Goal: Task Accomplishment & Management: Use online tool/utility

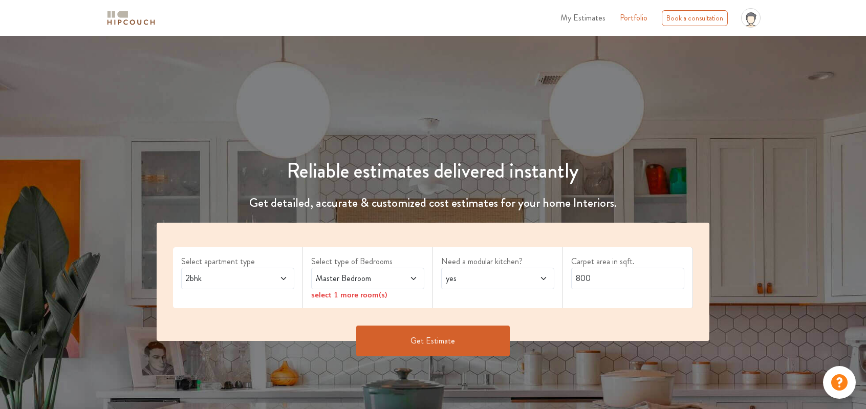
click at [289, 282] on div "2bhk" at bounding box center [237, 278] width 113 height 21
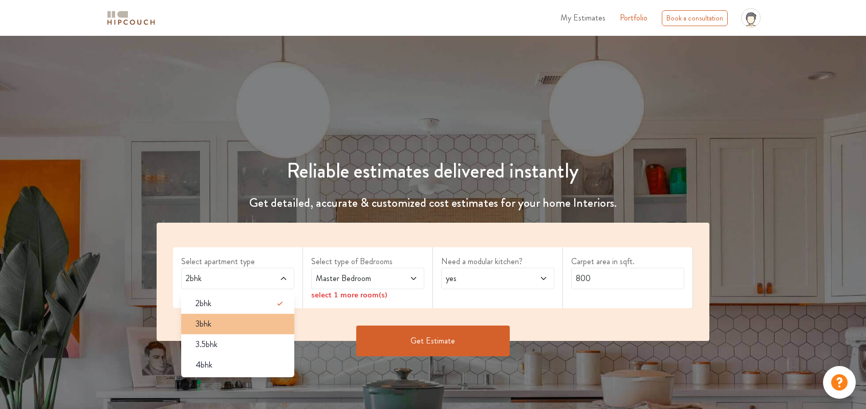
click at [242, 322] on div "3bhk" at bounding box center [240, 324] width 107 height 12
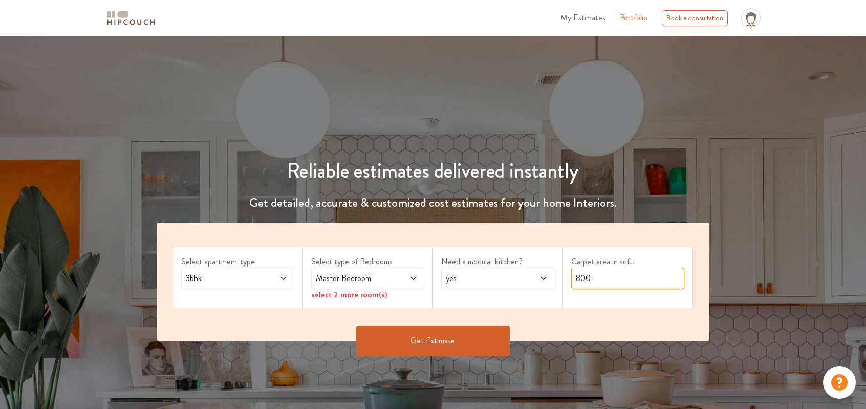
click at [595, 280] on input "800" at bounding box center [627, 278] width 113 height 21
click at [455, 338] on button "Get Estimate" at bounding box center [433, 341] width 154 height 31
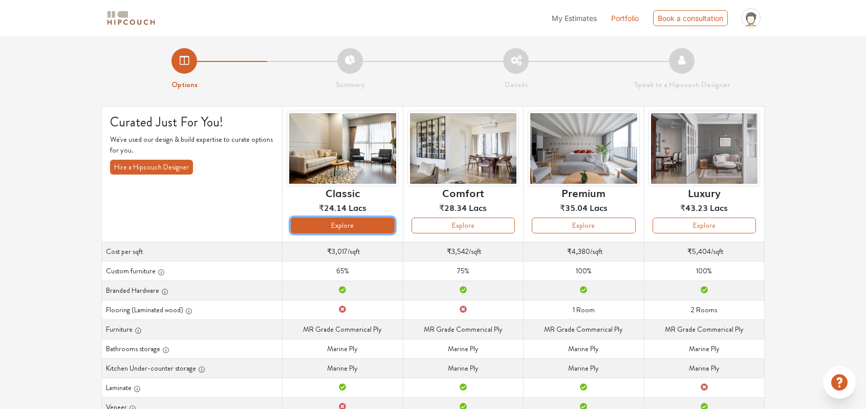
click at [360, 229] on button "Explore" at bounding box center [342, 226] width 103 height 16
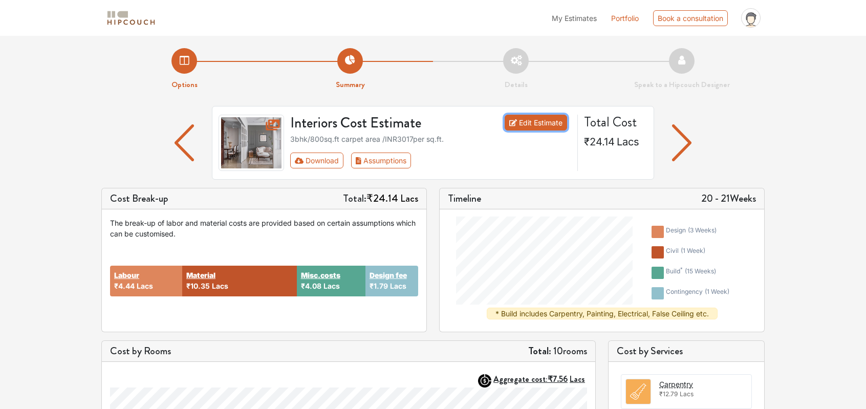
click at [534, 128] on link "Edit Estimate" at bounding box center [536, 123] width 63 height 16
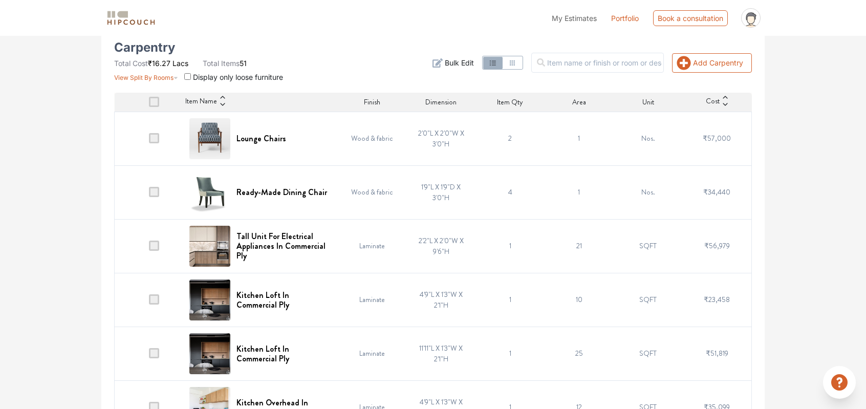
scroll to position [197, 0]
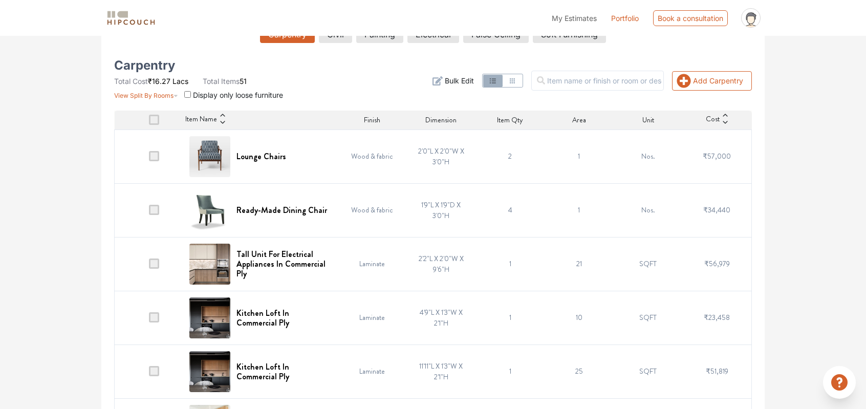
click at [158, 160] on span at bounding box center [154, 156] width 10 height 10
click at [149, 159] on input "checkbox" at bounding box center [149, 159] width 0 height 0
click at [155, 211] on span at bounding box center [154, 210] width 10 height 10
click at [149, 212] on input "checkbox" at bounding box center [149, 212] width 0 height 0
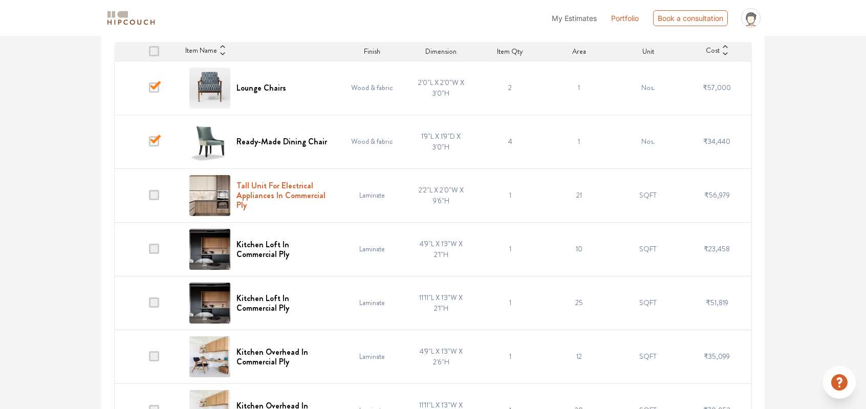
scroll to position [265, 0]
click at [155, 195] on span at bounding box center [154, 195] width 10 height 10
click at [149, 198] on input "checkbox" at bounding box center [149, 198] width 0 height 0
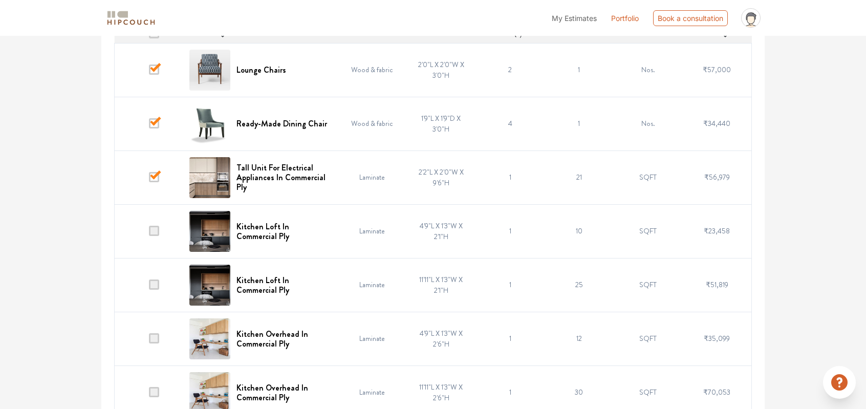
scroll to position [299, 0]
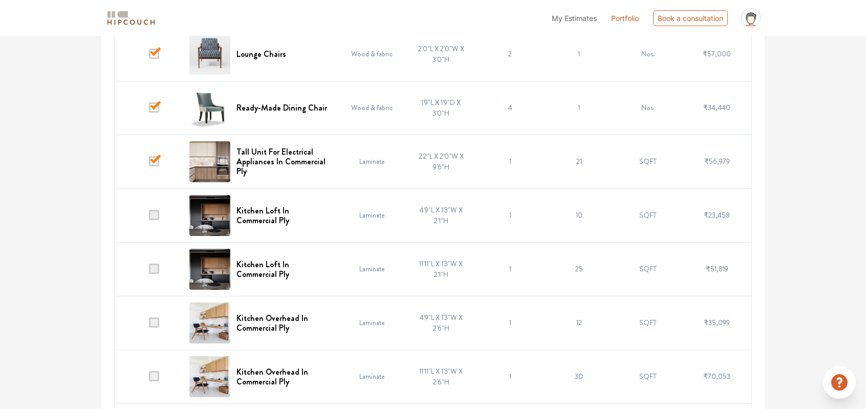
click at [159, 215] on span at bounding box center [154, 215] width 10 height 10
click at [149, 218] on input "checkbox" at bounding box center [149, 218] width 0 height 0
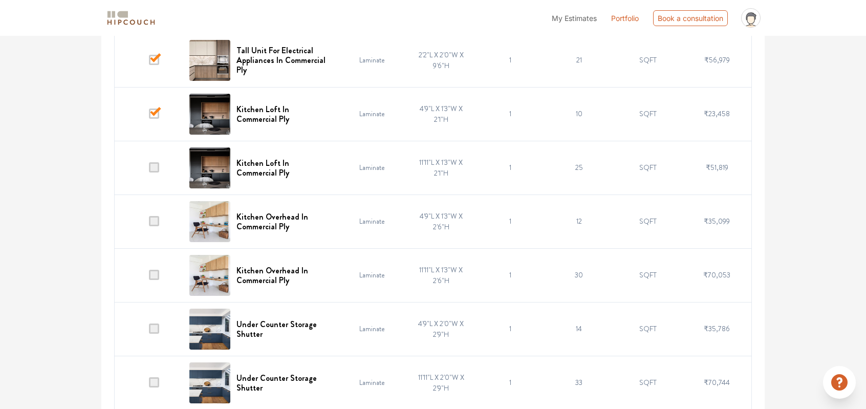
scroll to position [401, 0]
click at [157, 267] on td at bounding box center [149, 274] width 69 height 54
click at [158, 276] on span at bounding box center [154, 274] width 10 height 10
click at [149, 276] on input "checkbox" at bounding box center [149, 276] width 0 height 0
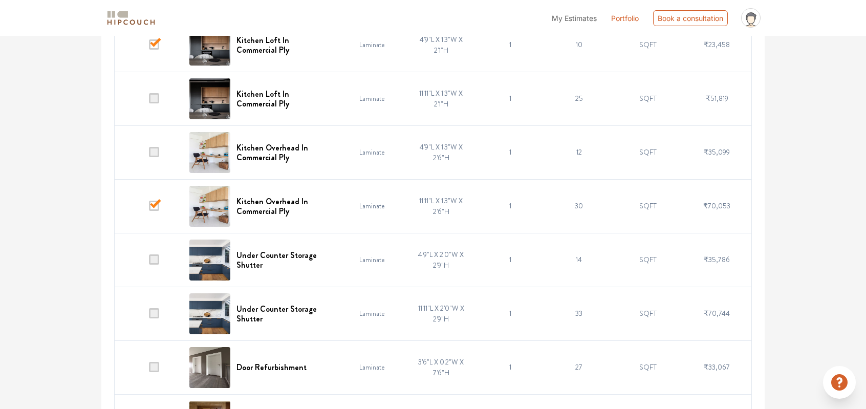
scroll to position [504, 0]
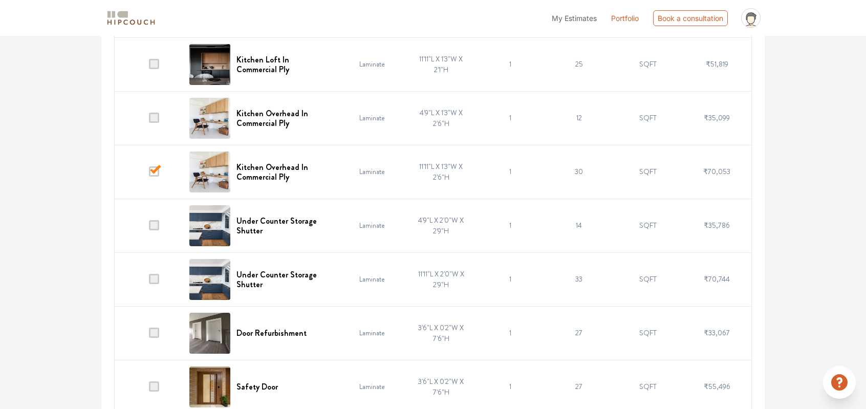
click at [156, 278] on span at bounding box center [154, 279] width 10 height 10
click at [149, 282] on input "checkbox" at bounding box center [149, 282] width 0 height 0
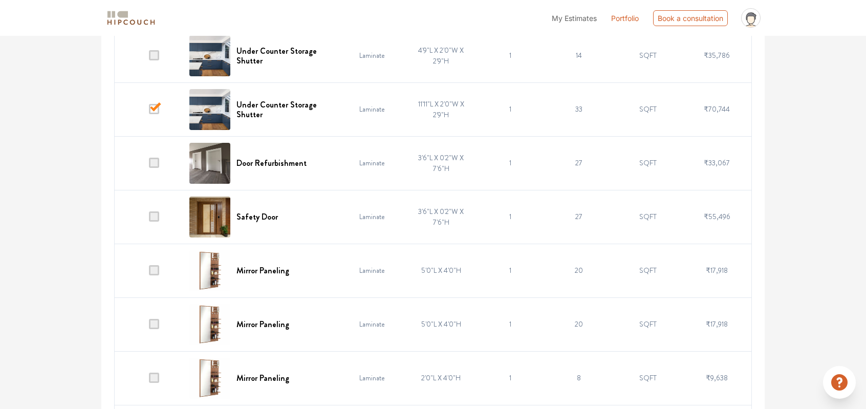
scroll to position [674, 0]
click at [159, 268] on span at bounding box center [154, 270] width 10 height 10
click at [149, 272] on input "checkbox" at bounding box center [149, 272] width 0 height 0
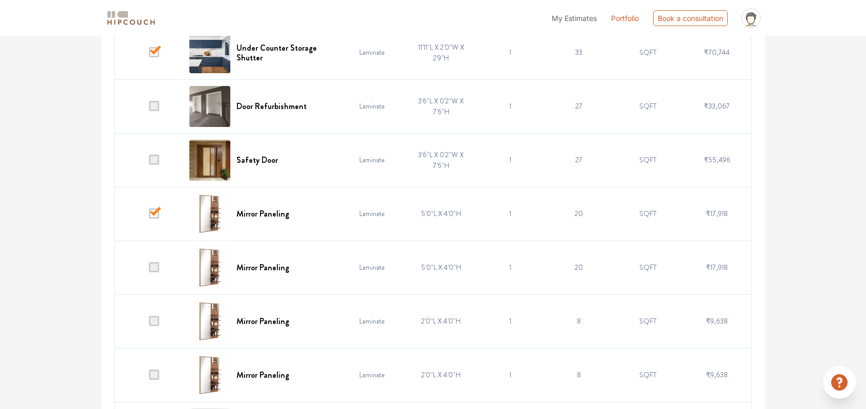
scroll to position [743, 0]
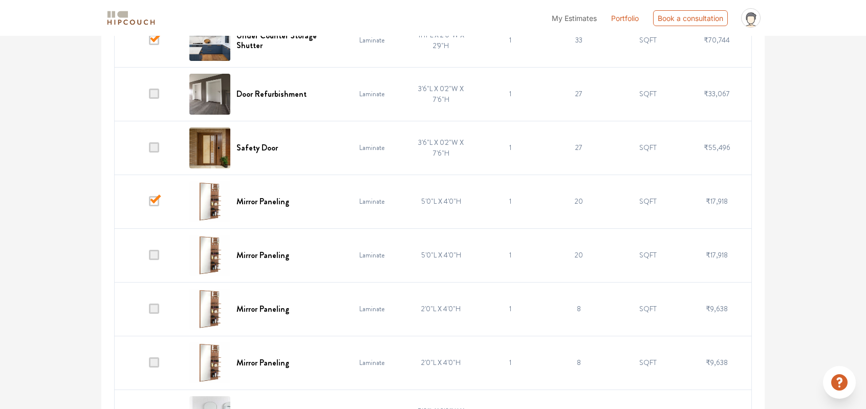
click at [156, 255] on span at bounding box center [154, 255] width 10 height 10
click at [149, 257] on input "checkbox" at bounding box center [149, 257] width 0 height 0
click at [154, 305] on span at bounding box center [154, 309] width 10 height 10
click at [149, 311] on input "checkbox" at bounding box center [149, 311] width 0 height 0
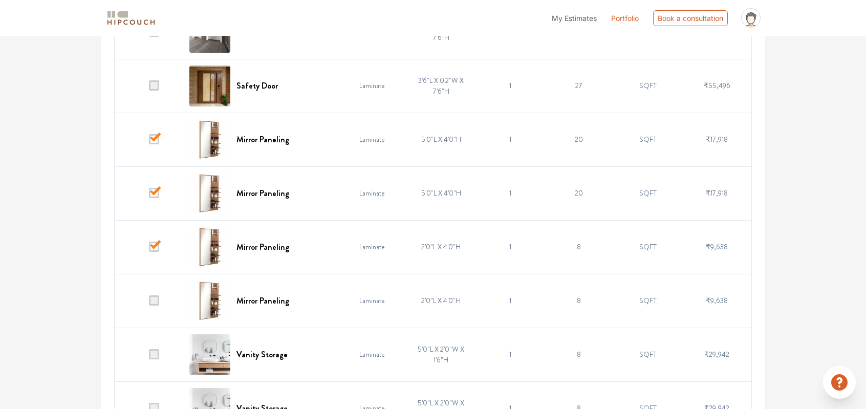
scroll to position [811, 0]
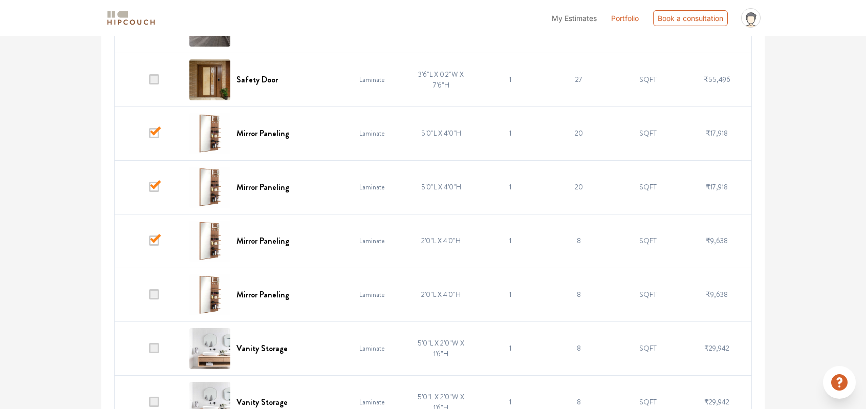
click at [155, 297] on span at bounding box center [154, 294] width 10 height 10
click at [149, 297] on input "checkbox" at bounding box center [149, 297] width 0 height 0
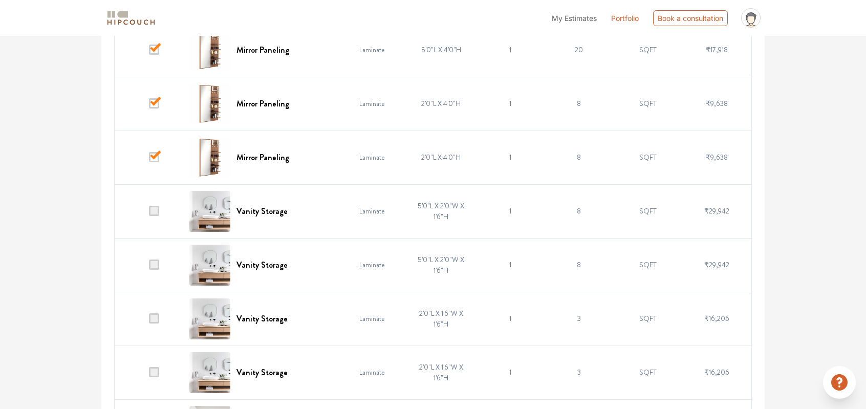
scroll to position [981, 0]
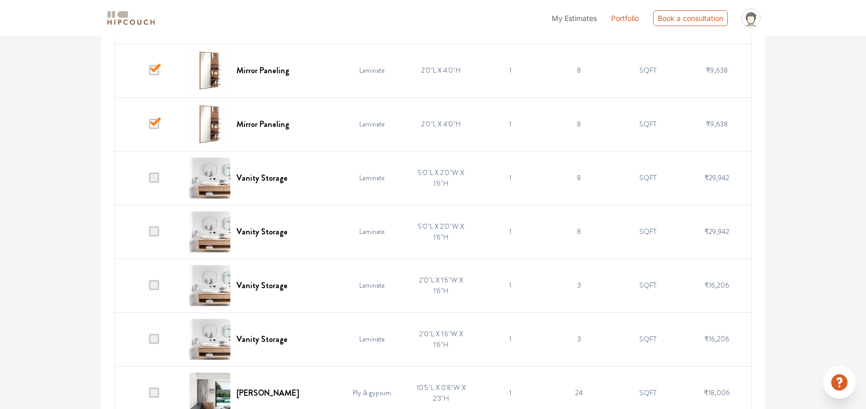
click at [156, 284] on span at bounding box center [154, 285] width 10 height 10
click at [149, 288] on input "checkbox" at bounding box center [149, 288] width 0 height 0
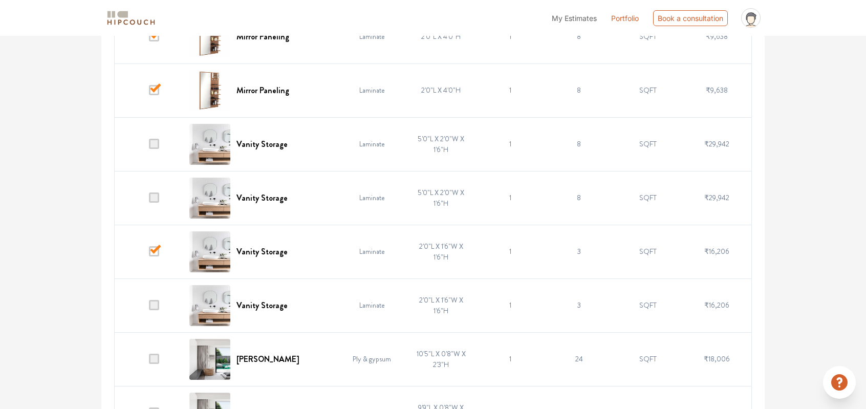
scroll to position [1016, 0]
click at [155, 303] on span at bounding box center [154, 304] width 10 height 10
click at [149, 307] on input "checkbox" at bounding box center [149, 307] width 0 height 0
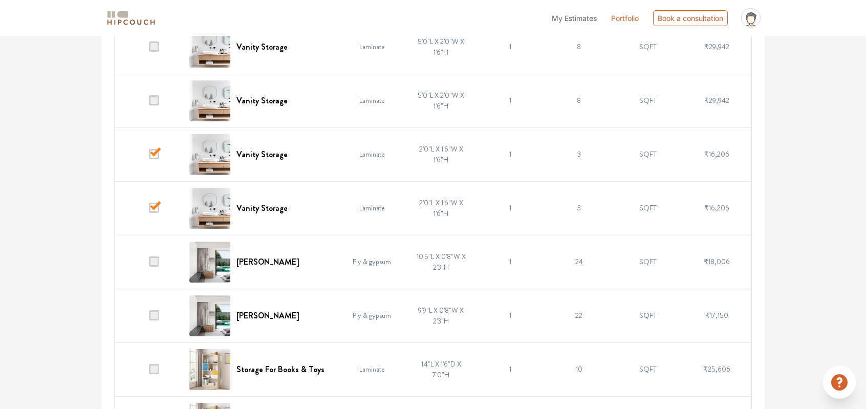
scroll to position [1118, 0]
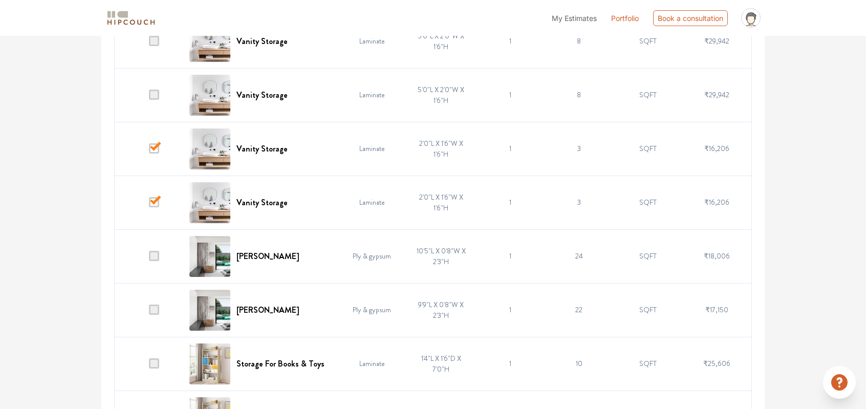
click at [153, 260] on span at bounding box center [154, 256] width 10 height 10
click at [149, 258] on input "checkbox" at bounding box center [149, 258] width 0 height 0
click at [159, 253] on span at bounding box center [154, 256] width 10 height 10
click at [149, 258] on input "checkbox" at bounding box center [149, 258] width 0 height 0
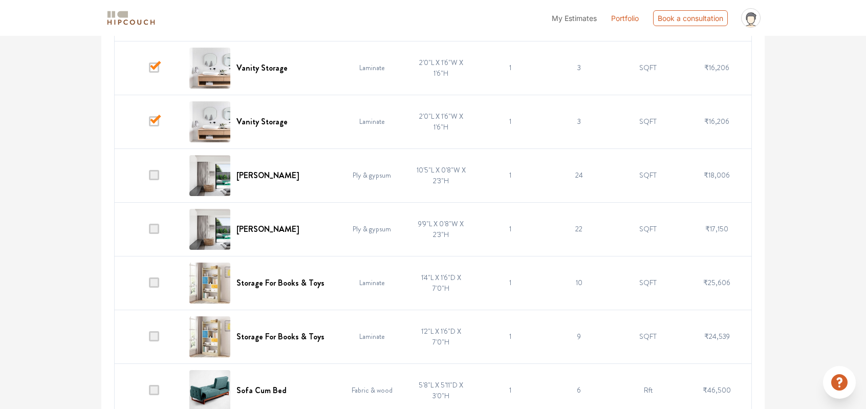
scroll to position [1220, 0]
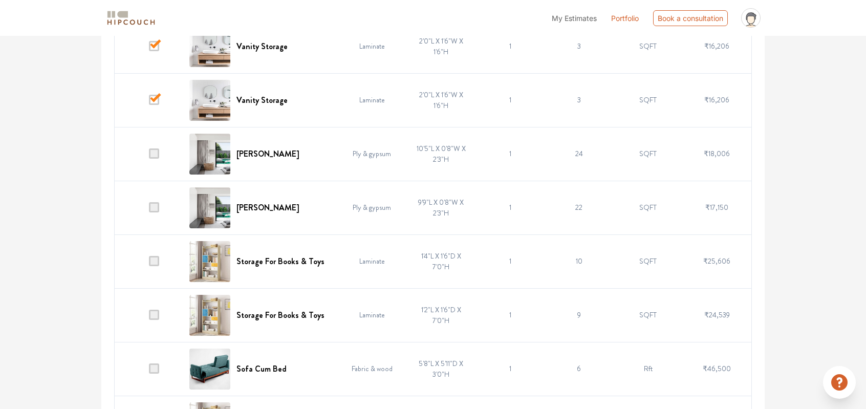
click at [155, 263] on span at bounding box center [154, 261] width 10 height 10
click at [149, 264] on input "checkbox" at bounding box center [149, 264] width 0 height 0
click at [155, 312] on span at bounding box center [154, 315] width 10 height 10
click at [149, 317] on input "checkbox" at bounding box center [149, 317] width 0 height 0
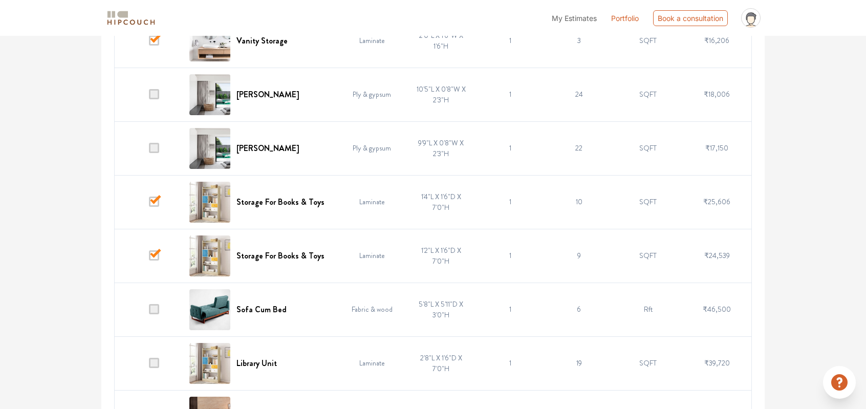
scroll to position [1288, 0]
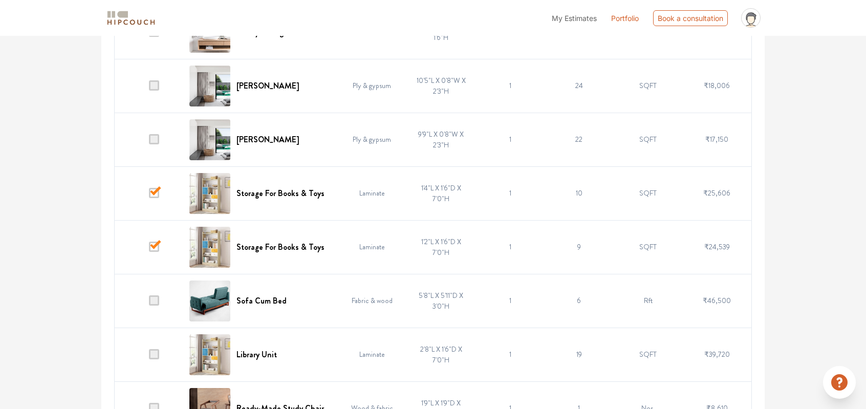
click at [154, 300] on span at bounding box center [154, 300] width 10 height 10
click at [149, 303] on input "checkbox" at bounding box center [149, 303] width 0 height 0
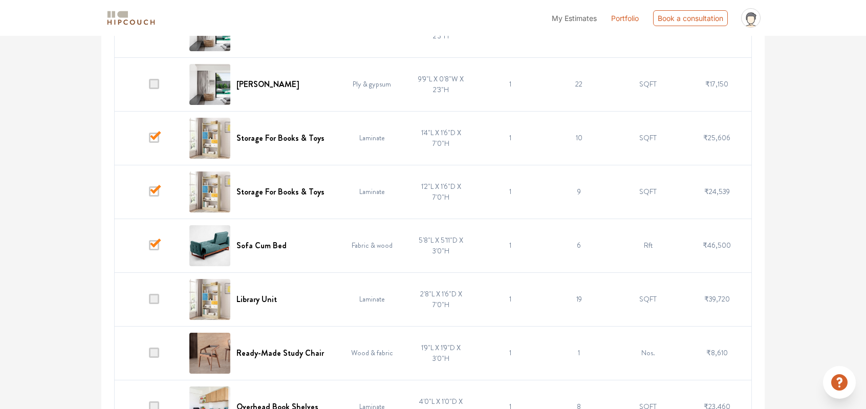
scroll to position [1357, 0]
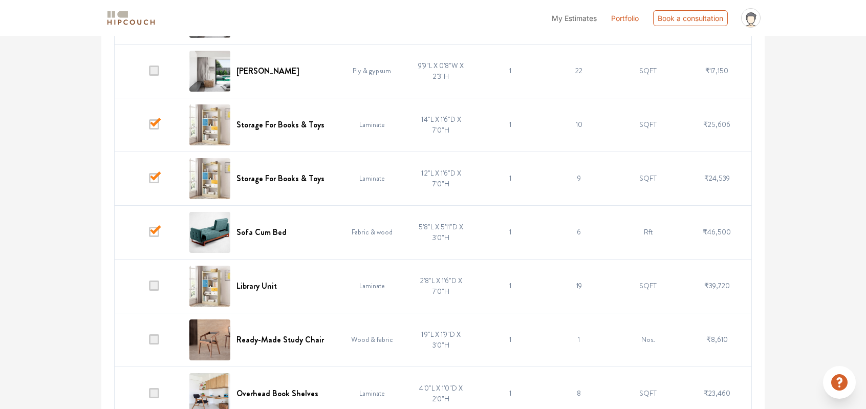
click at [156, 285] on span at bounding box center [154, 286] width 10 height 10
click at [149, 288] on input "checkbox" at bounding box center [149, 288] width 0 height 0
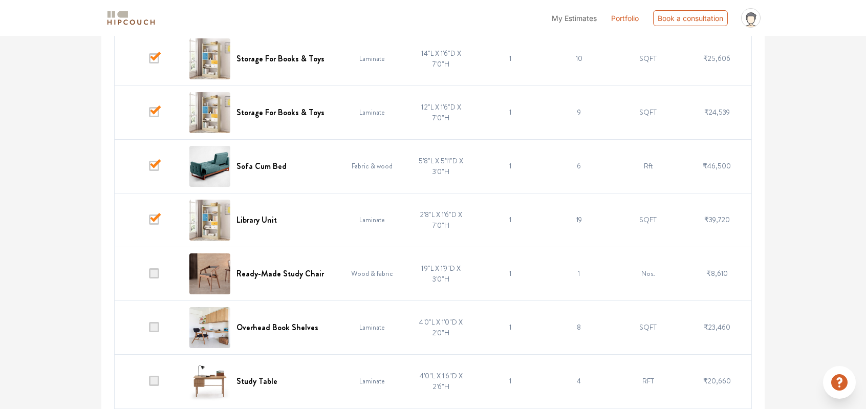
scroll to position [1425, 0]
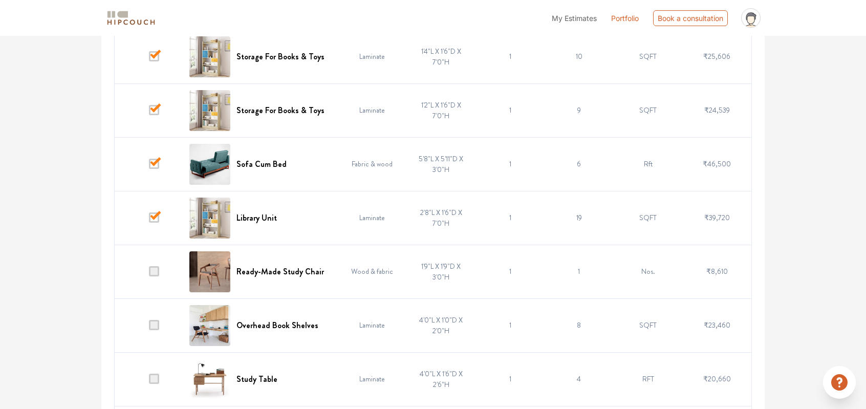
click at [154, 269] on span at bounding box center [154, 271] width 10 height 10
click at [149, 274] on input "checkbox" at bounding box center [149, 274] width 0 height 0
click at [159, 322] on span at bounding box center [154, 325] width 10 height 10
click at [149, 328] on input "checkbox" at bounding box center [149, 328] width 0 height 0
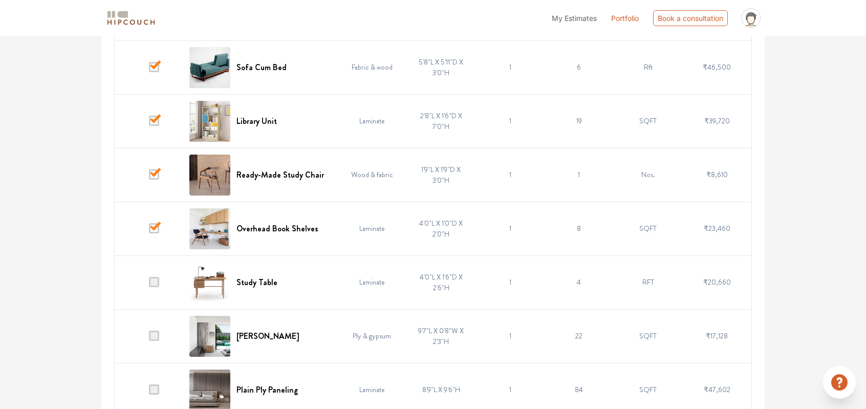
scroll to position [1527, 0]
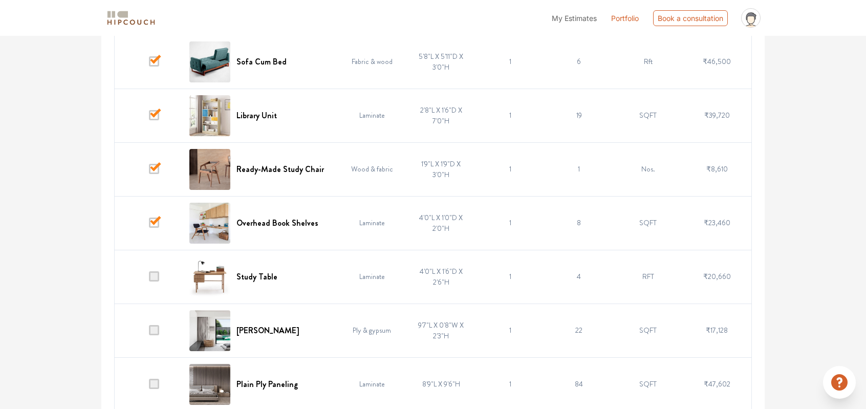
click at [156, 276] on span at bounding box center [154, 276] width 10 height 10
click at [149, 279] on input "checkbox" at bounding box center [149, 279] width 0 height 0
click at [158, 326] on span at bounding box center [154, 330] width 10 height 10
click at [149, 333] on input "checkbox" at bounding box center [149, 333] width 0 height 0
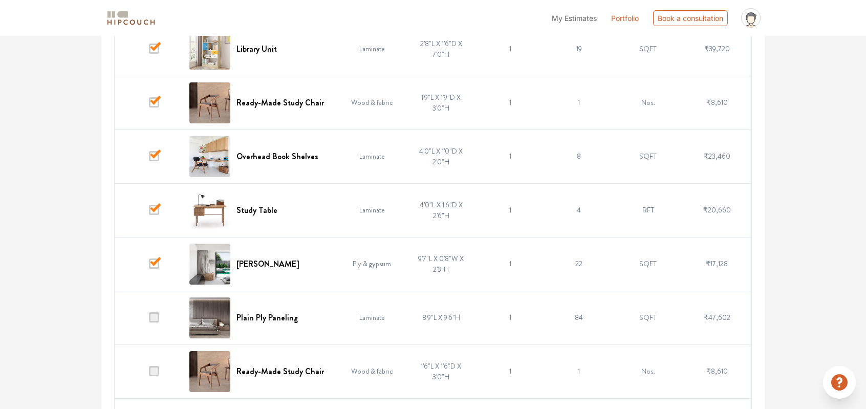
scroll to position [1596, 0]
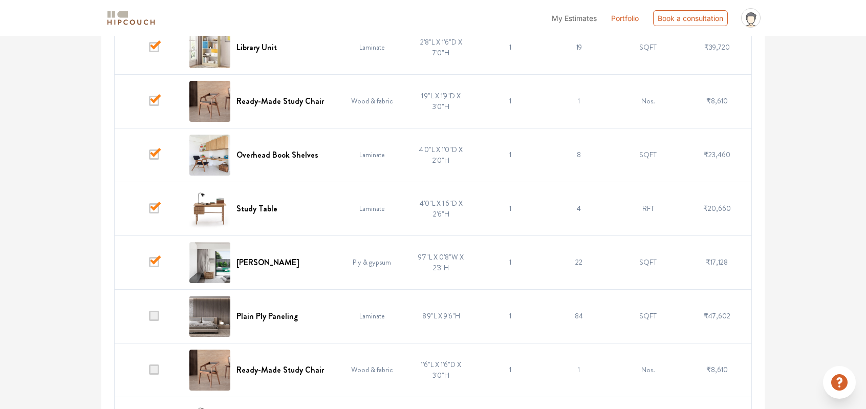
click at [158, 319] on span at bounding box center [154, 316] width 10 height 10
click at [149, 318] on input "checkbox" at bounding box center [149, 318] width 0 height 0
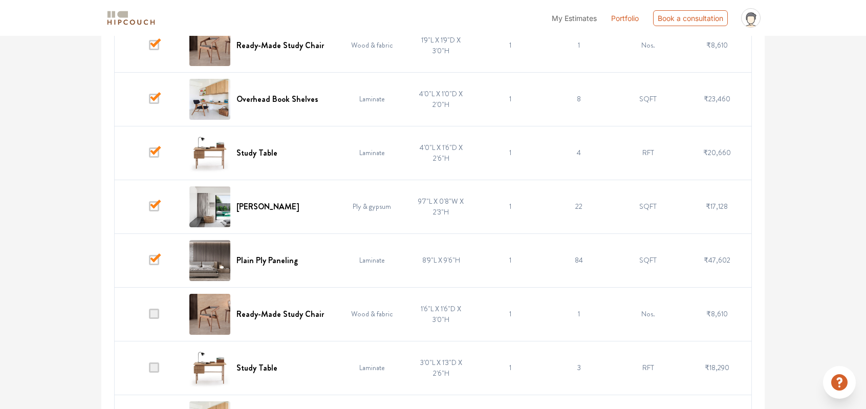
scroll to position [1664, 0]
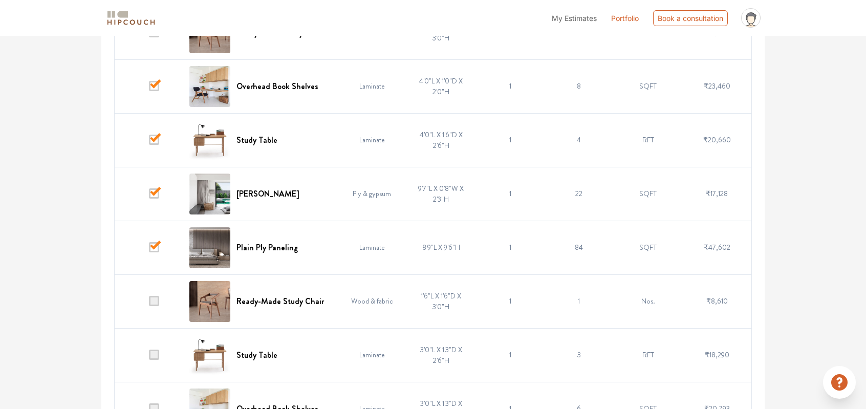
click at [155, 302] on span at bounding box center [154, 301] width 10 height 10
click at [149, 304] on input "checkbox" at bounding box center [149, 304] width 0 height 0
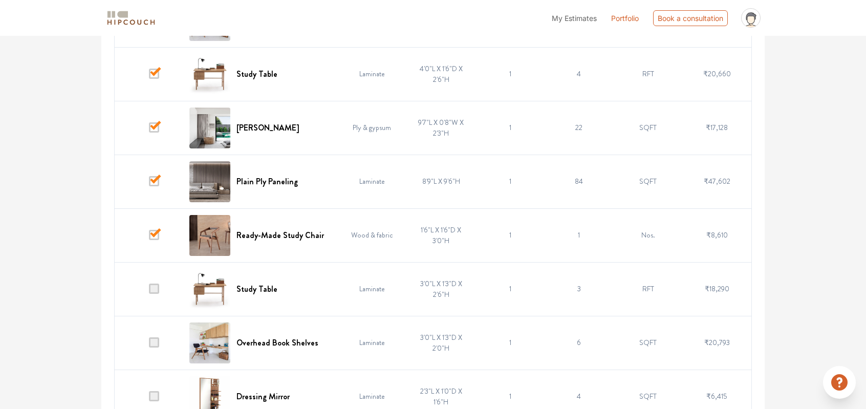
scroll to position [1732, 0]
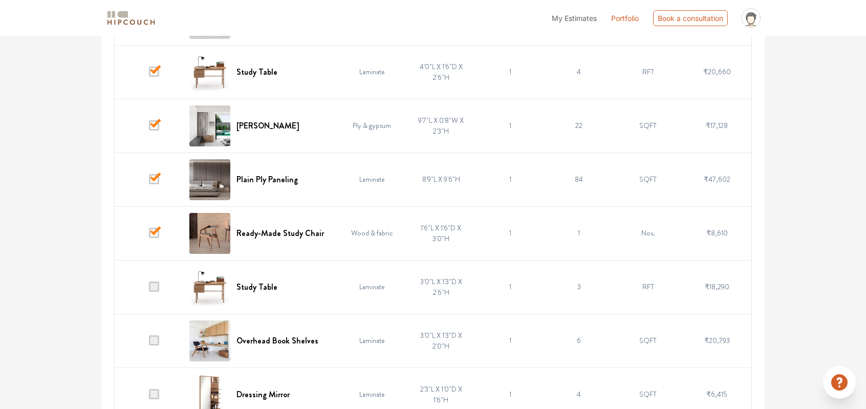
click at [156, 289] on span at bounding box center [154, 287] width 10 height 10
click at [149, 289] on input "checkbox" at bounding box center [149, 289] width 0 height 0
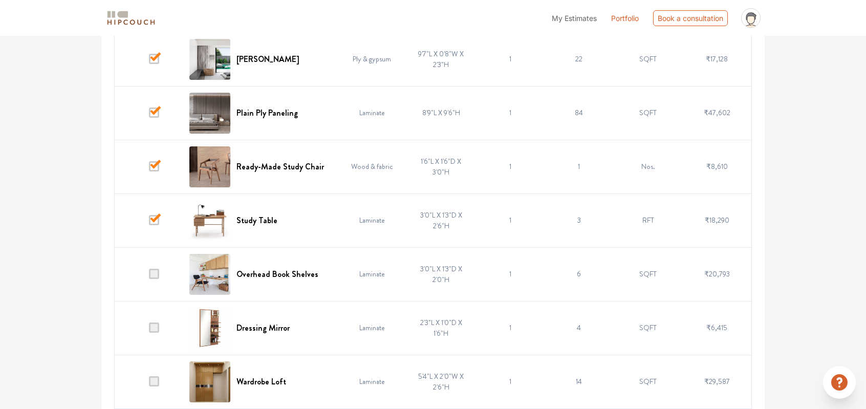
scroll to position [1800, 0]
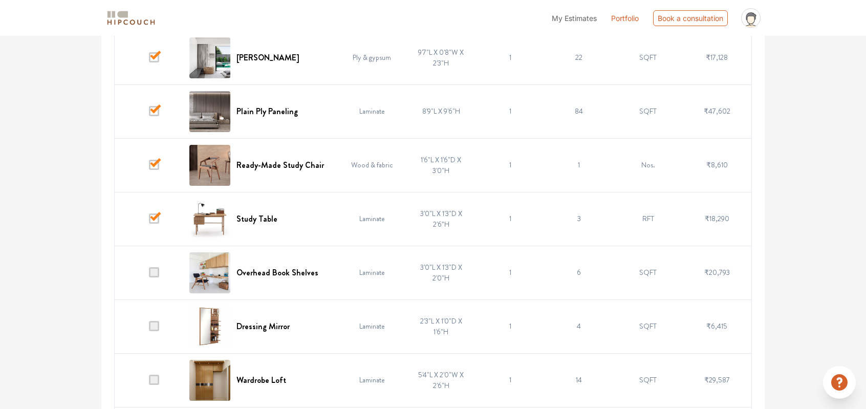
click at [157, 273] on span at bounding box center [154, 272] width 10 height 10
click at [149, 275] on input "checkbox" at bounding box center [149, 275] width 0 height 0
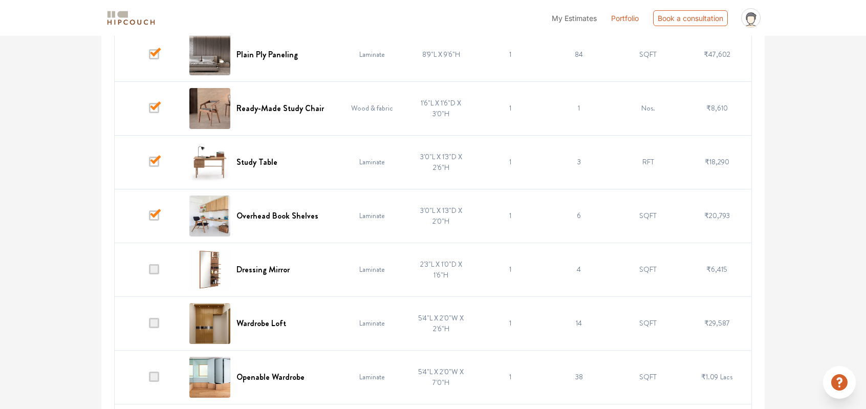
scroll to position [1869, 0]
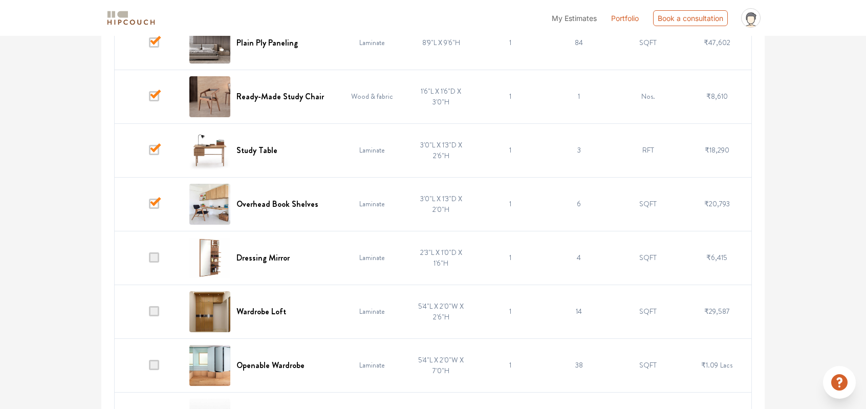
click at [156, 266] on td at bounding box center [149, 258] width 69 height 54
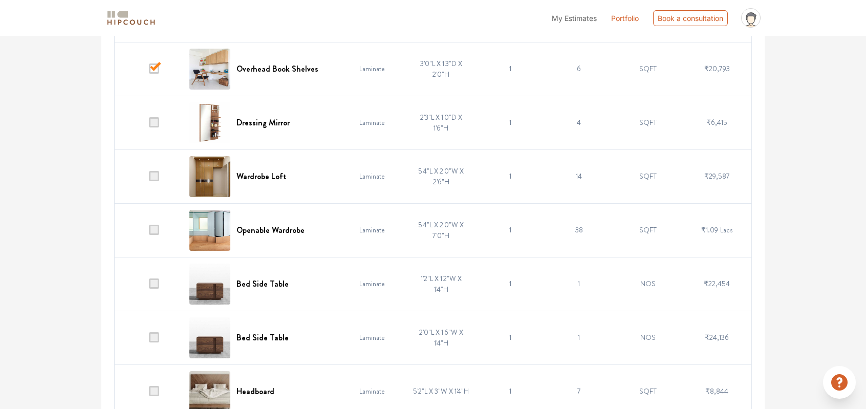
scroll to position [2005, 0]
click at [156, 278] on span at bounding box center [154, 282] width 10 height 10
click at [149, 285] on input "checkbox" at bounding box center [149, 285] width 0 height 0
click at [157, 331] on span at bounding box center [154, 336] width 10 height 10
click at [149, 339] on input "checkbox" at bounding box center [149, 339] width 0 height 0
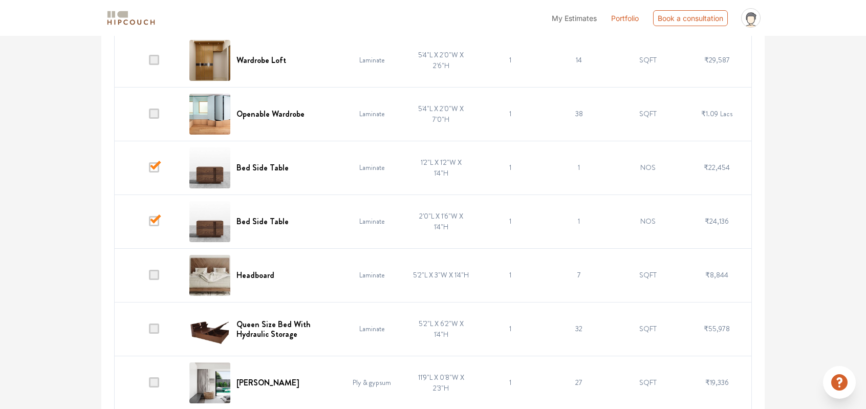
scroll to position [2142, 0]
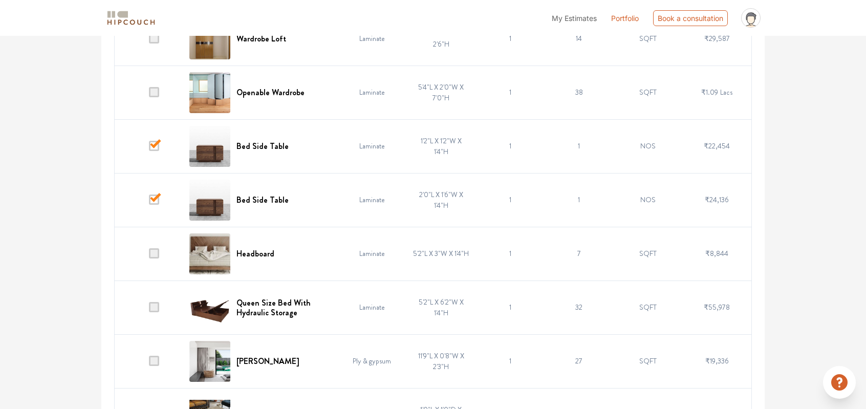
click at [157, 309] on span at bounding box center [154, 307] width 10 height 10
click at [149, 310] on input "checkbox" at bounding box center [149, 310] width 0 height 0
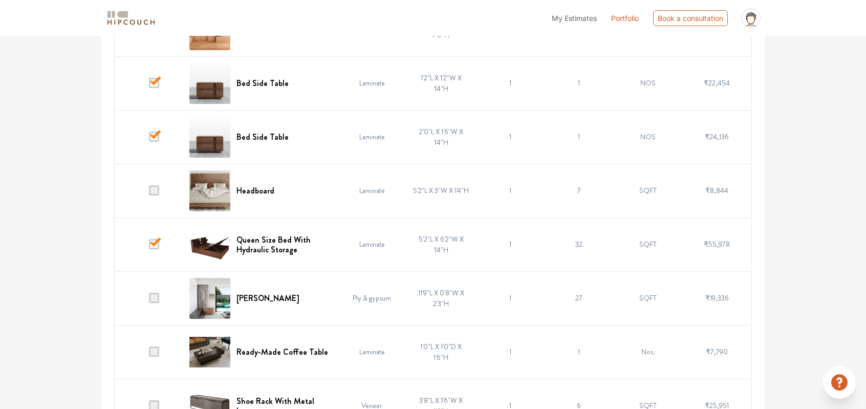
scroll to position [2210, 0]
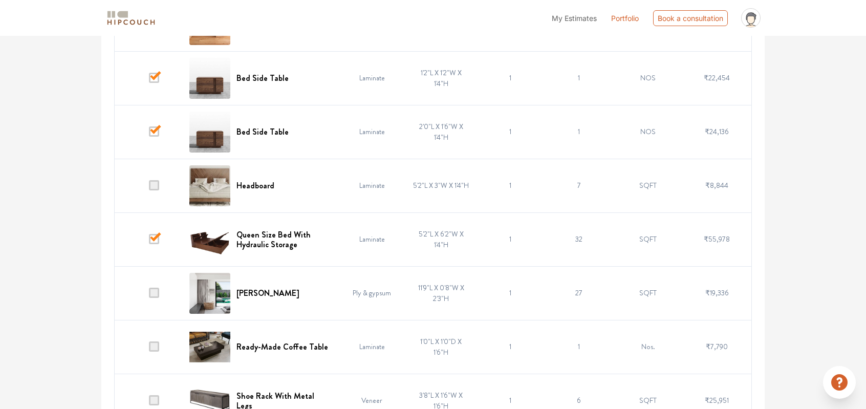
click at [156, 294] on span at bounding box center [154, 293] width 10 height 10
click at [149, 295] on input "checkbox" at bounding box center [149, 295] width 0 height 0
click at [154, 343] on span at bounding box center [154, 346] width 10 height 10
click at [149, 349] on input "checkbox" at bounding box center [149, 349] width 0 height 0
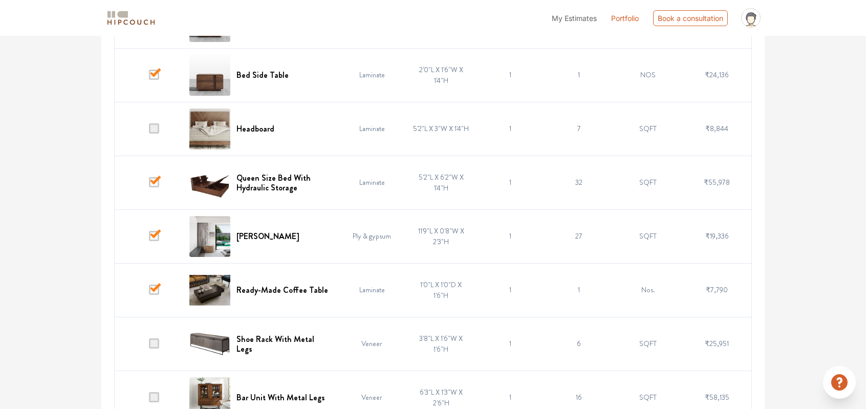
scroll to position [2278, 0]
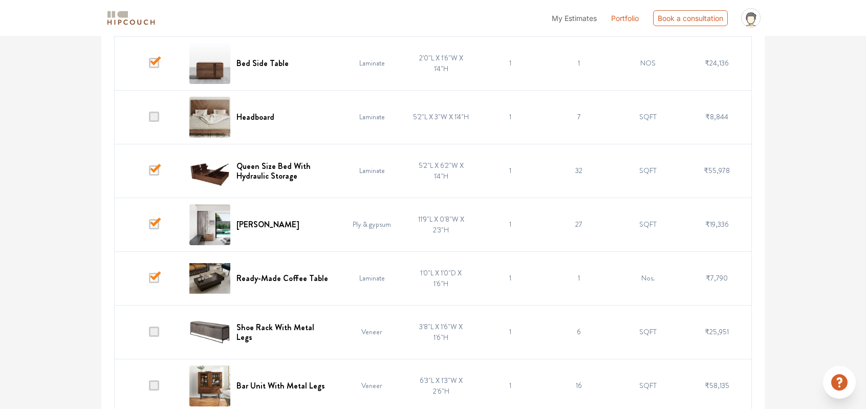
click at [156, 332] on span at bounding box center [154, 332] width 10 height 10
click at [149, 334] on input "checkbox" at bounding box center [149, 334] width 0 height 0
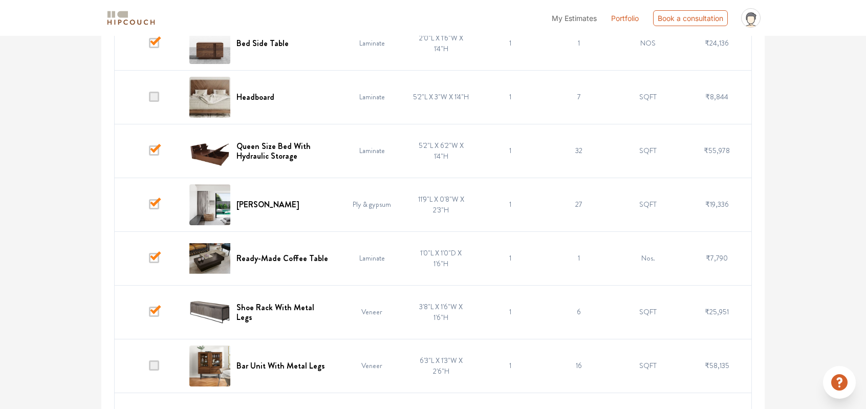
scroll to position [2346, 0]
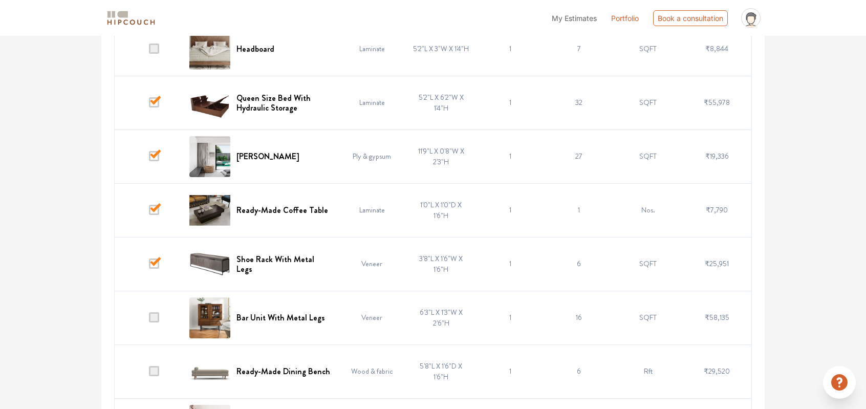
click at [156, 319] on span at bounding box center [154, 317] width 10 height 10
click at [149, 320] on input "checkbox" at bounding box center [149, 320] width 0 height 0
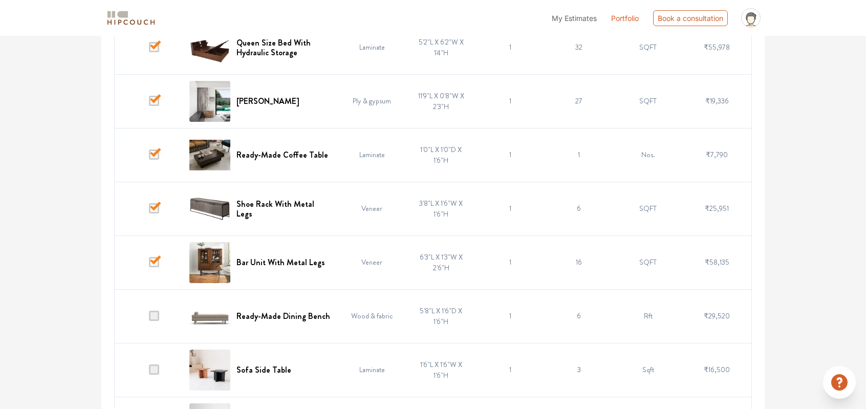
scroll to position [2415, 0]
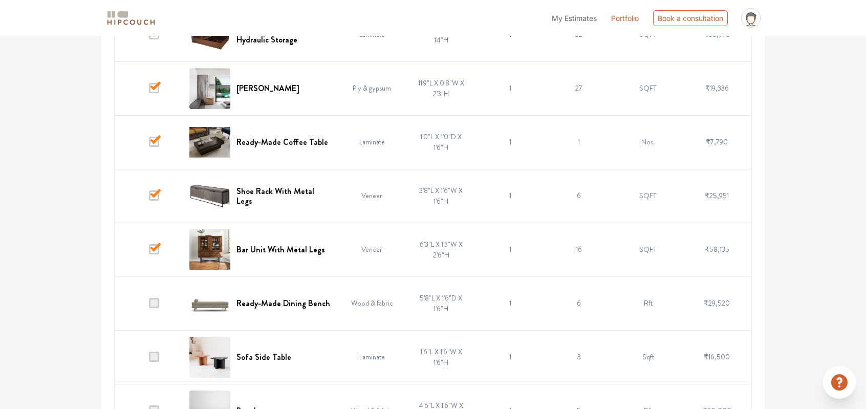
click at [158, 301] on span at bounding box center [154, 303] width 10 height 10
click at [149, 306] on input "checkbox" at bounding box center [149, 306] width 0 height 0
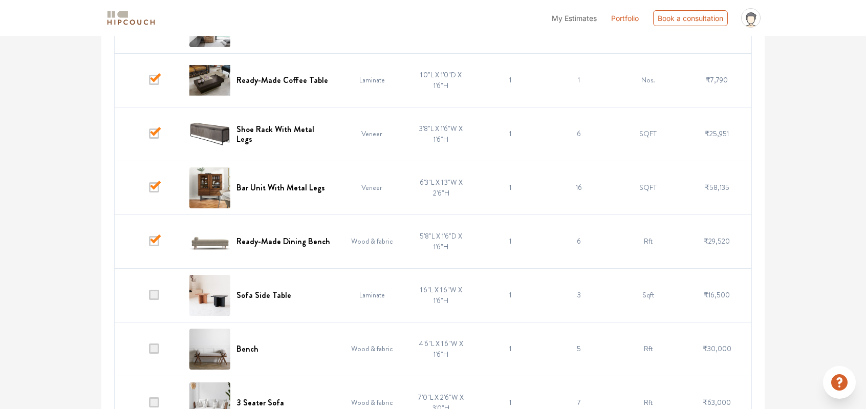
scroll to position [2483, 0]
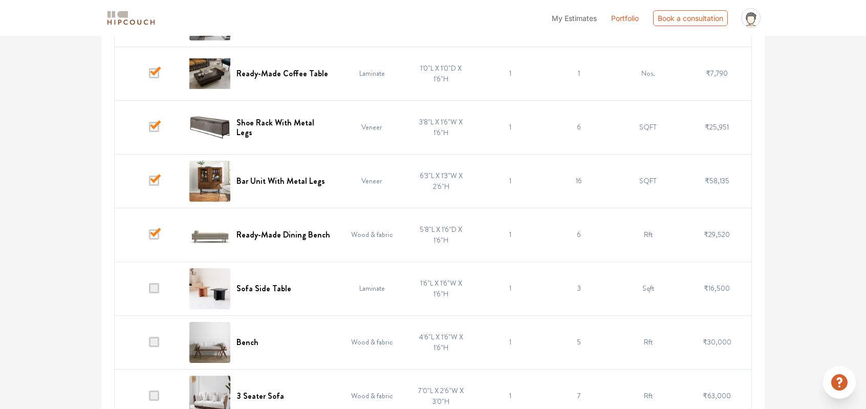
click at [157, 286] on span at bounding box center [154, 288] width 10 height 10
click at [149, 291] on input "checkbox" at bounding box center [149, 291] width 0 height 0
click at [157, 342] on span at bounding box center [154, 342] width 10 height 10
click at [149, 344] on input "checkbox" at bounding box center [149, 344] width 0 height 0
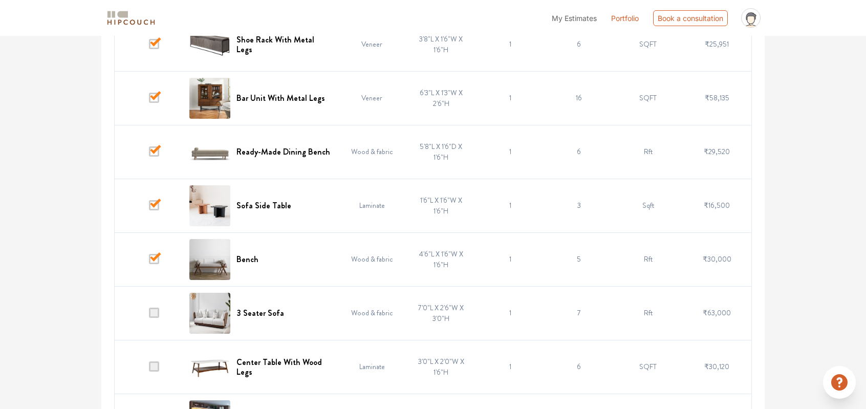
scroll to position [2586, 0]
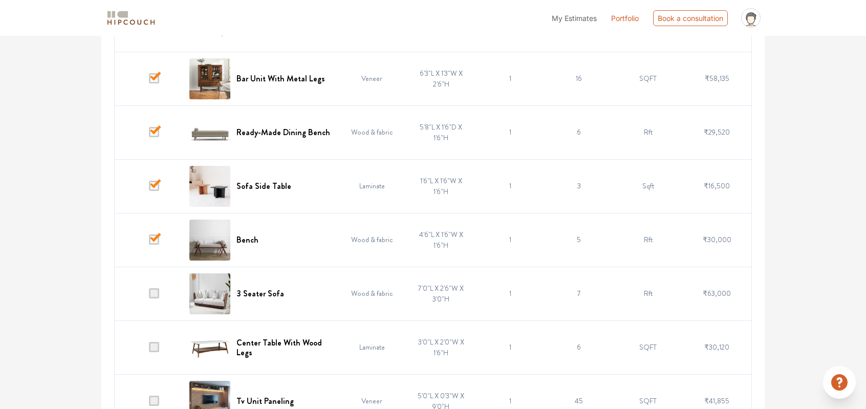
click at [158, 292] on span at bounding box center [154, 293] width 10 height 10
click at [149, 296] on input "checkbox" at bounding box center [149, 296] width 0 height 0
click at [157, 345] on span at bounding box center [154, 347] width 10 height 10
click at [149, 350] on input "checkbox" at bounding box center [149, 350] width 0 height 0
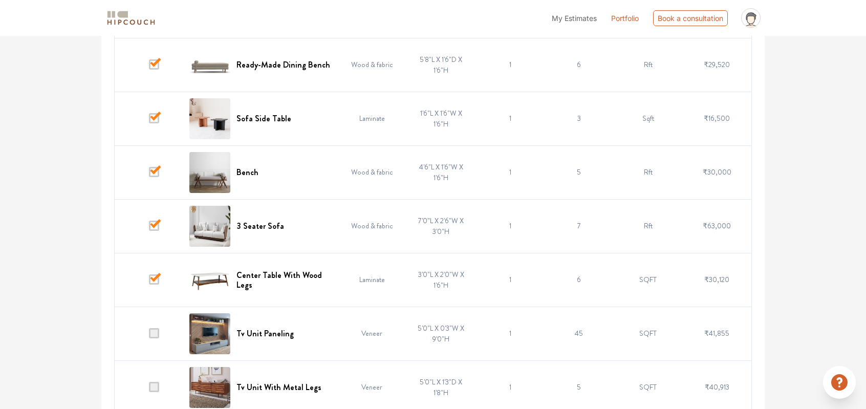
scroll to position [2663, 0]
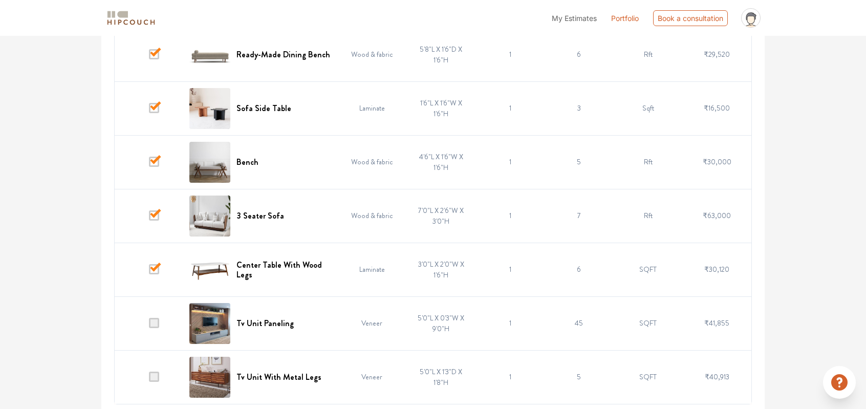
click at [155, 374] on span at bounding box center [154, 377] width 10 height 10
click at [149, 379] on input "checkbox" at bounding box center [149, 379] width 0 height 0
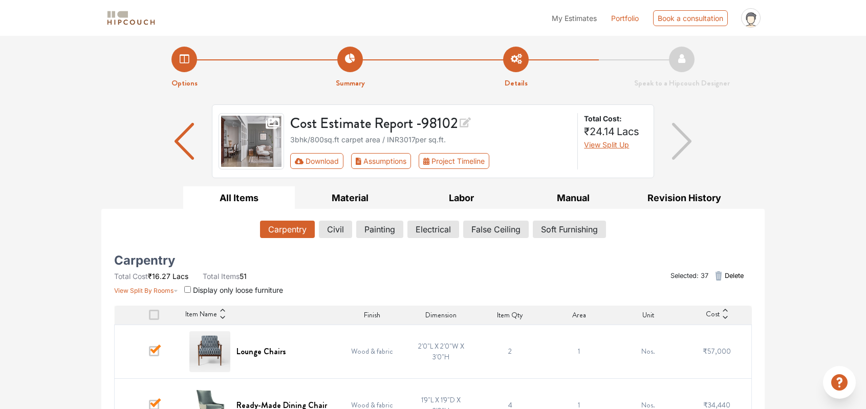
scroll to position [0, 0]
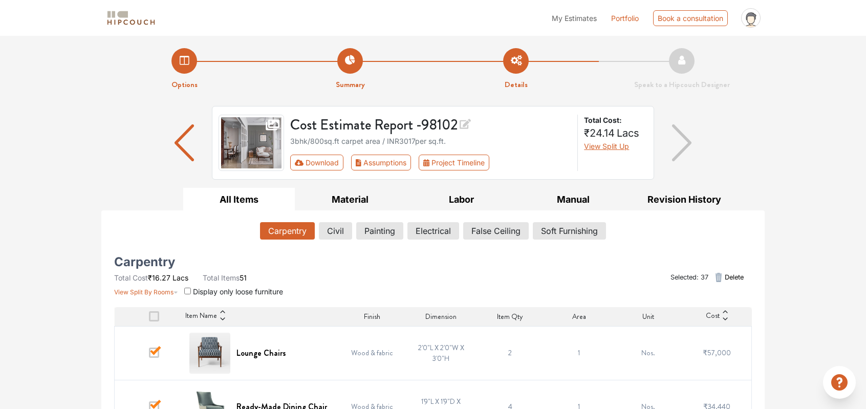
click at [742, 277] on span "Delete" at bounding box center [734, 277] width 19 height 10
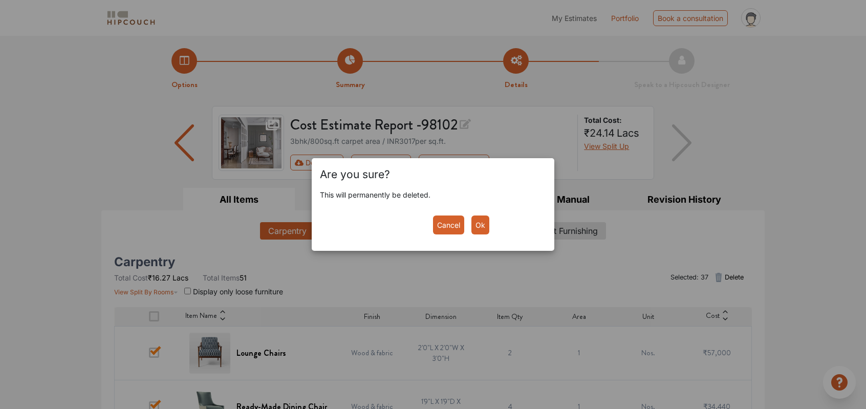
click at [487, 228] on button "Ok" at bounding box center [480, 225] width 18 height 19
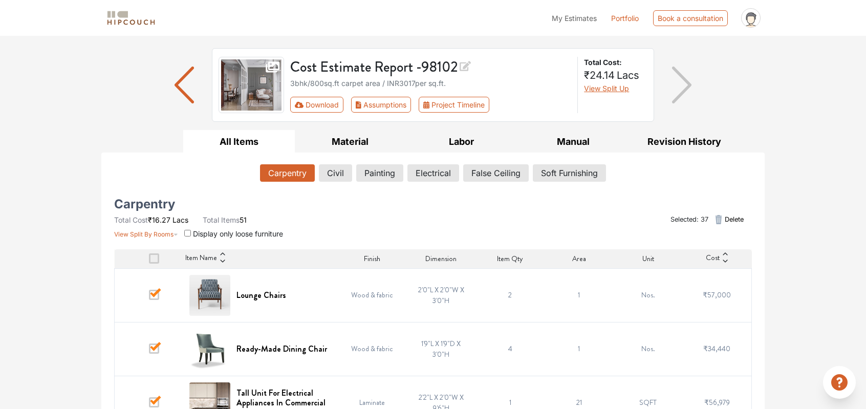
scroll to position [68, 0]
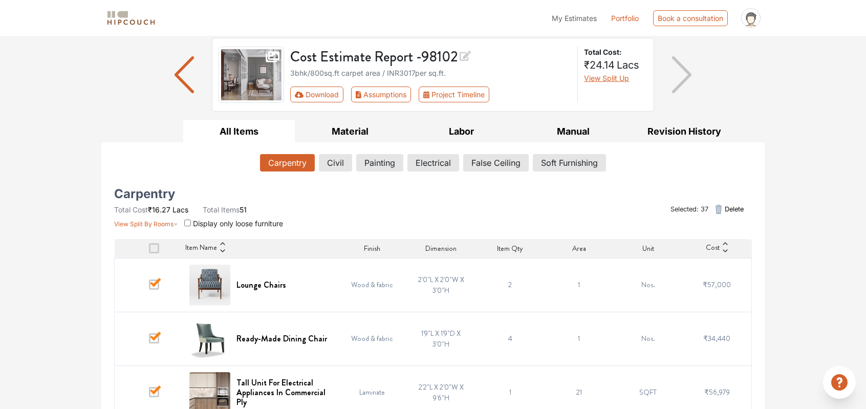
click at [736, 210] on span "Delete" at bounding box center [734, 209] width 19 height 10
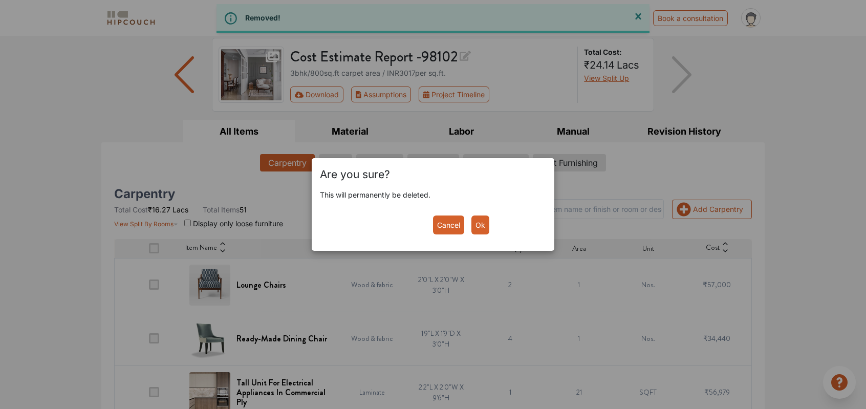
click at [478, 224] on button "Ok" at bounding box center [480, 225] width 18 height 19
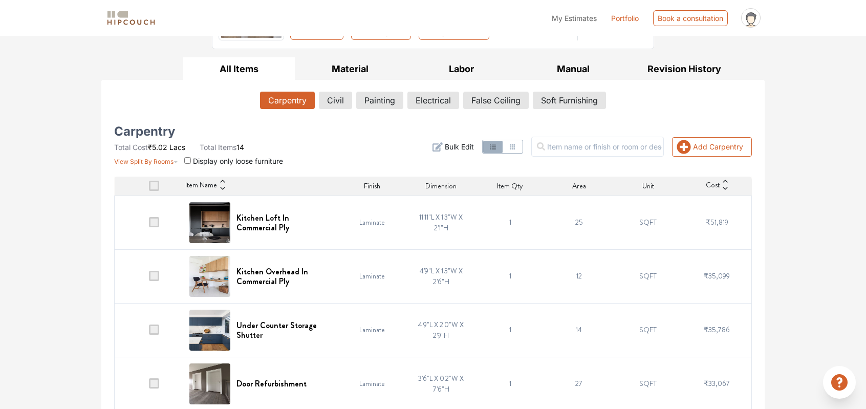
scroll to position [0, 0]
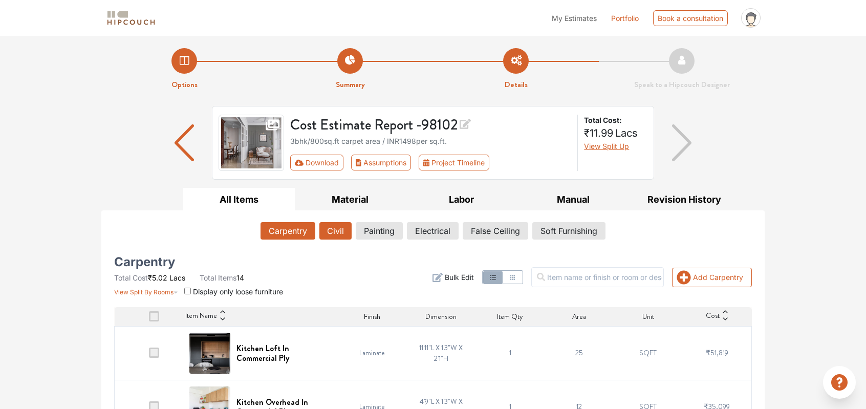
click at [342, 228] on button "Civil" at bounding box center [335, 230] width 32 height 17
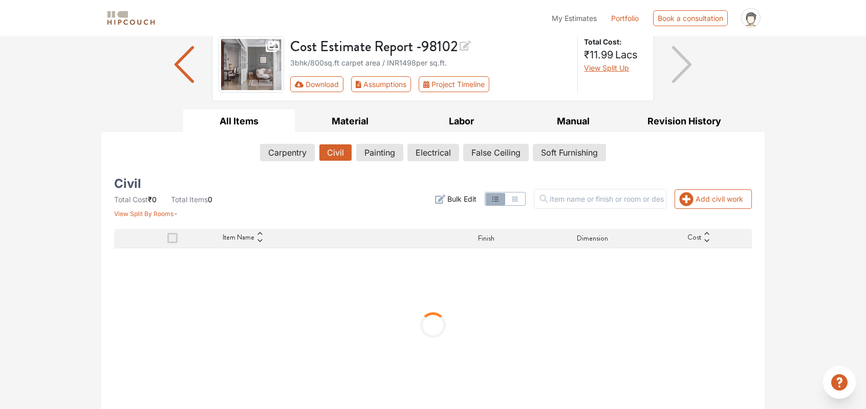
scroll to position [32, 0]
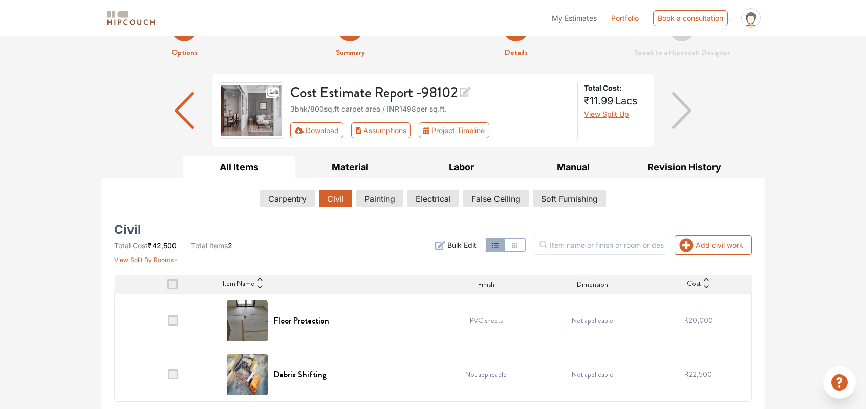
click at [698, 372] on span "₹22,500" at bounding box center [698, 374] width 27 height 10
click at [674, 371] on td "₹22,500" at bounding box center [698, 375] width 106 height 54
click at [518, 323] on td "PVC sheets" at bounding box center [486, 321] width 106 height 54
click at [459, 328] on td "PVC sheets" at bounding box center [486, 321] width 106 height 54
click at [694, 322] on span "₹20,000" at bounding box center [698, 320] width 29 height 10
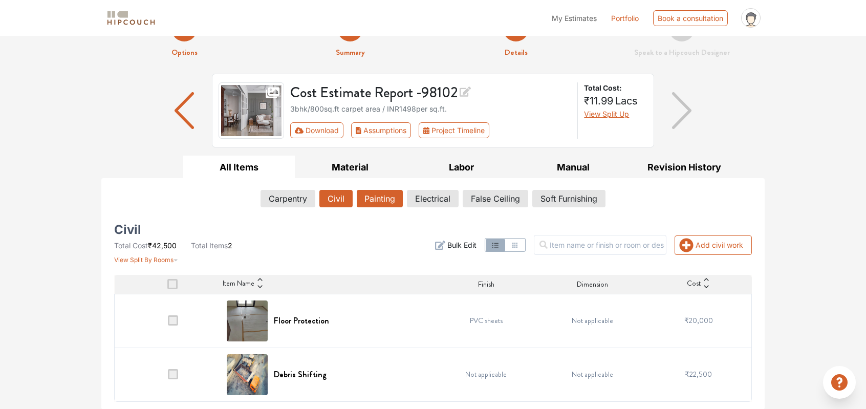
click at [373, 202] on button "Painting" at bounding box center [380, 198] width 46 height 17
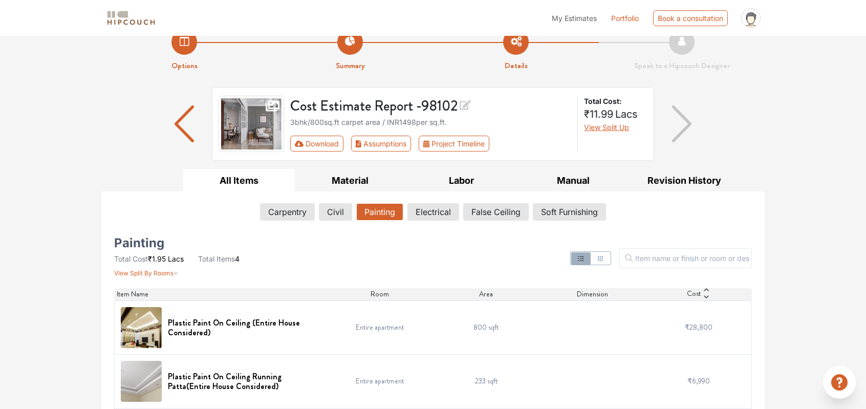
scroll to position [0, 0]
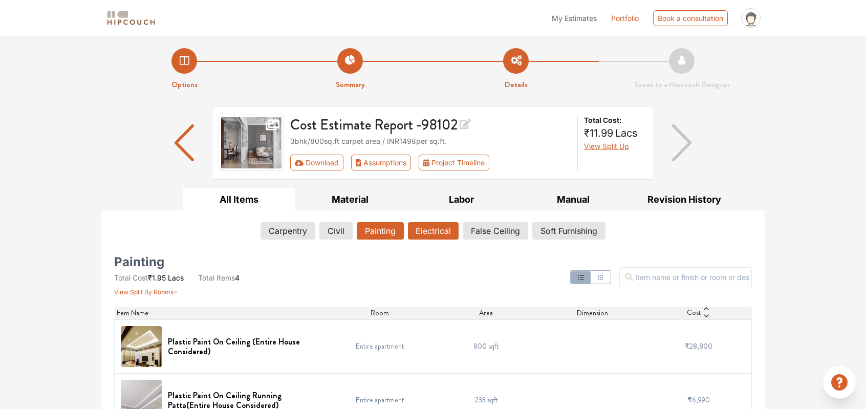
click at [432, 239] on button "Electrical" at bounding box center [433, 230] width 51 height 17
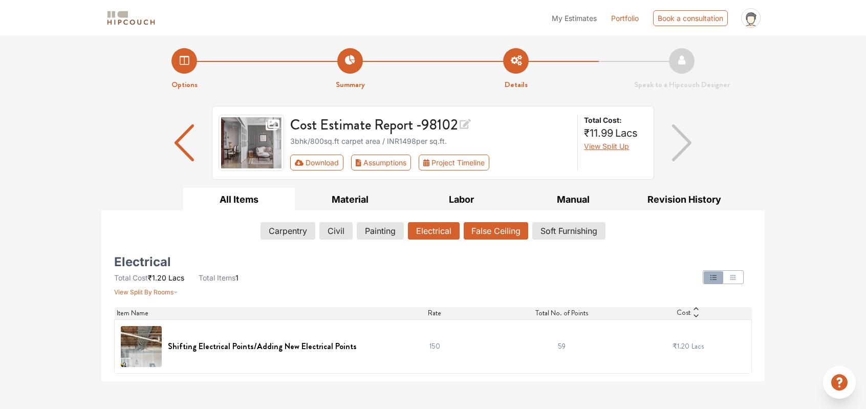
click at [482, 235] on button "False Ceiling" at bounding box center [496, 230] width 64 height 17
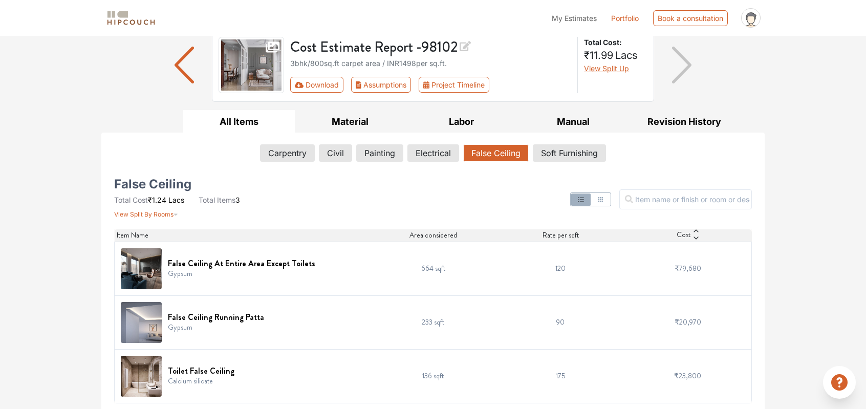
scroll to position [79, 0]
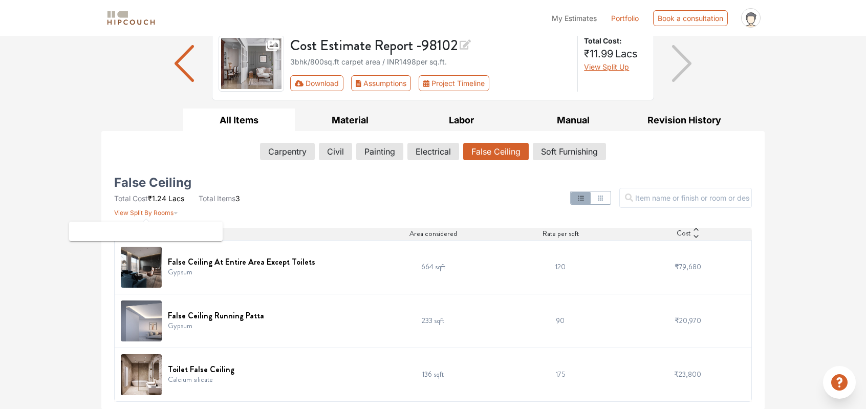
click at [152, 212] on span "View Split By Rooms" at bounding box center [143, 213] width 59 height 8
click at [176, 210] on icon "button" at bounding box center [176, 210] width 5 height 12
click at [175, 212] on icon "button" at bounding box center [176, 213] width 4 height 2
click at [691, 198] on input "text" at bounding box center [685, 198] width 133 height 20
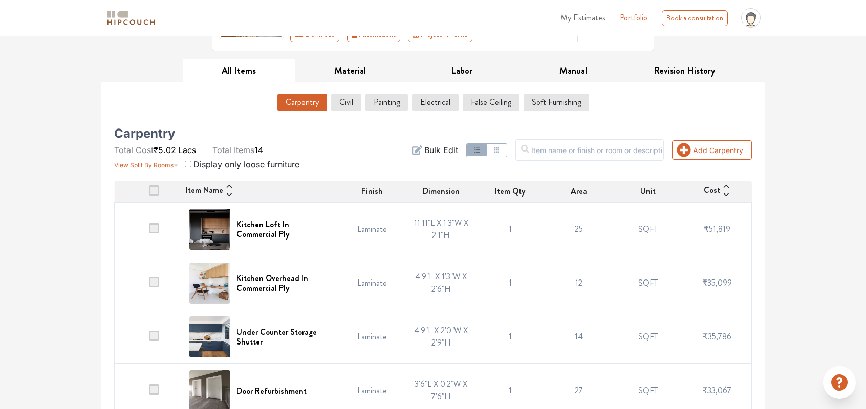
scroll to position [139, 0]
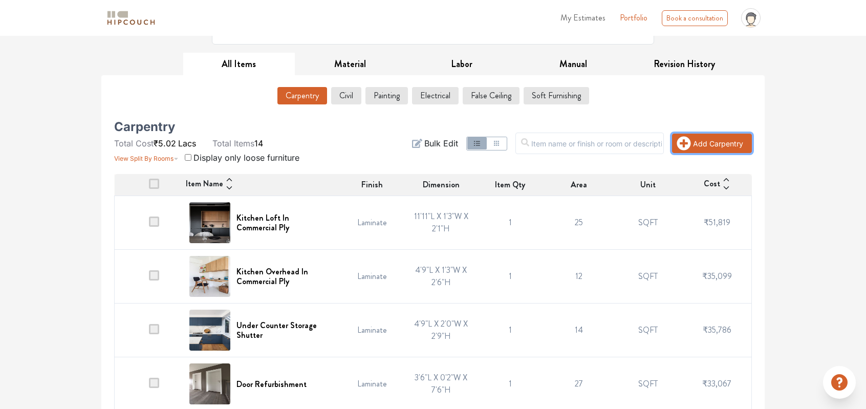
click at [735, 146] on button "Add Carpentry" at bounding box center [712, 143] width 80 height 19
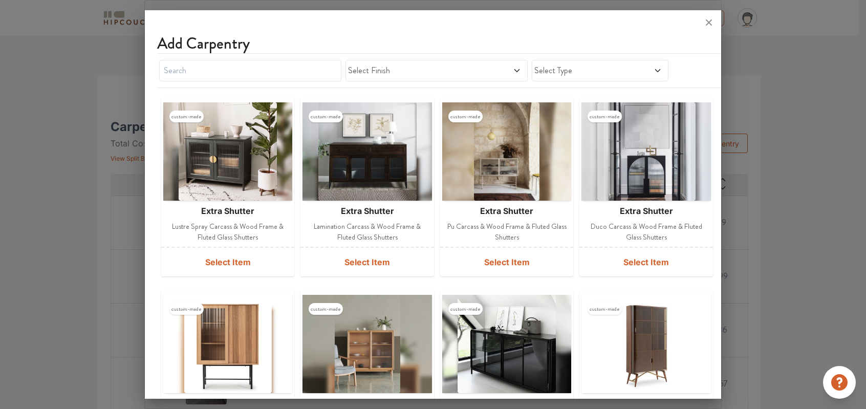
scroll to position [0, 0]
click at [279, 72] on input "text" at bounding box center [250, 70] width 182 height 21
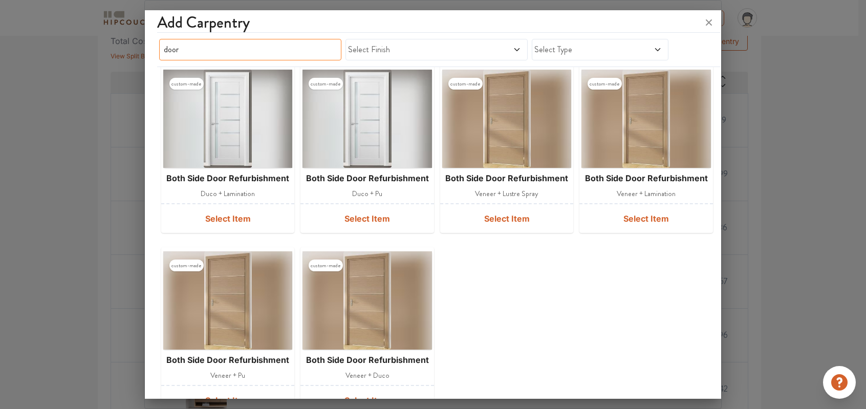
scroll to position [239, 0]
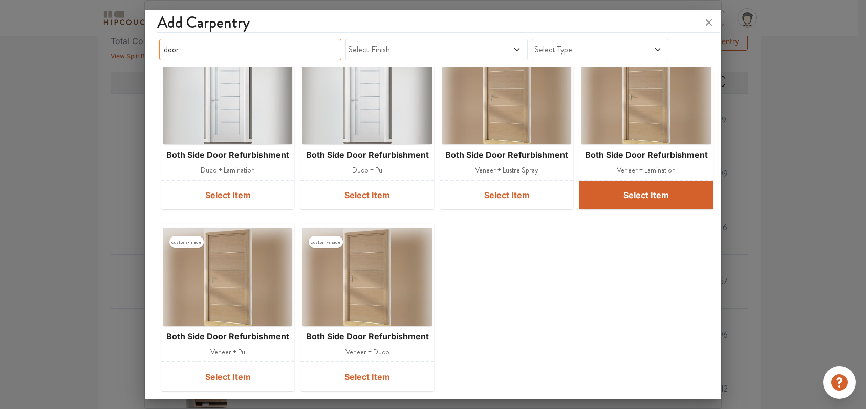
type input "door"
click at [640, 191] on button "Select Item" at bounding box center [646, 195] width 134 height 29
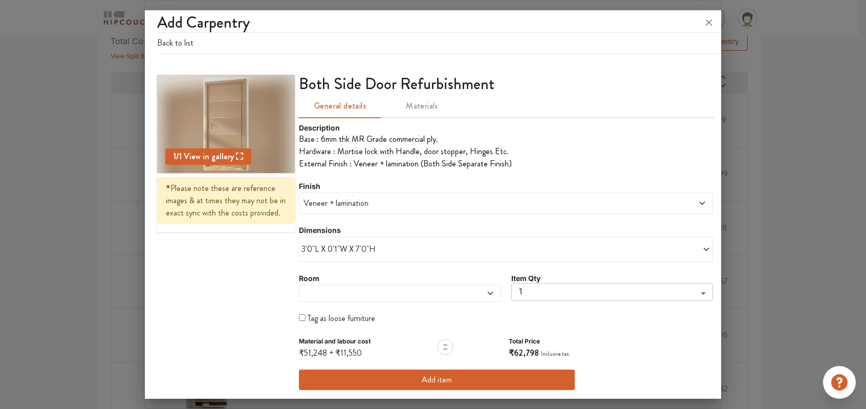
scroll to position [275, 0]
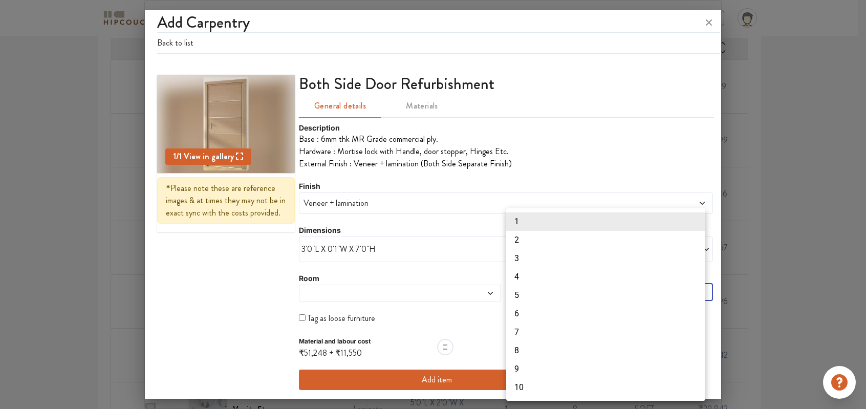
click at [432, 319] on div at bounding box center [433, 204] width 866 height 409
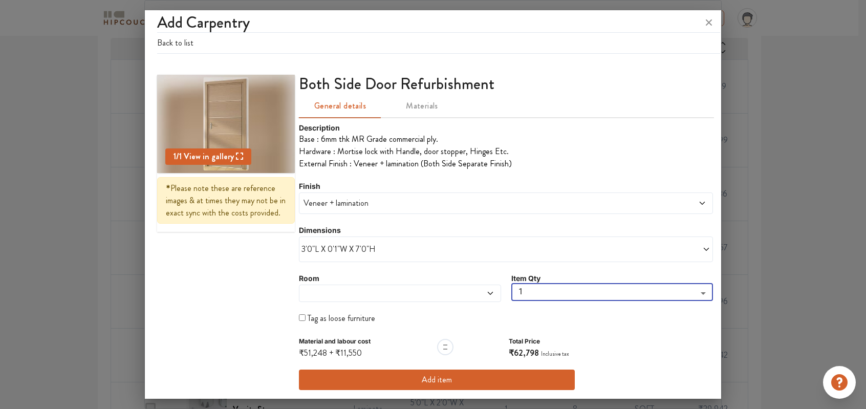
click at [417, 105] on span "Materials" at bounding box center [422, 106] width 70 height 14
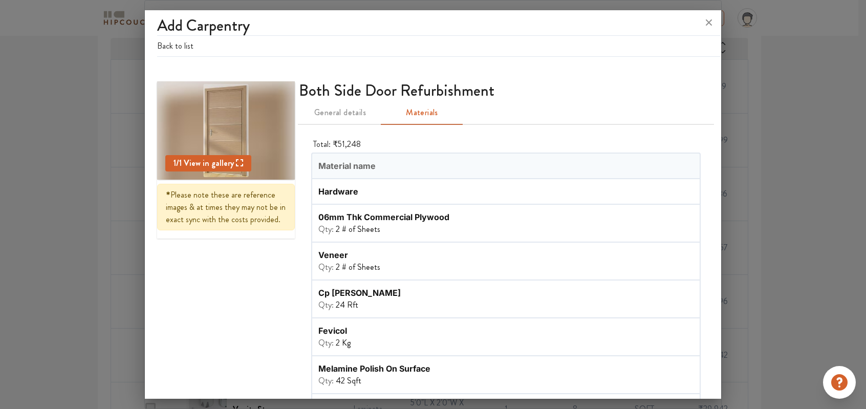
scroll to position [0, 0]
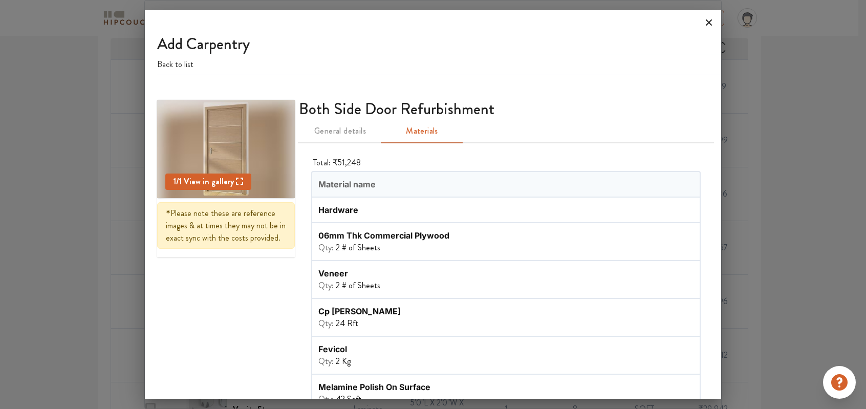
click at [704, 20] on icon at bounding box center [709, 22] width 16 height 16
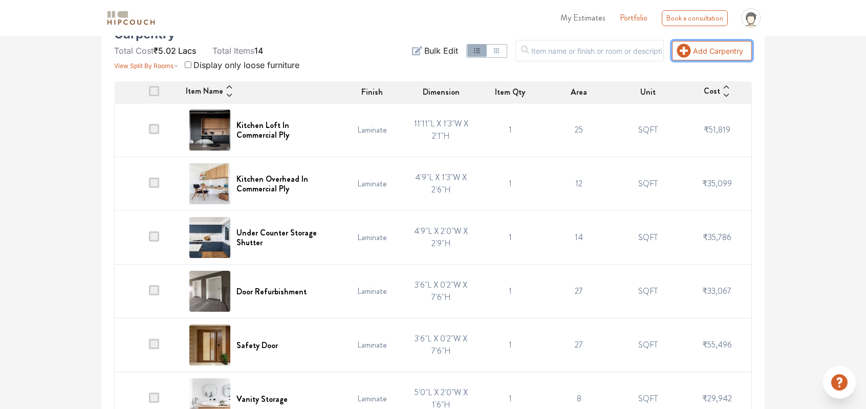
scroll to position [169, 0]
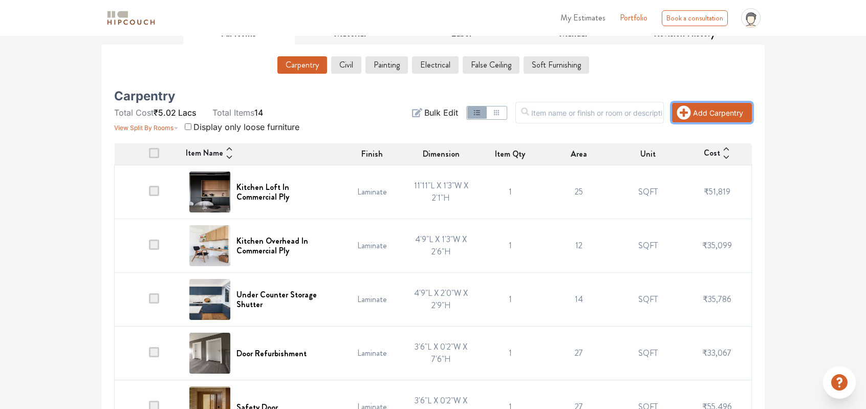
click at [714, 112] on button "Add Carpentry" at bounding box center [712, 112] width 80 height 19
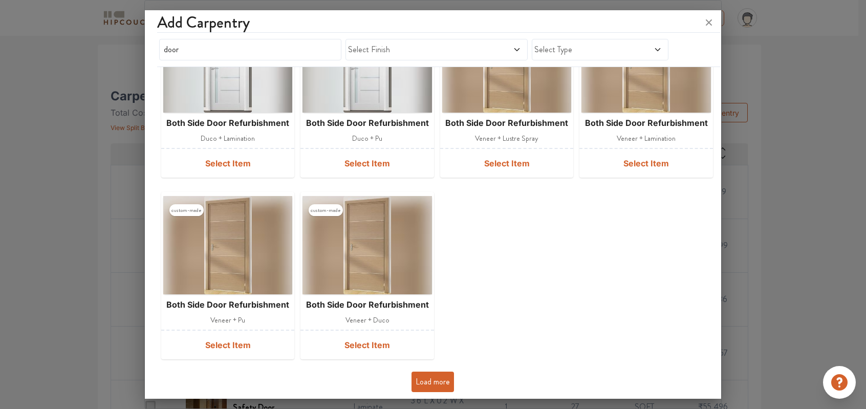
scroll to position [271, 0]
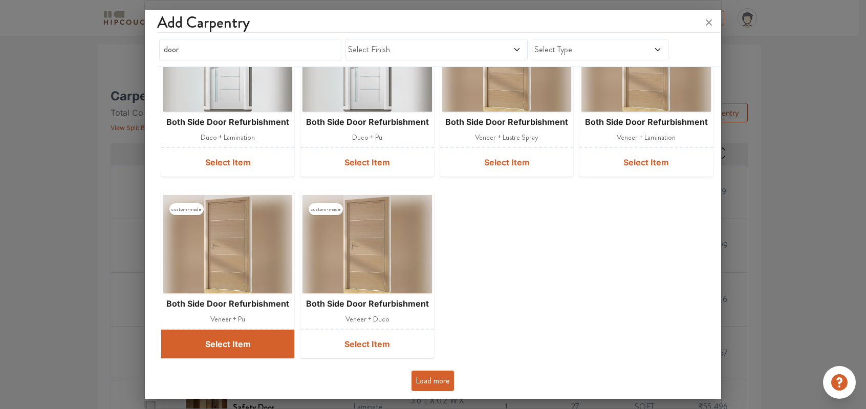
click at [233, 354] on button "Select Item" at bounding box center [227, 344] width 133 height 29
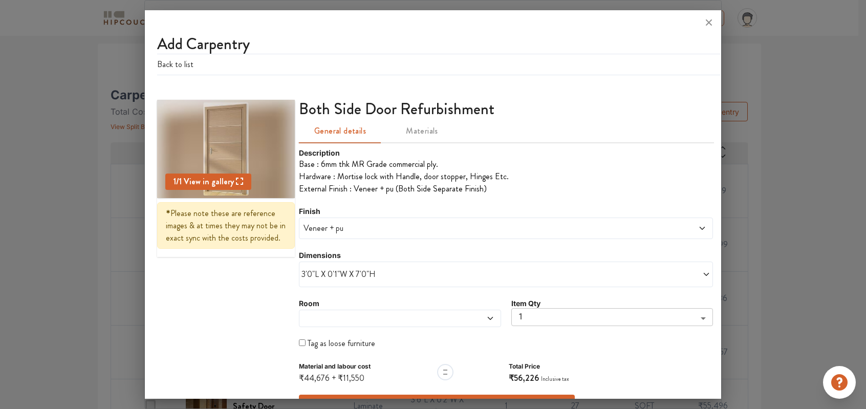
scroll to position [169, 0]
click at [686, 227] on span at bounding box center [655, 228] width 101 height 12
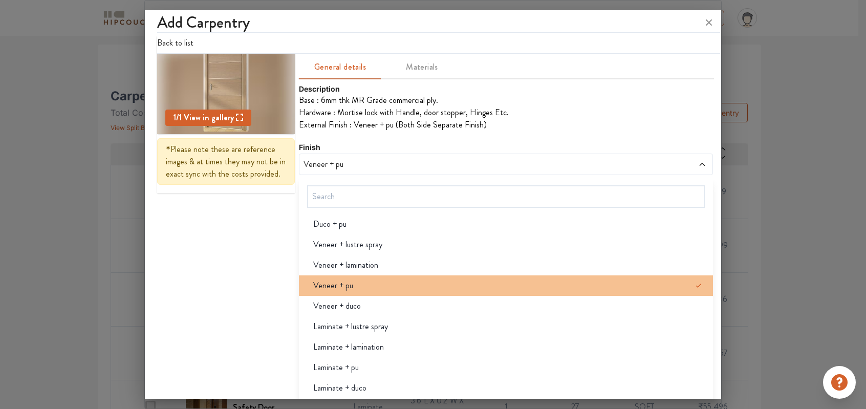
scroll to position [68, 0]
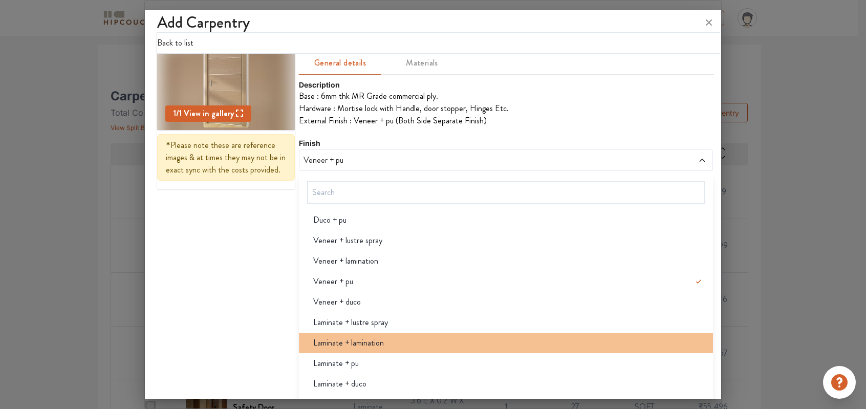
click at [503, 341] on div "Laminate + lamination" at bounding box center [508, 343] width 407 height 12
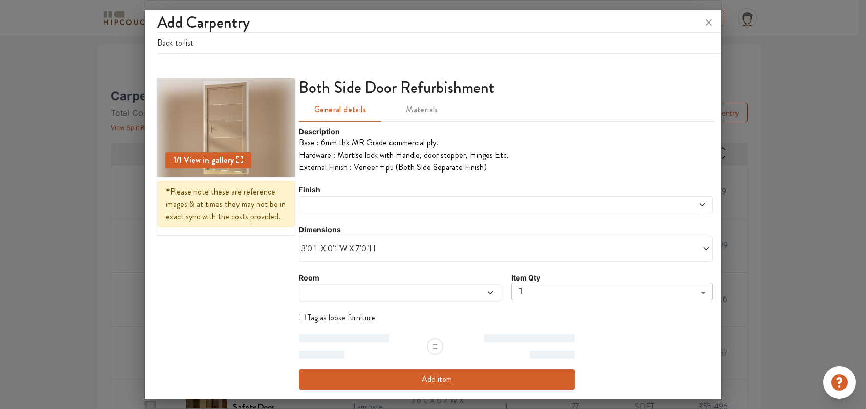
scroll to position [25, 0]
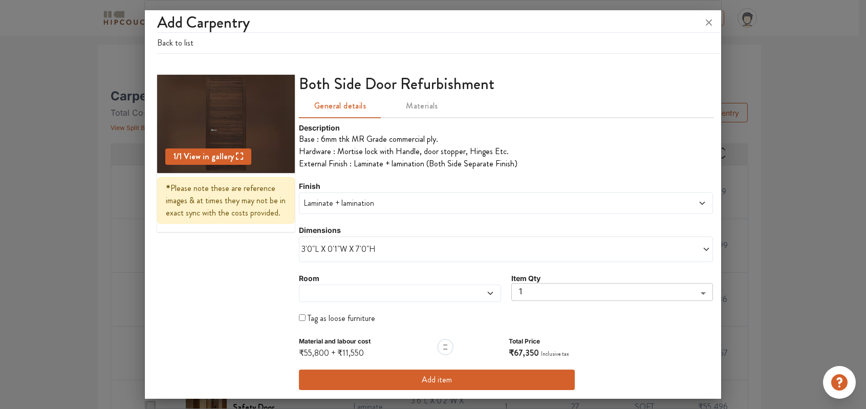
click at [499, 202] on span "Laminate + lamination" at bounding box center [453, 203] width 304 height 12
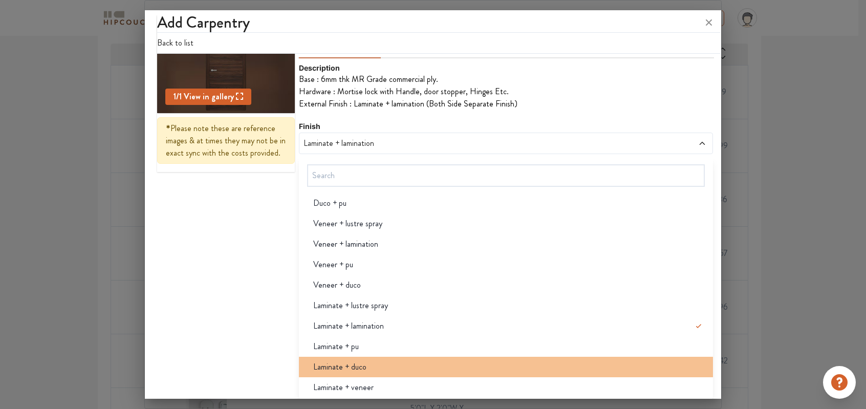
scroll to position [272, 0]
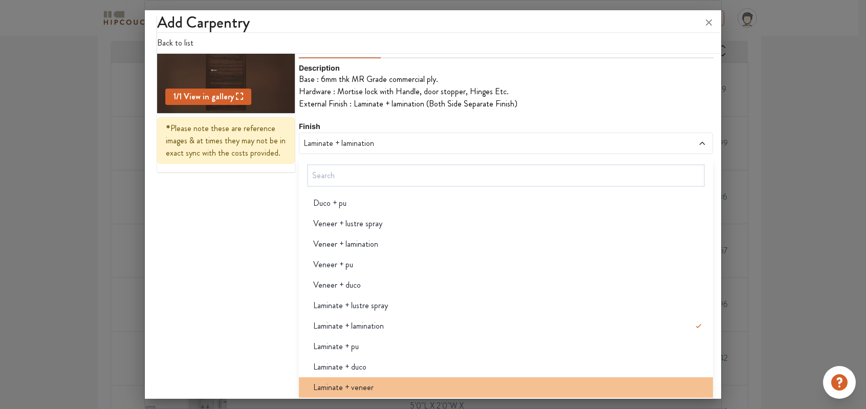
click at [430, 383] on div "Laminate + veneer" at bounding box center [508, 387] width 407 height 12
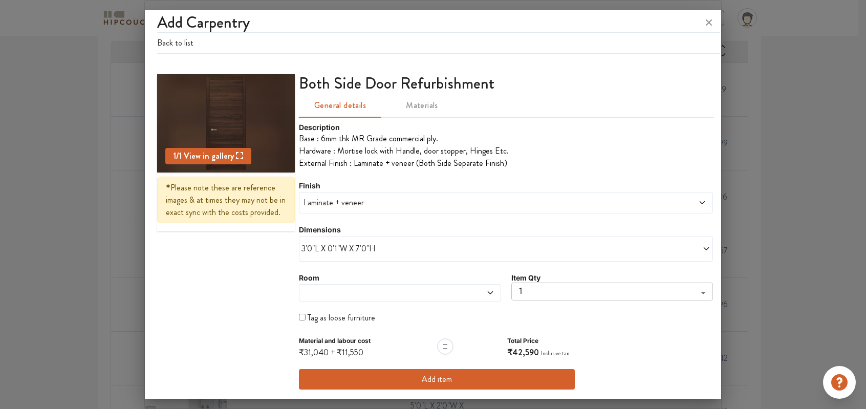
scroll to position [25, 0]
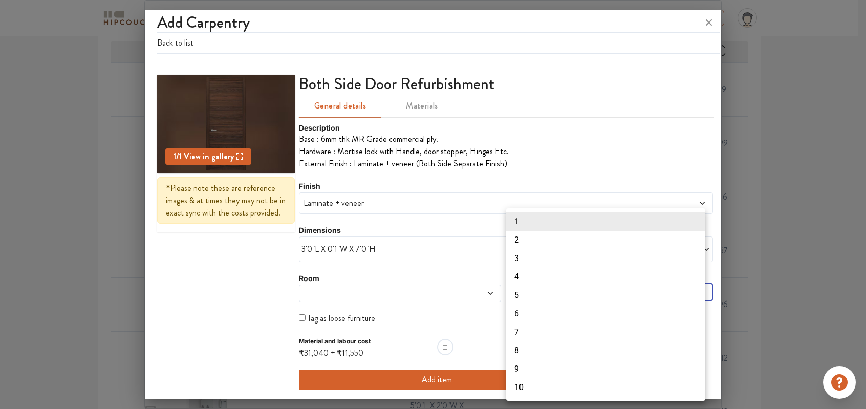
click at [528, 258] on li "3" at bounding box center [605, 258] width 199 height 18
type input "3"
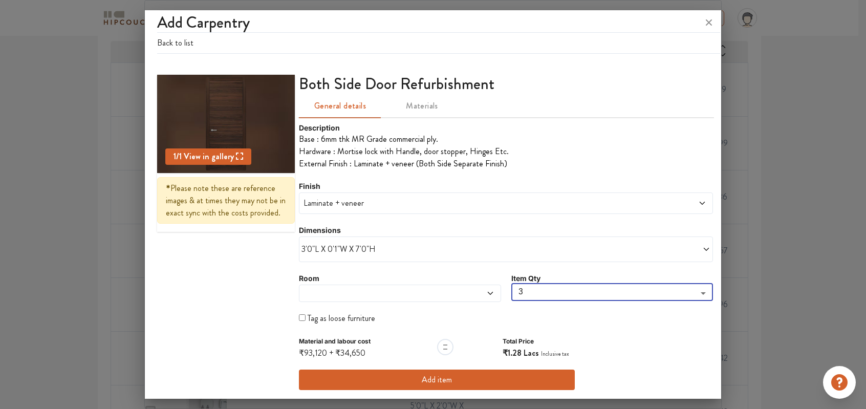
click at [433, 375] on button "Add item" at bounding box center [437, 380] width 276 height 20
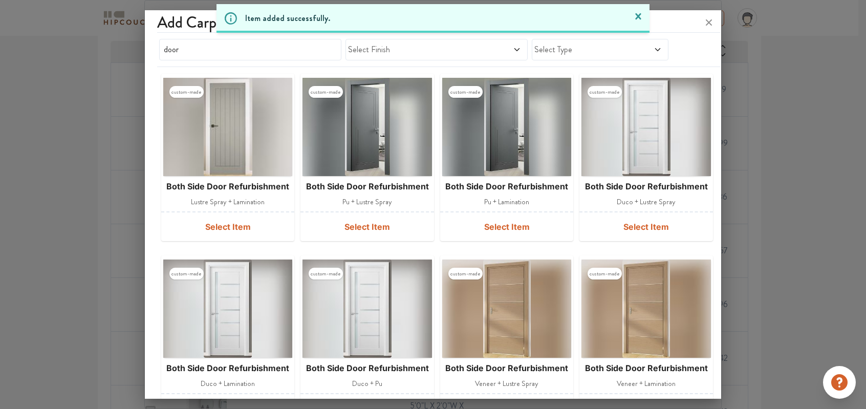
scroll to position [14, 0]
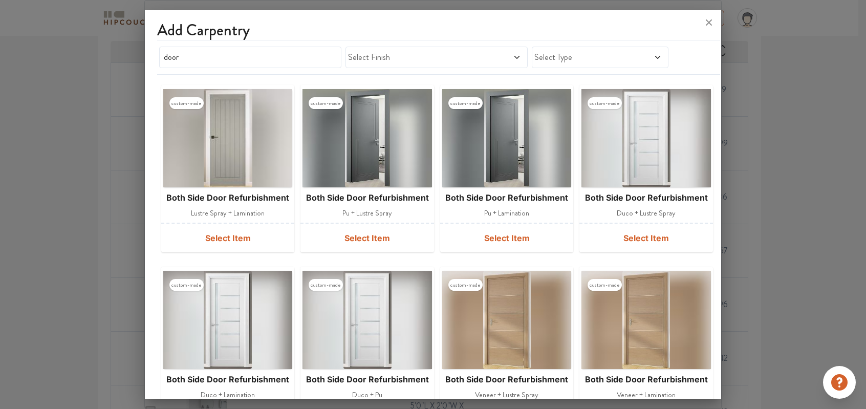
click at [416, 63] on span "Select Finish" at bounding box center [413, 57] width 130 height 12
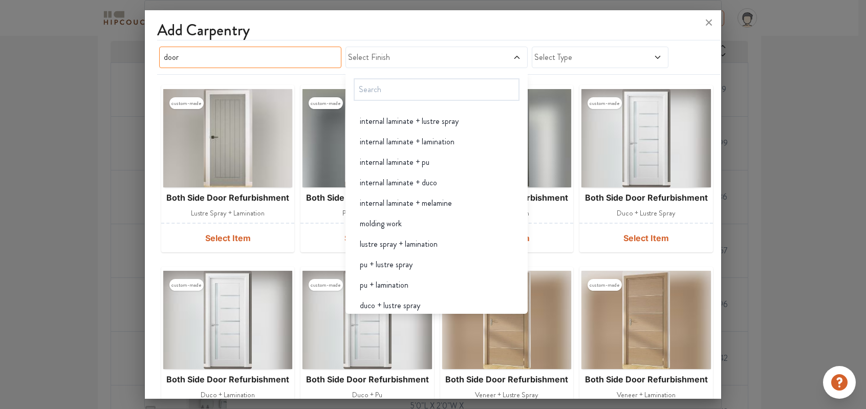
click at [283, 58] on input "door" at bounding box center [250, 57] width 182 height 21
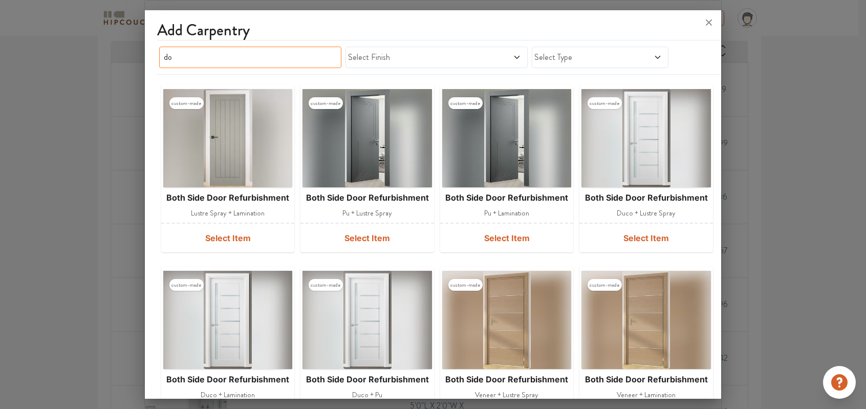
type input "d"
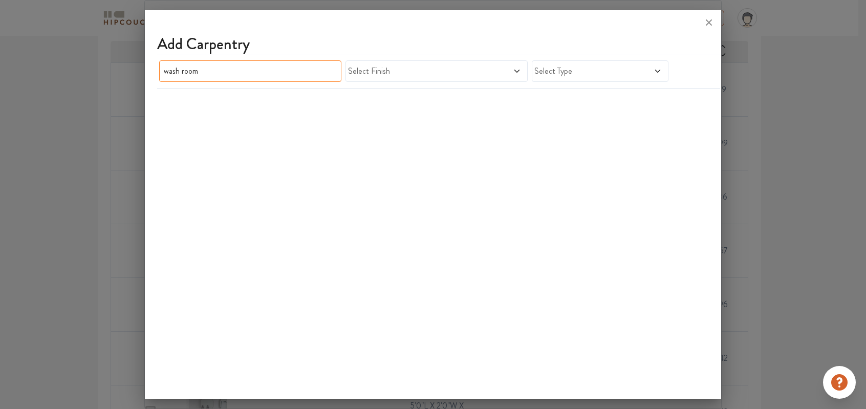
scroll to position [0, 0]
click at [198, 71] on input "wash room door" at bounding box center [250, 70] width 182 height 21
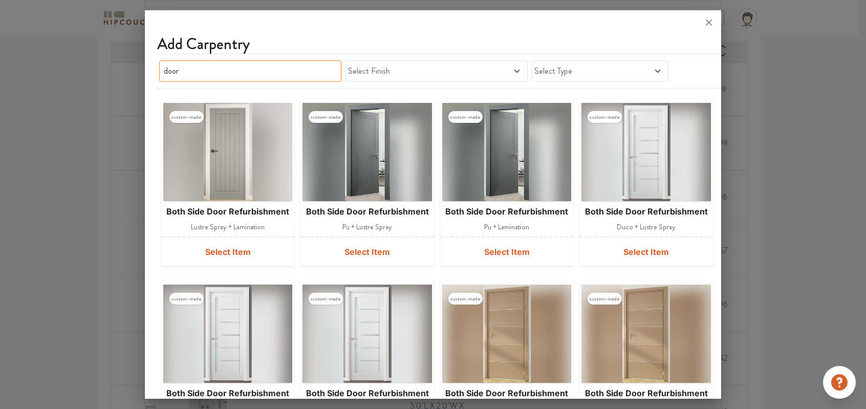
click at [198, 71] on input "door" at bounding box center [250, 70] width 182 height 21
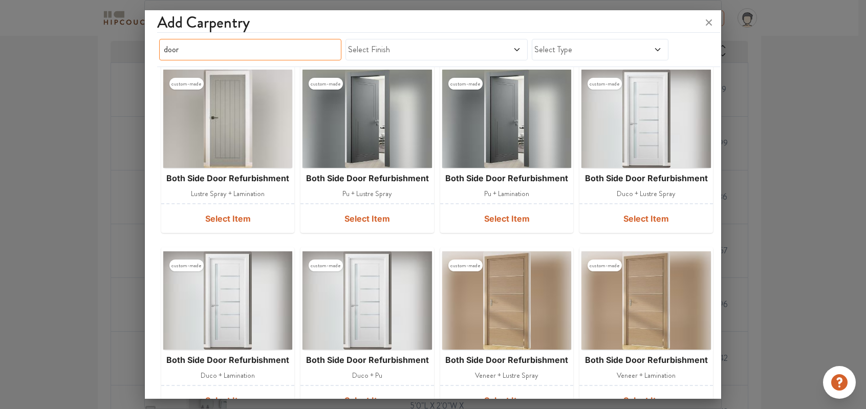
scroll to position [34, 0]
type input "door"
click at [451, 47] on span "Select Finish" at bounding box center [413, 50] width 130 height 12
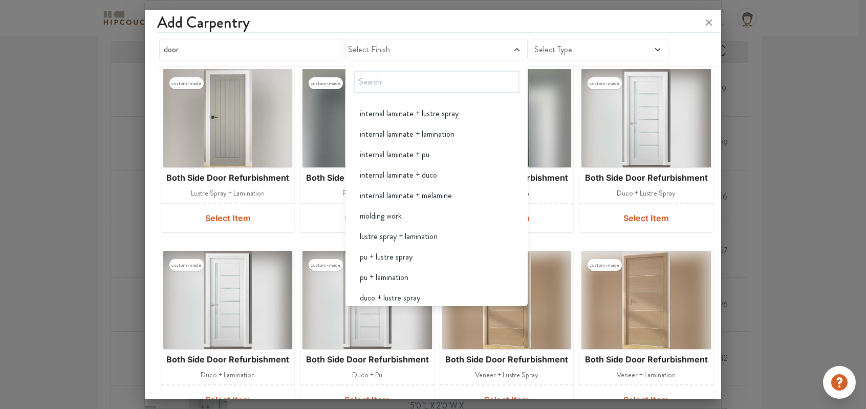
click at [636, 53] on span at bounding box center [646, 50] width 32 height 12
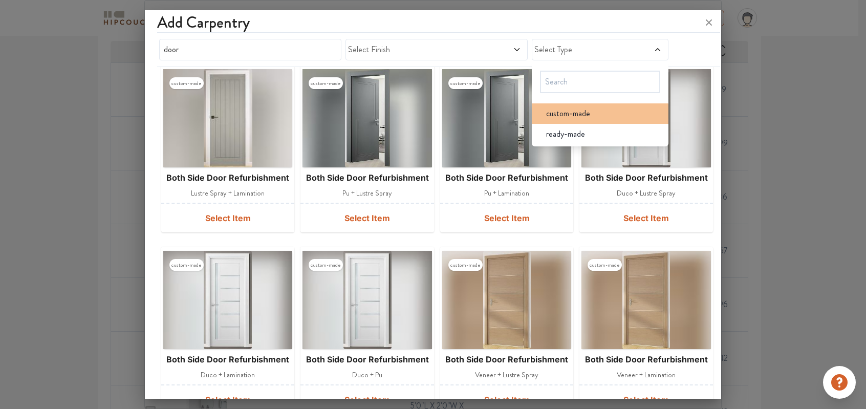
click at [596, 119] on div "custom-made" at bounding box center [603, 113] width 131 height 12
click at [440, 46] on span "Select Finish" at bounding box center [413, 50] width 130 height 12
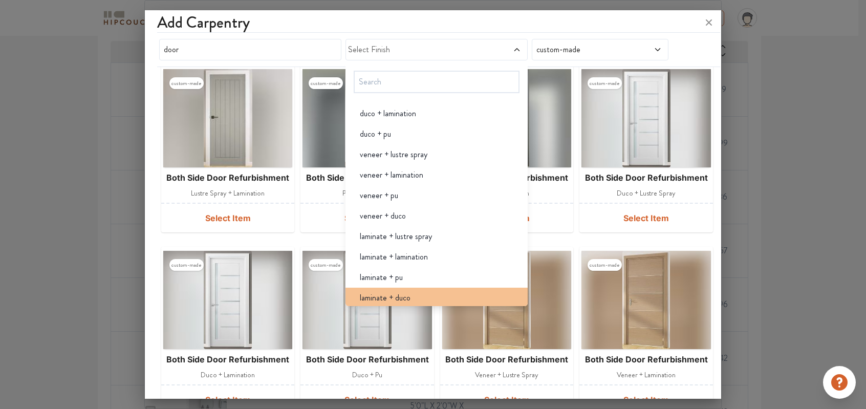
scroll to position [239, 0]
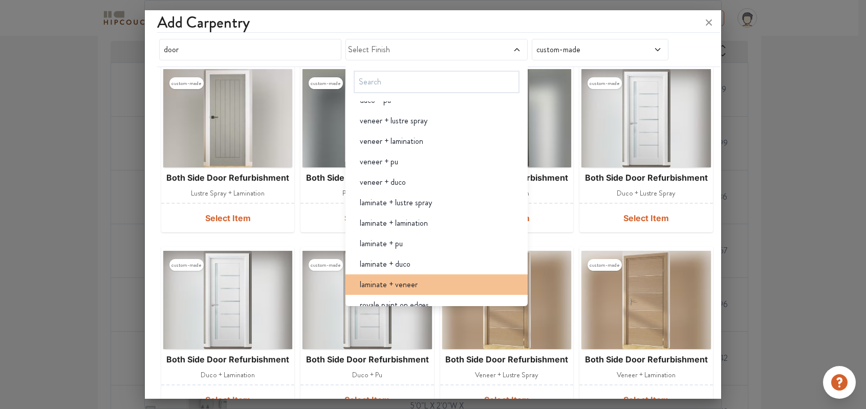
click at [430, 281] on div "laminate + veneer" at bounding box center [440, 284] width 176 height 12
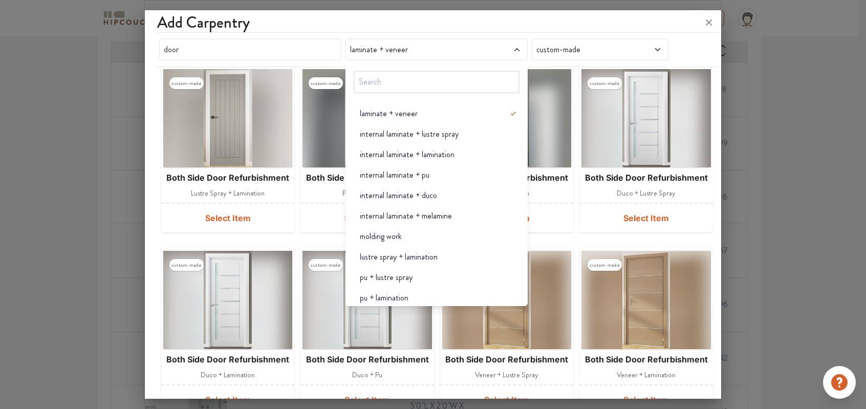
scroll to position [0, 0]
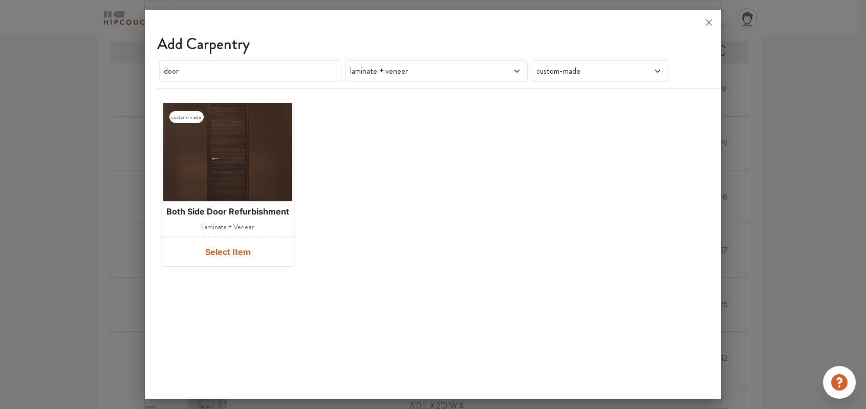
click at [624, 191] on div "custom-made both side door refurbishment laminate + veneer Select Item" at bounding box center [433, 183] width 552 height 176
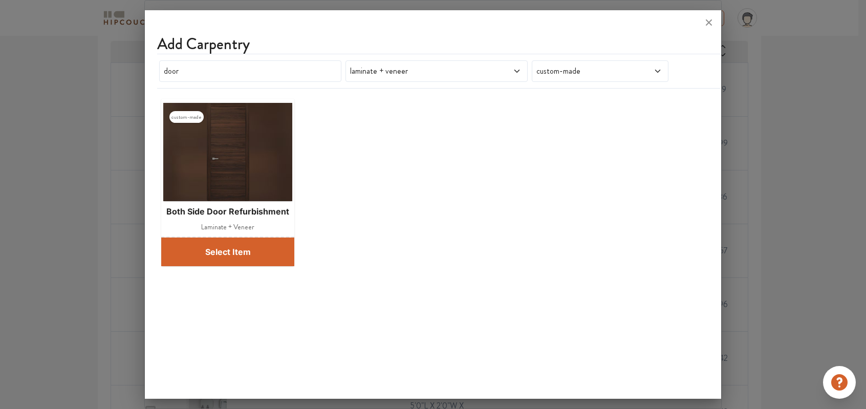
click at [227, 251] on button "Select Item" at bounding box center [227, 252] width 133 height 29
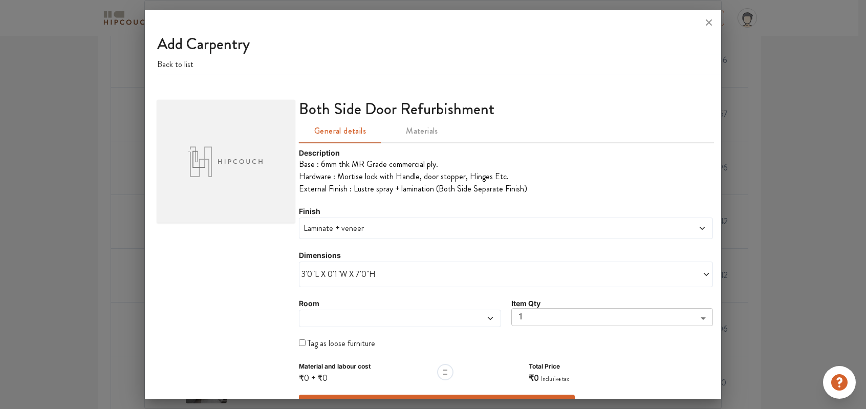
click at [392, 270] on span "3'0"L X 0'1"W X 7'0"H" at bounding box center [403, 274] width 204 height 12
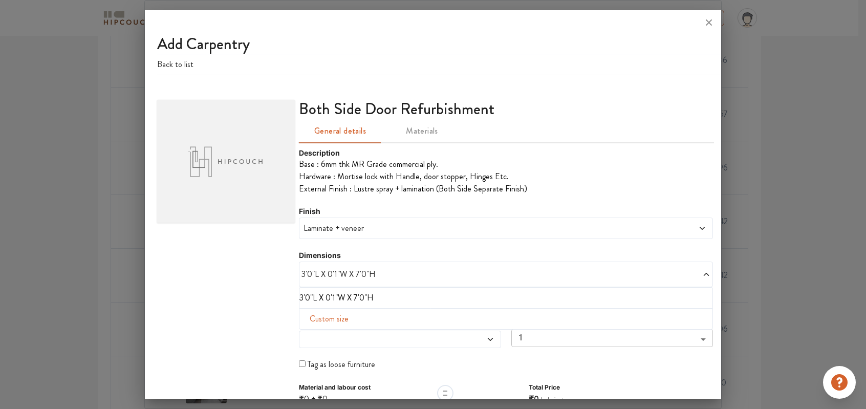
drag, startPoint x: 302, startPoint y: 272, endPoint x: 316, endPoint y: 274, distance: 13.9
click at [302, 273] on span "3'0"L X 0'1"W X 7'0"H" at bounding box center [403, 274] width 204 height 12
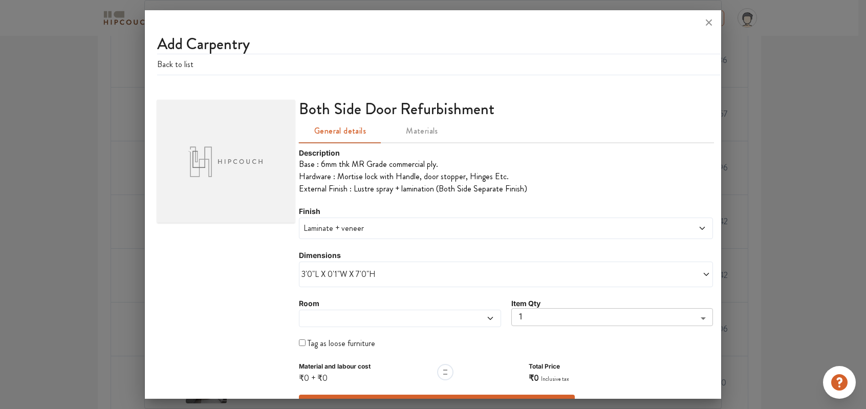
click at [309, 273] on span "3'0"L X 0'1"W X 7'0"H" at bounding box center [403, 274] width 204 height 12
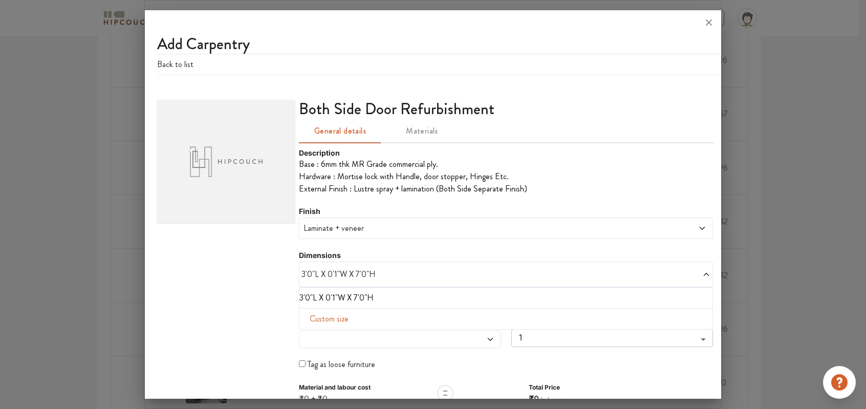
click at [341, 314] on span "Custom size" at bounding box center [329, 319] width 47 height 20
click at [327, 335] on input "text" at bounding box center [332, 335] width 48 height 19
type input "2"
click at [356, 336] on input "text" at bounding box center [380, 335] width 48 height 19
type input "6"
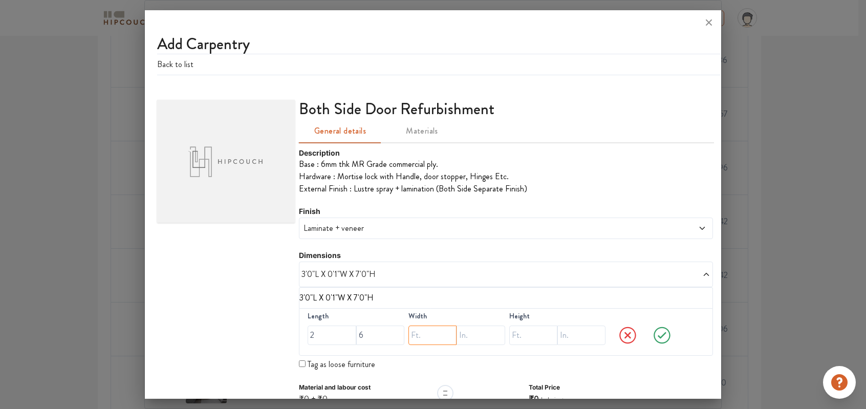
click at [439, 338] on input "text" at bounding box center [432, 335] width 48 height 19
type input "0"
click at [491, 336] on input "text" at bounding box center [481, 335] width 48 height 19
type input "1"
click at [524, 335] on input "text" at bounding box center [533, 335] width 48 height 19
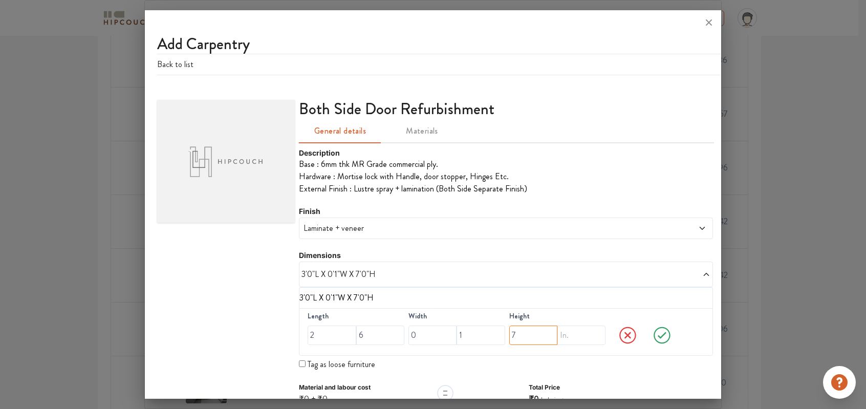
type input "7"
click at [591, 333] on input "text" at bounding box center [581, 335] width 48 height 19
type input "0"
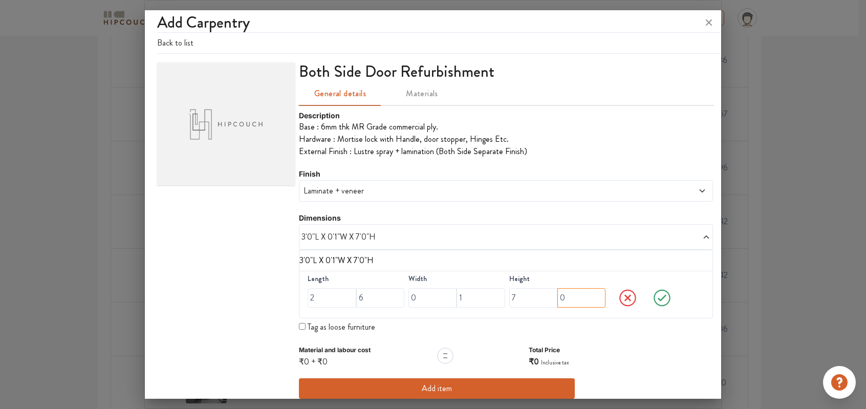
scroll to position [46, 0]
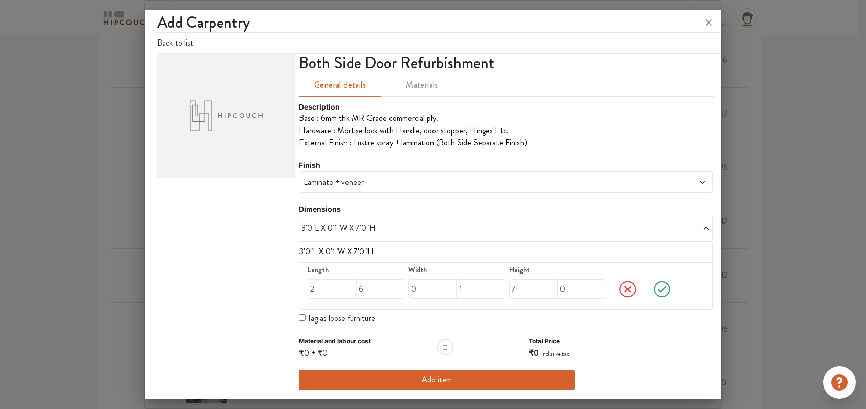
click at [659, 287] on icon at bounding box center [662, 289] width 9 height 7
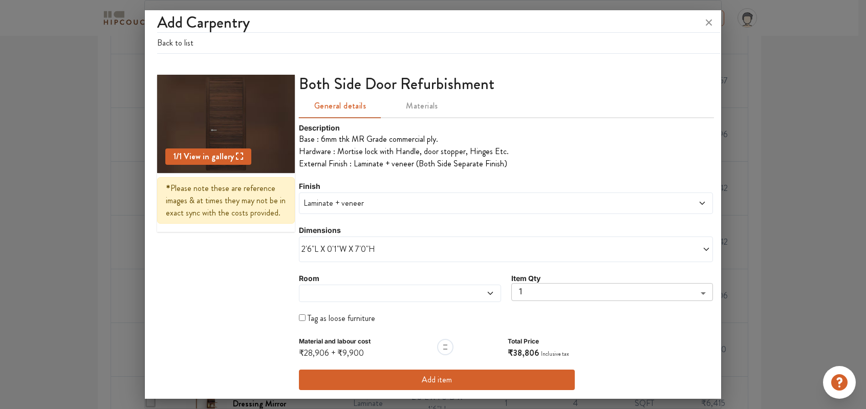
scroll to position [442, 0]
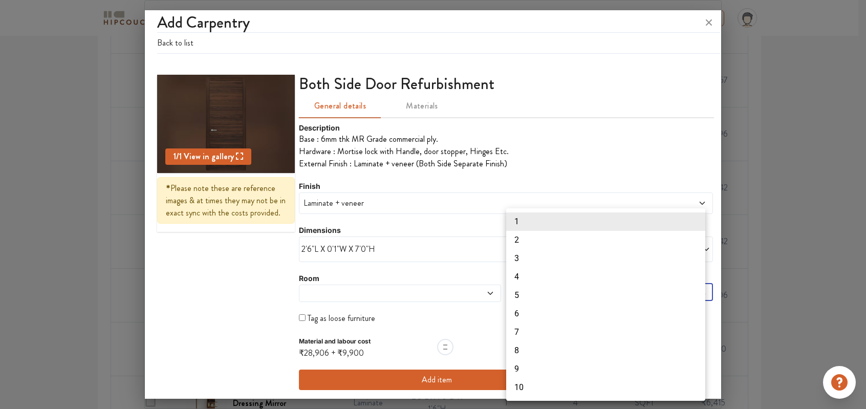
click at [530, 241] on li "2" at bounding box center [605, 240] width 199 height 18
type input "2"
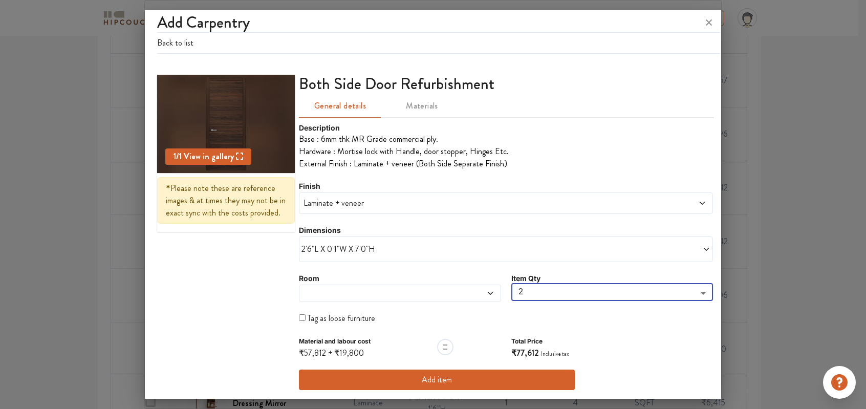
click at [426, 379] on button "Add item" at bounding box center [437, 380] width 276 height 20
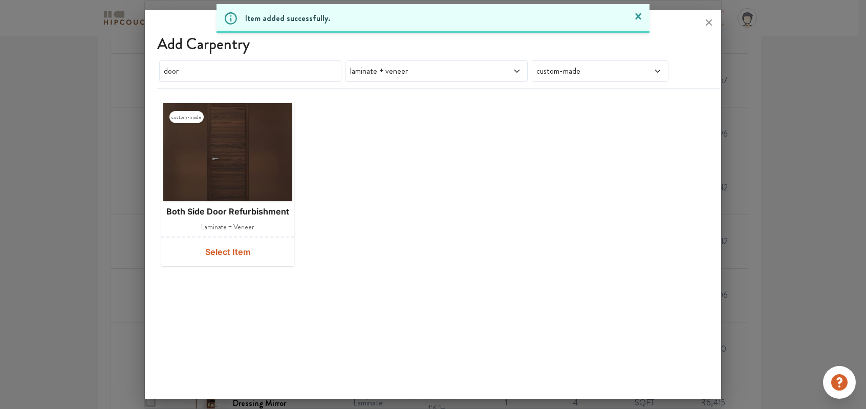
scroll to position [0, 0]
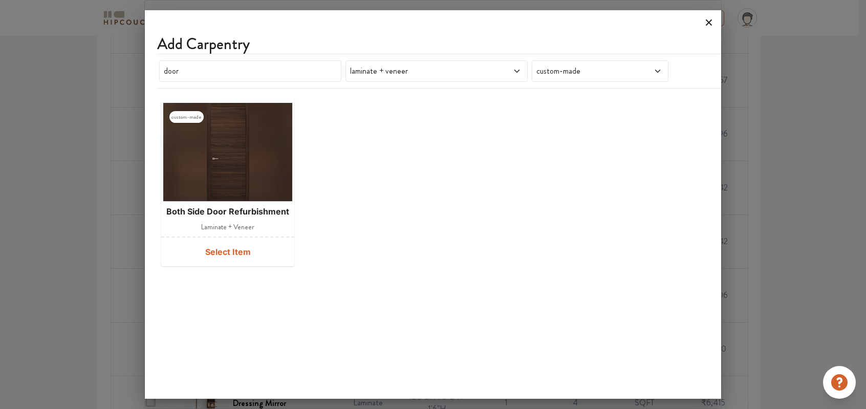
click at [704, 24] on icon at bounding box center [709, 22] width 16 height 16
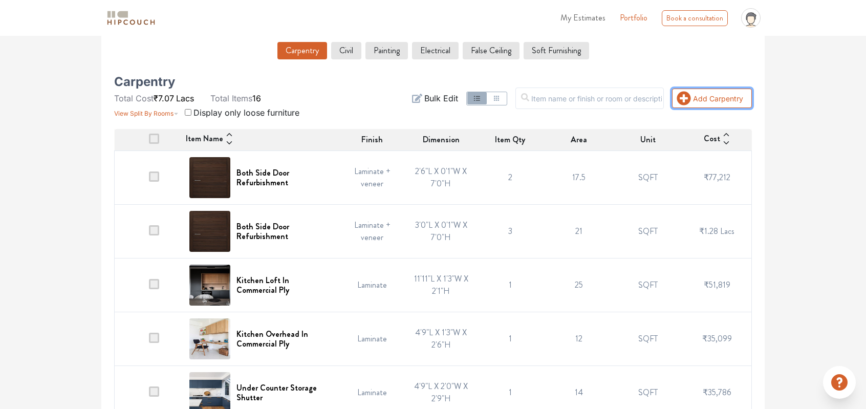
scroll to position [179, 0]
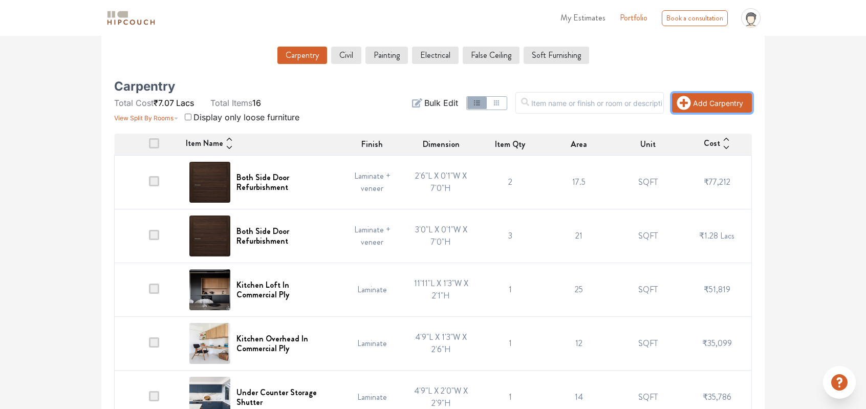
click at [722, 98] on button "Add Carpentry" at bounding box center [712, 102] width 80 height 19
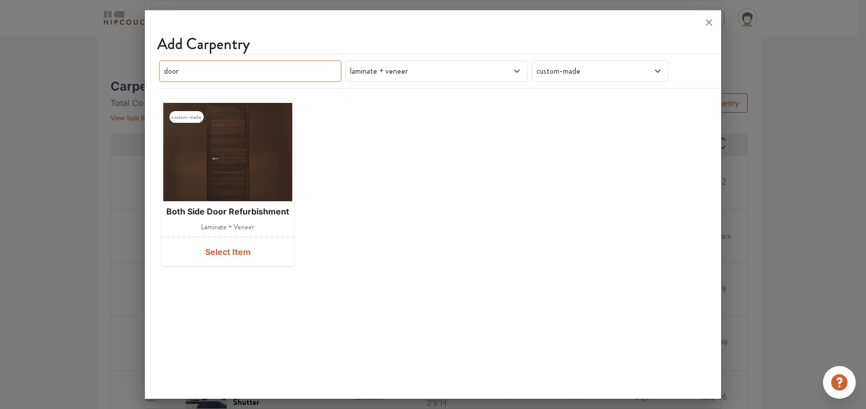
click at [200, 72] on input "door" at bounding box center [250, 70] width 182 height 21
click at [199, 72] on input "door" at bounding box center [250, 70] width 182 height 21
click at [246, 83] on div "door laminate + veneer custom-made" at bounding box center [430, 71] width 547 height 26
click at [224, 74] on input "door" at bounding box center [250, 70] width 182 height 21
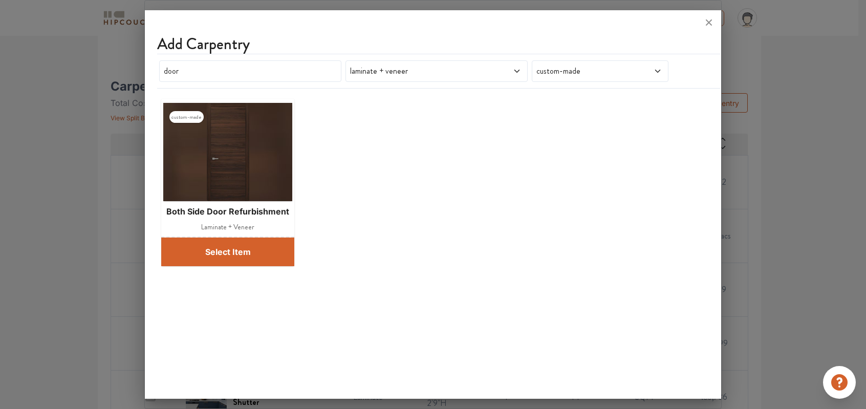
click at [237, 253] on button "Select Item" at bounding box center [227, 252] width 133 height 29
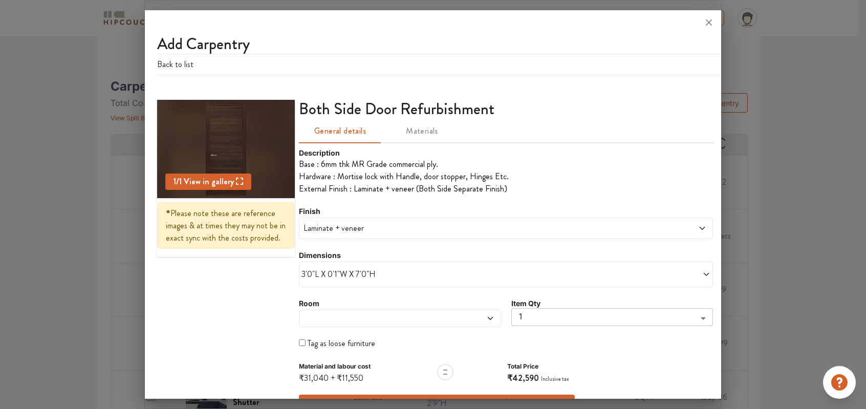
click at [411, 280] on span "3'0"L X 0'1"W X 7'0"H" at bounding box center [403, 274] width 204 height 12
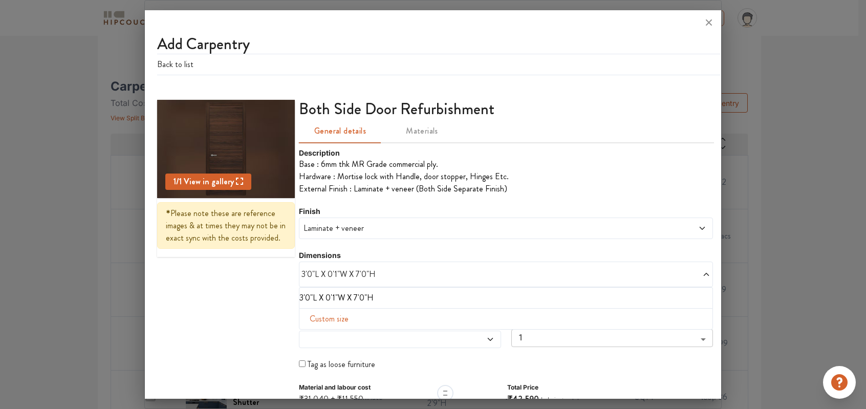
click at [333, 315] on span "Custom size" at bounding box center [329, 319] width 47 height 20
click at [441, 278] on span "3'0"L X 0'1"W X 7'0"H" at bounding box center [403, 274] width 204 height 12
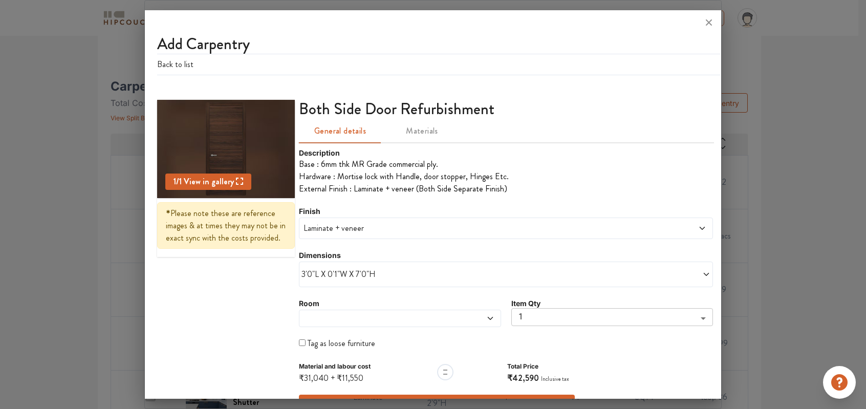
scroll to position [25, 0]
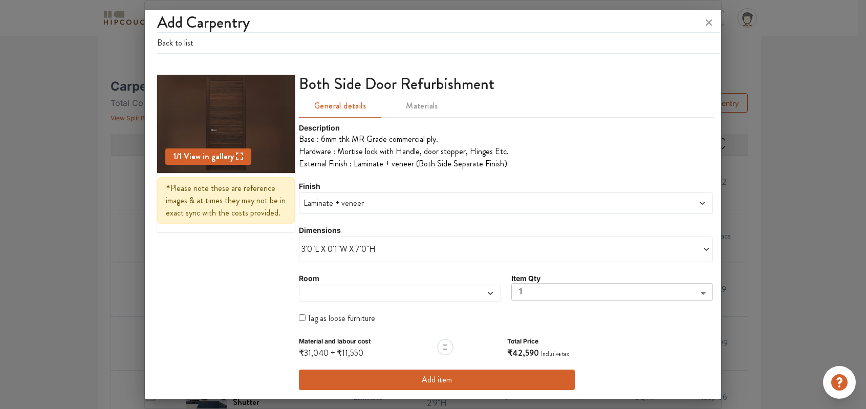
click at [448, 378] on button "Add item" at bounding box center [437, 380] width 276 height 20
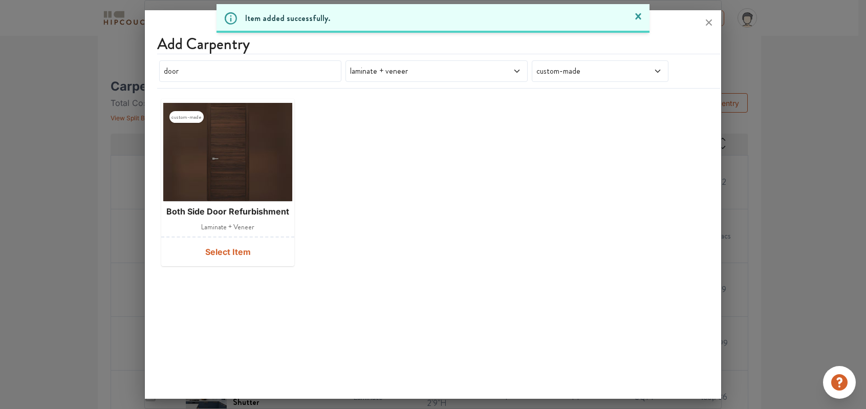
scroll to position [0, 0]
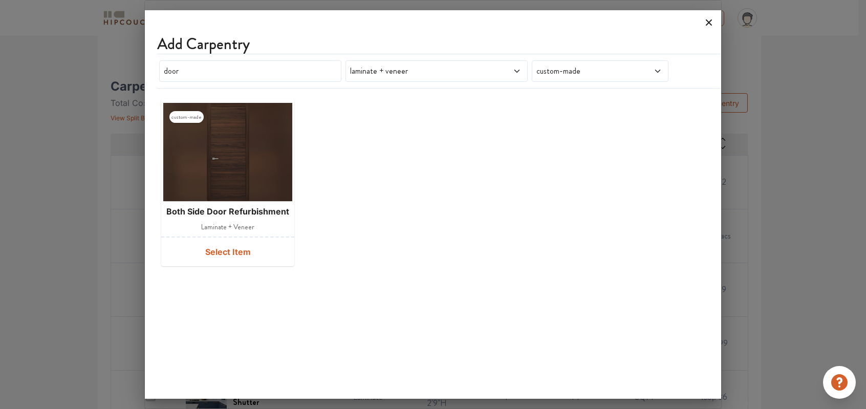
click at [709, 23] on icon at bounding box center [709, 22] width 6 height 6
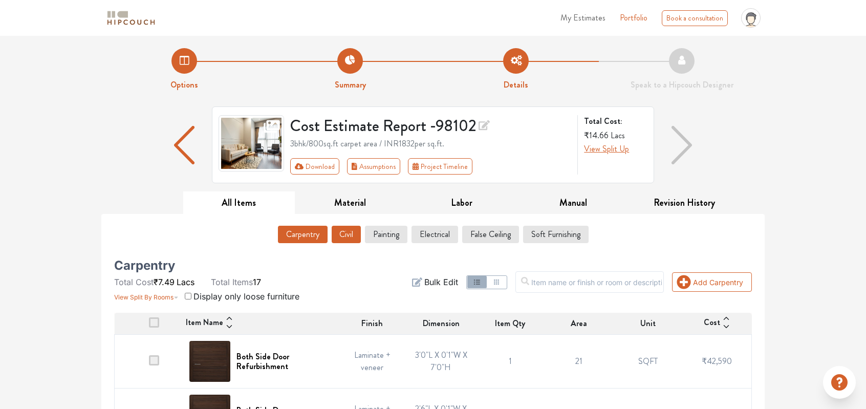
click at [344, 237] on button "Civil" at bounding box center [346, 234] width 29 height 17
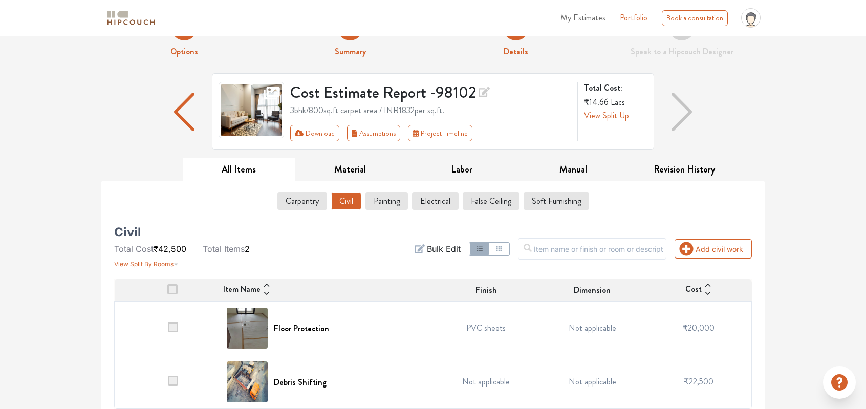
scroll to position [40, 0]
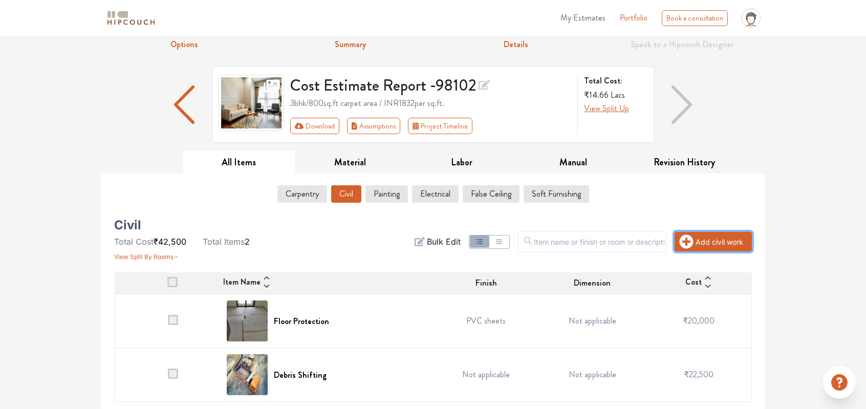
click at [714, 243] on button "Add civil work" at bounding box center [713, 241] width 77 height 19
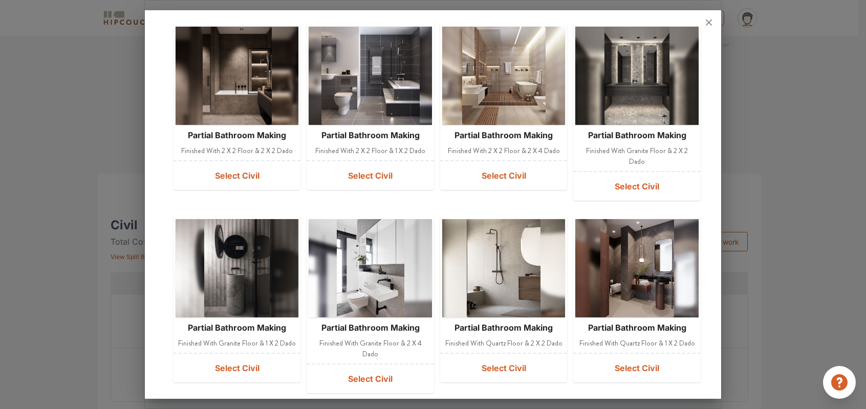
scroll to position [68, 0]
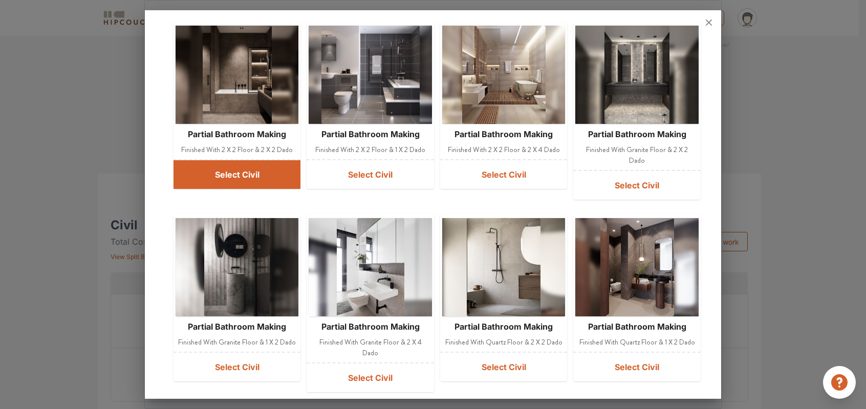
click at [205, 176] on button "Select Civil" at bounding box center [237, 174] width 127 height 29
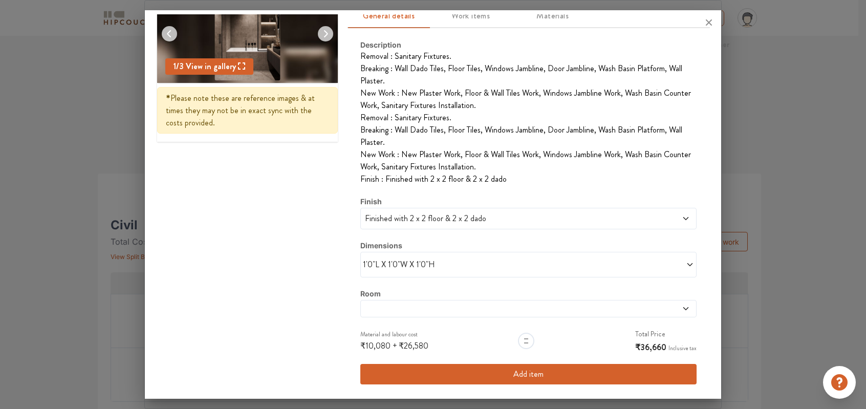
scroll to position [87, 0]
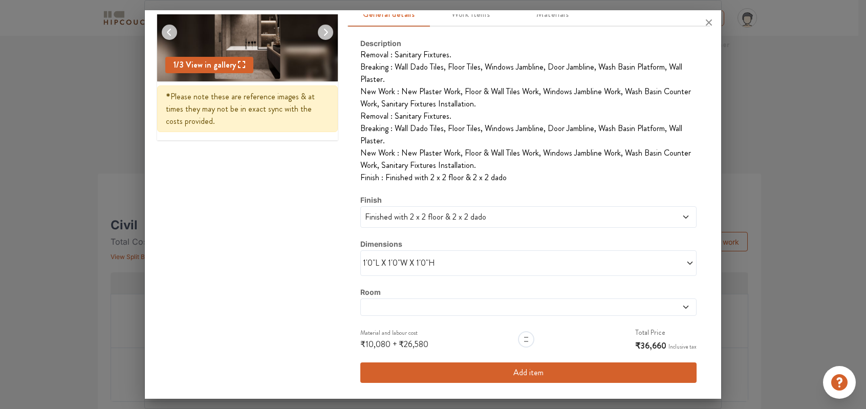
click at [522, 377] on button "Add item" at bounding box center [528, 372] width 336 height 20
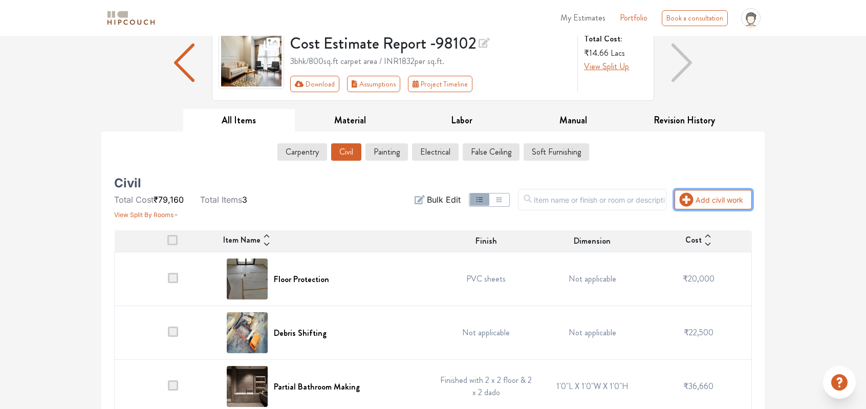
scroll to position [94, 0]
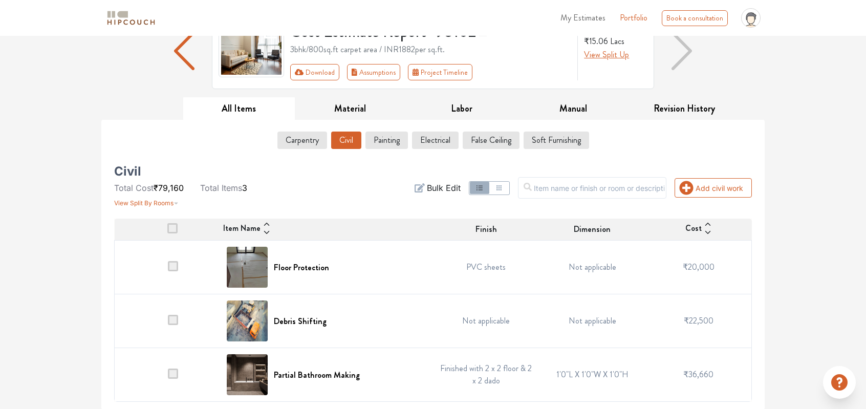
click at [595, 377] on td "1'0"L X 1'0"W X 1'0"H" at bounding box center [593, 375] width 106 height 54
click at [172, 373] on span at bounding box center [173, 374] width 10 height 10
click at [168, 377] on input "checkbox" at bounding box center [168, 377] width 0 height 0
click at [727, 186] on span "Delete" at bounding box center [731, 188] width 25 height 12
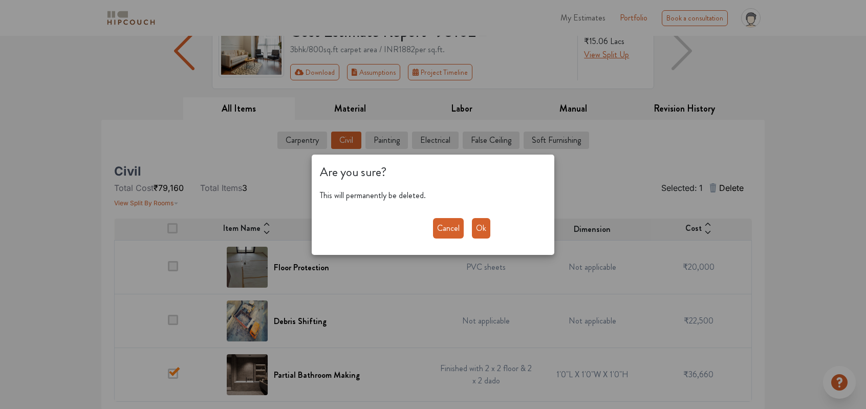
click at [483, 227] on button "Ok" at bounding box center [481, 228] width 18 height 20
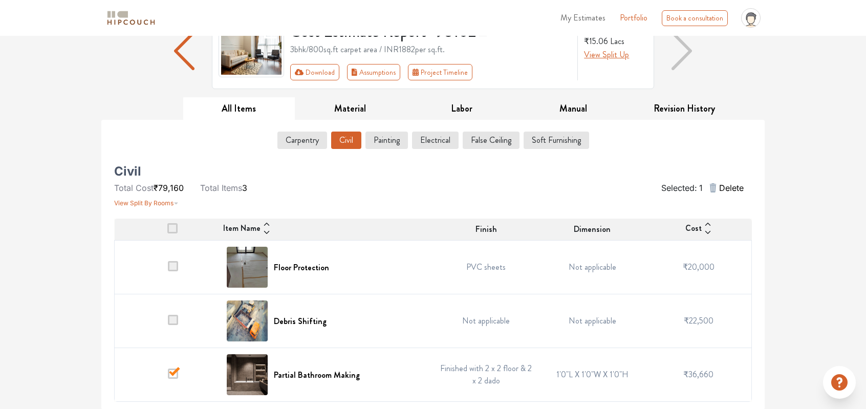
click at [734, 187] on span "Delete" at bounding box center [731, 188] width 25 height 12
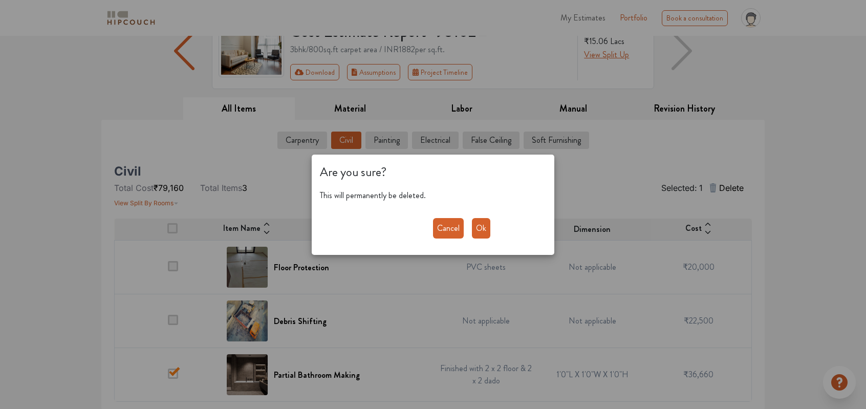
click at [483, 233] on button "Ok" at bounding box center [481, 228] width 18 height 20
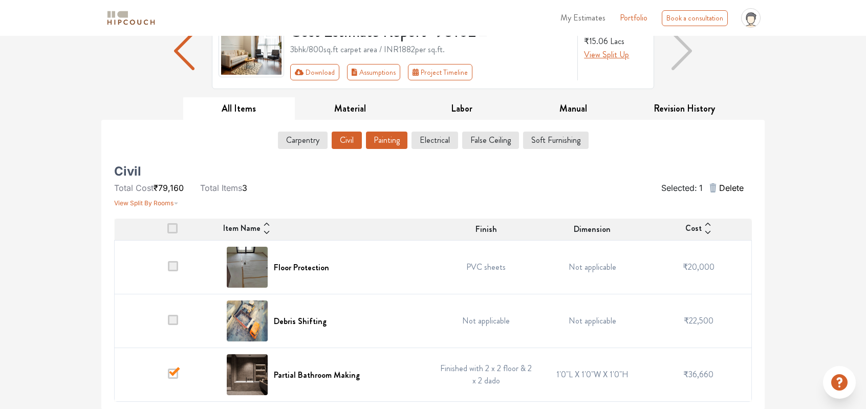
click at [391, 135] on button "Painting" at bounding box center [386, 140] width 41 height 17
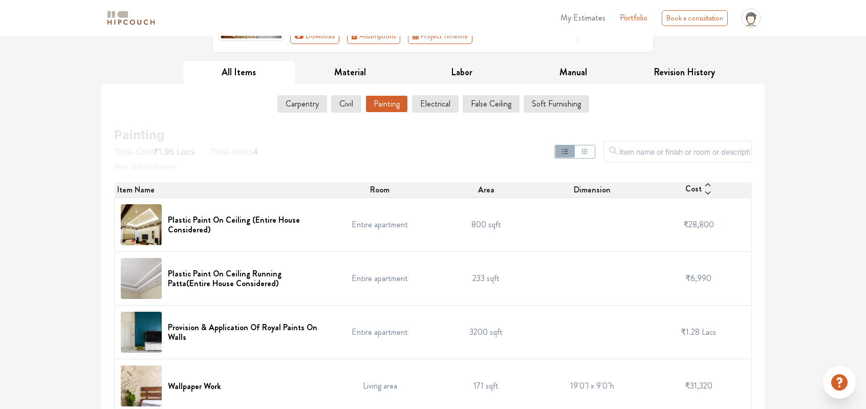
scroll to position [141, 0]
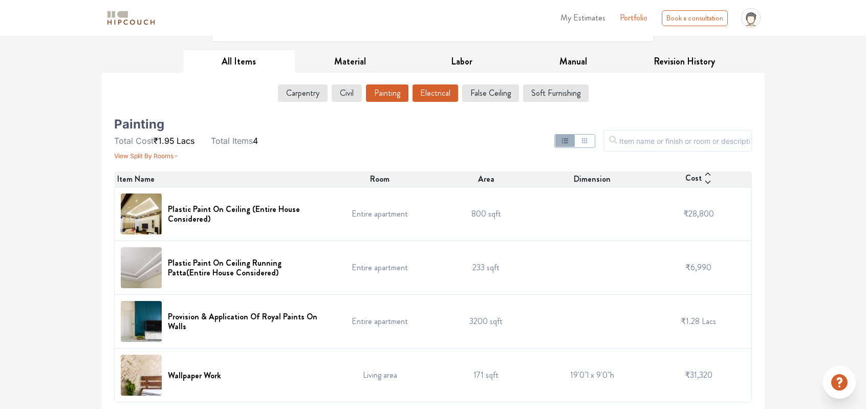
click at [424, 85] on button "Electrical" at bounding box center [436, 92] width 46 height 17
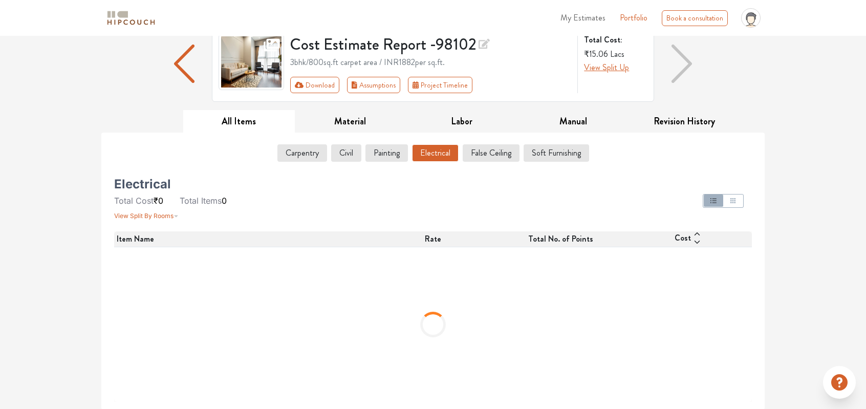
scroll to position [0, 0]
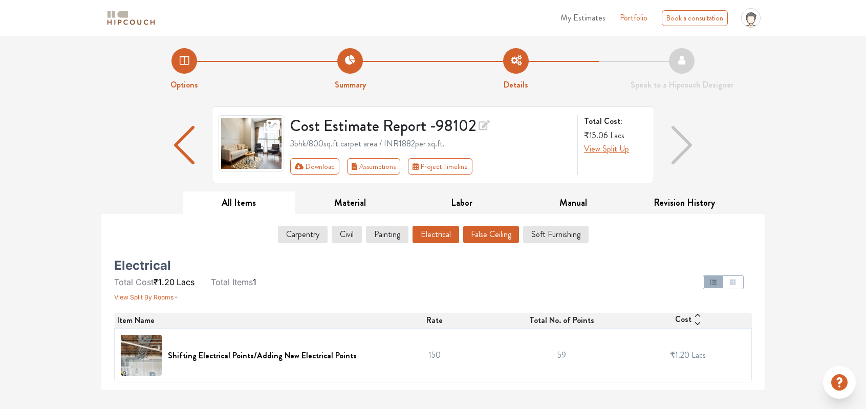
click at [495, 235] on button "False Ceiling" at bounding box center [491, 234] width 56 height 17
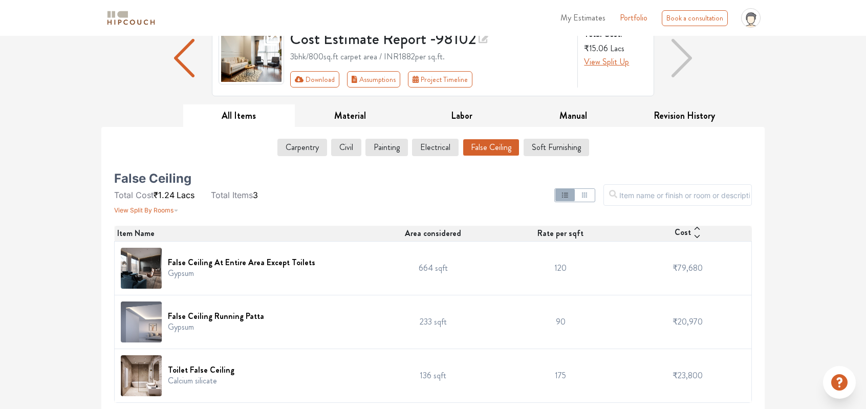
scroll to position [88, 0]
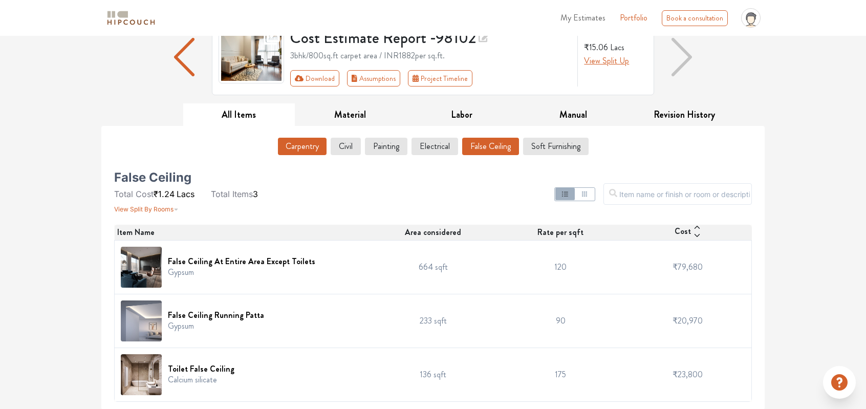
click at [291, 148] on button "Carpentry" at bounding box center [302, 146] width 49 height 17
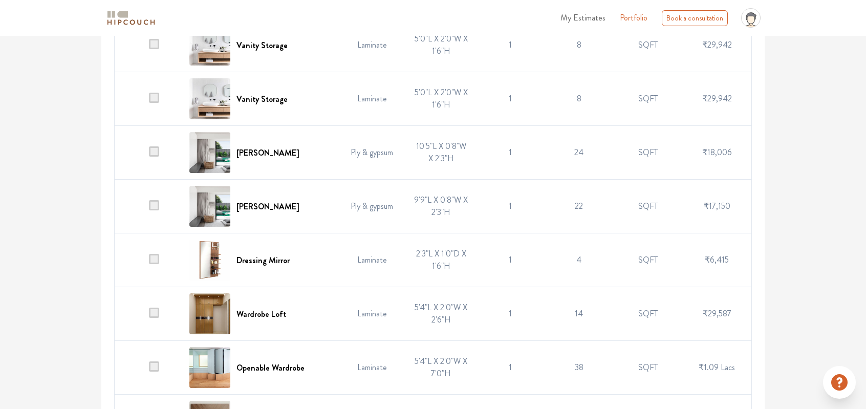
scroll to position [770, 0]
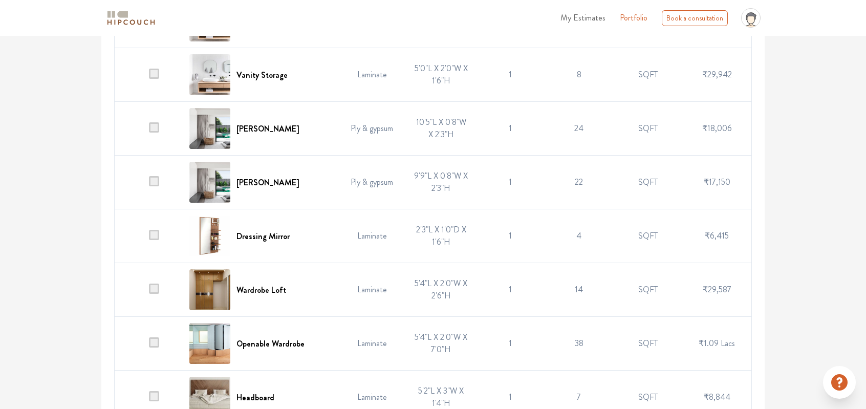
click at [507, 285] on td "1" at bounding box center [510, 290] width 69 height 54
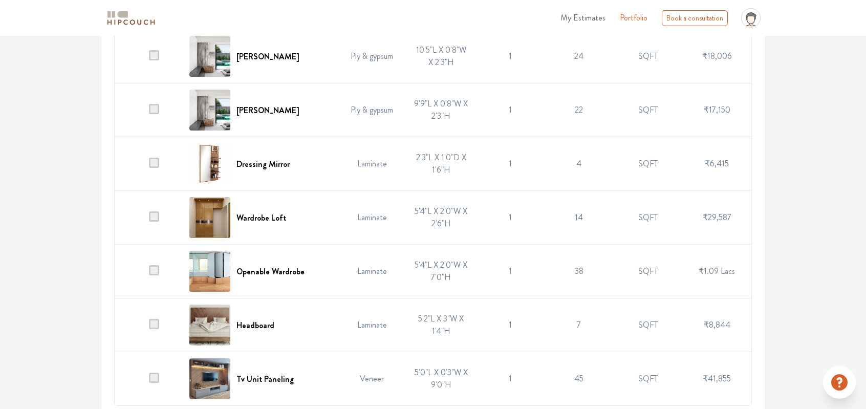
scroll to position [846, 0]
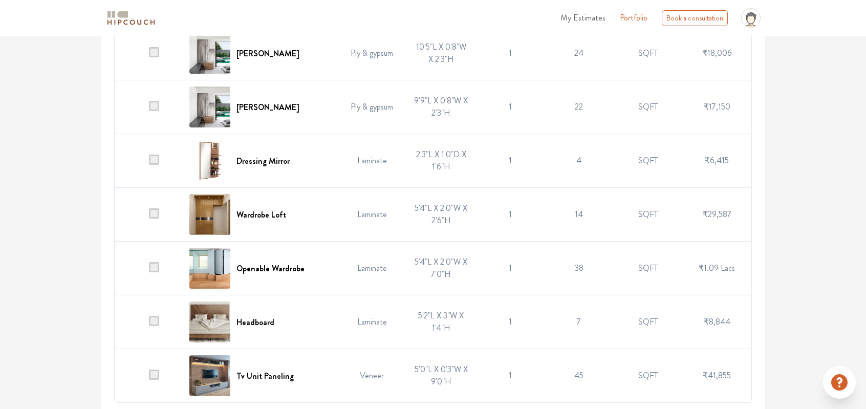
click at [156, 213] on span at bounding box center [154, 213] width 10 height 10
click at [149, 217] on input "checkbox" at bounding box center [149, 217] width 0 height 0
click at [152, 263] on span at bounding box center [154, 267] width 10 height 10
click at [149, 271] on input "checkbox" at bounding box center [149, 271] width 0 height 0
click at [156, 159] on span at bounding box center [154, 160] width 10 height 10
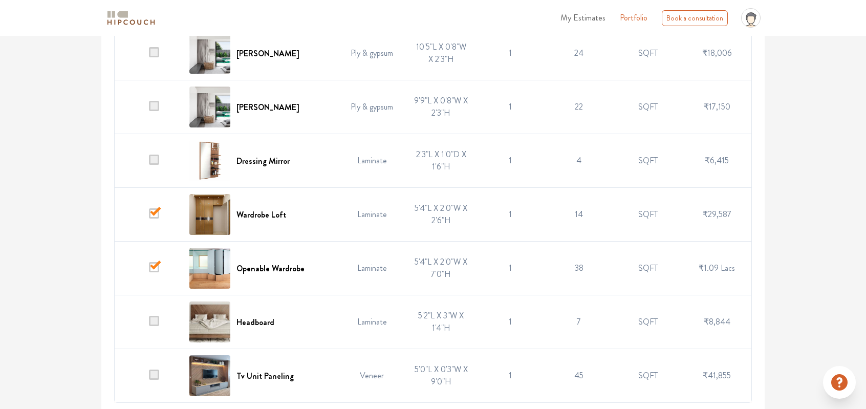
click at [149, 163] on input "checkbox" at bounding box center [149, 163] width 0 height 0
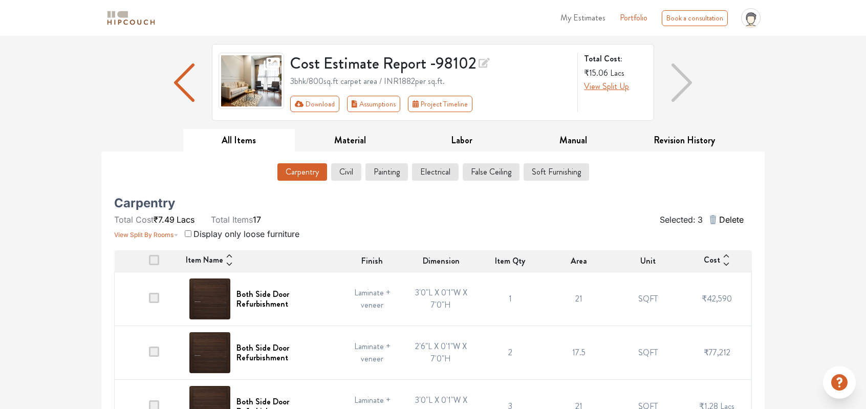
scroll to position [61, 0]
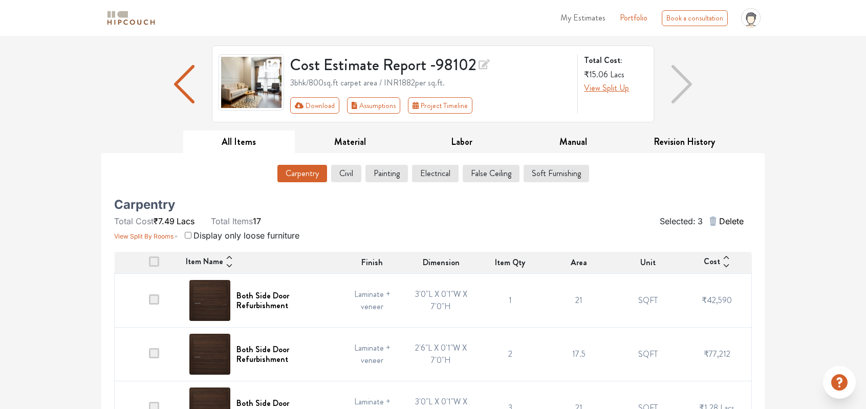
click at [738, 225] on span "Delete" at bounding box center [731, 221] width 25 height 12
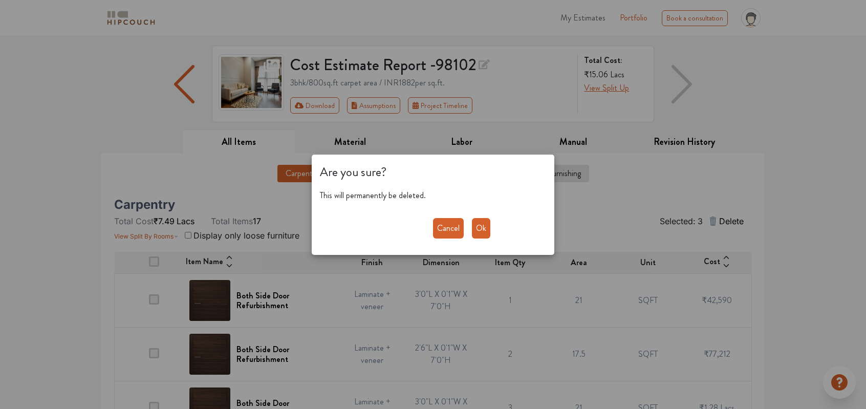
click at [478, 231] on button "Ok" at bounding box center [481, 228] width 18 height 20
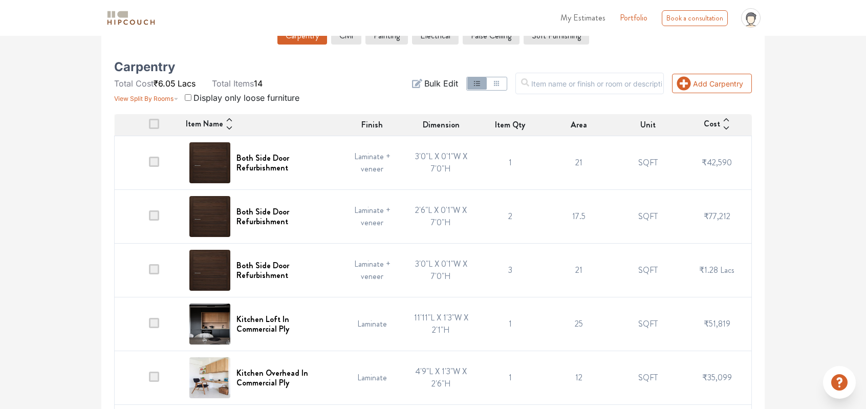
scroll to position [163, 0]
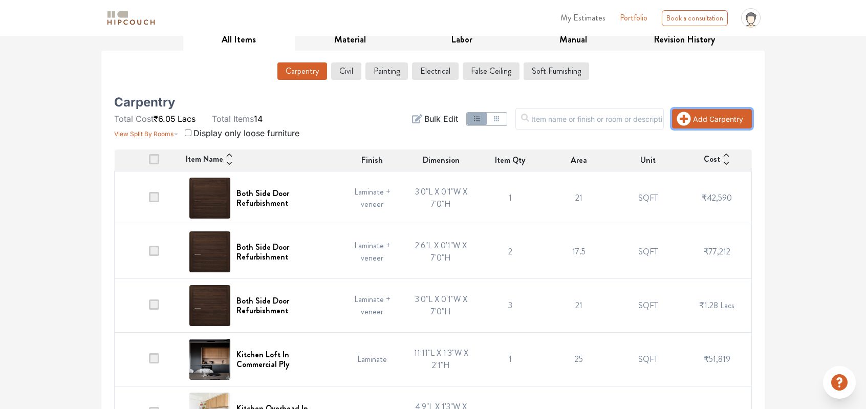
click at [722, 113] on button "Add Carpentry" at bounding box center [712, 118] width 80 height 19
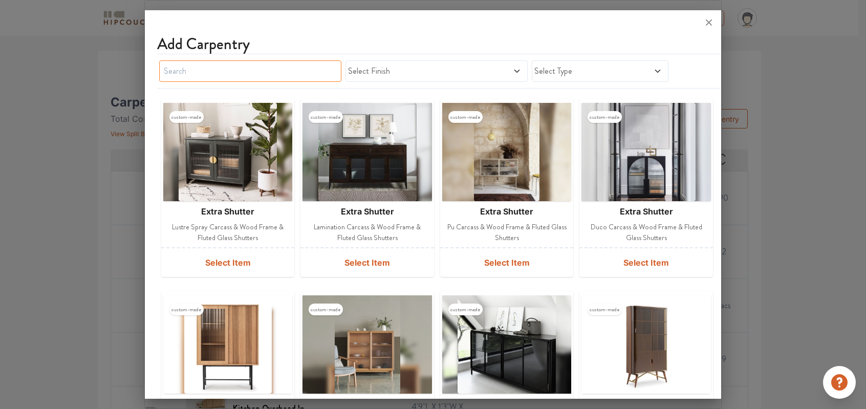
click at [236, 70] on input "text" at bounding box center [250, 70] width 182 height 21
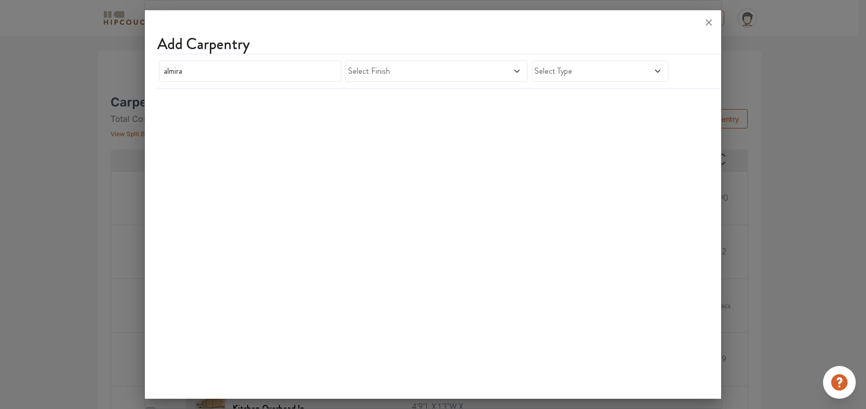
click at [474, 73] on span "Select Finish" at bounding box center [413, 71] width 130 height 12
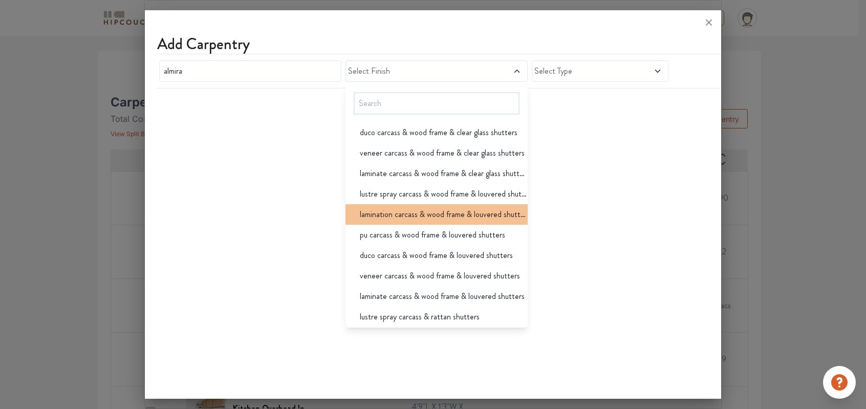
scroll to position [785, 0]
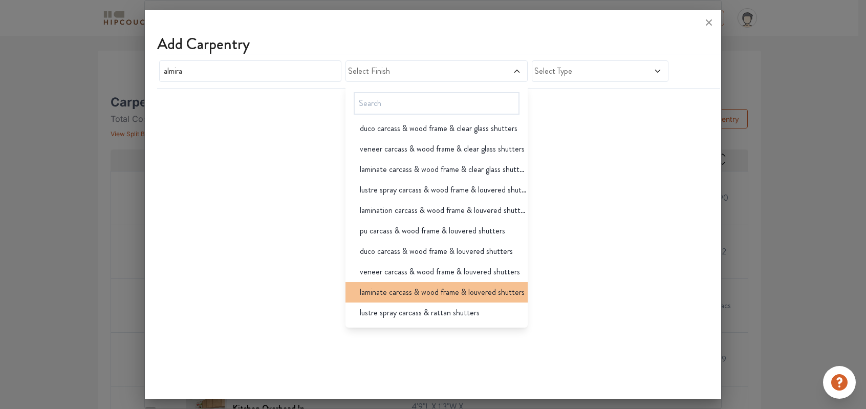
click at [437, 292] on span "laminate carcass & wood frame & louvered shutters" at bounding box center [442, 292] width 165 height 12
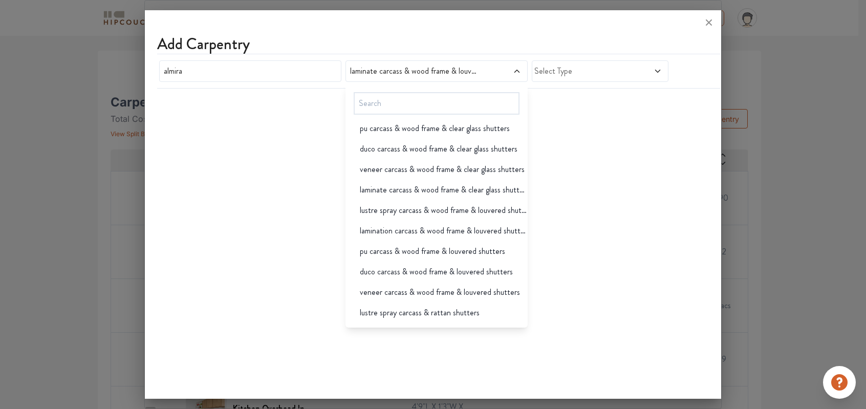
scroll to position [0, 0]
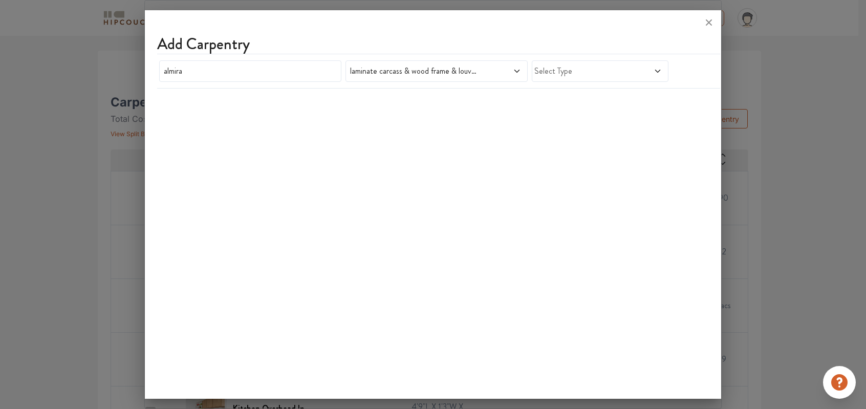
click at [606, 67] on span "Select Type" at bounding box center [582, 71] width 96 height 12
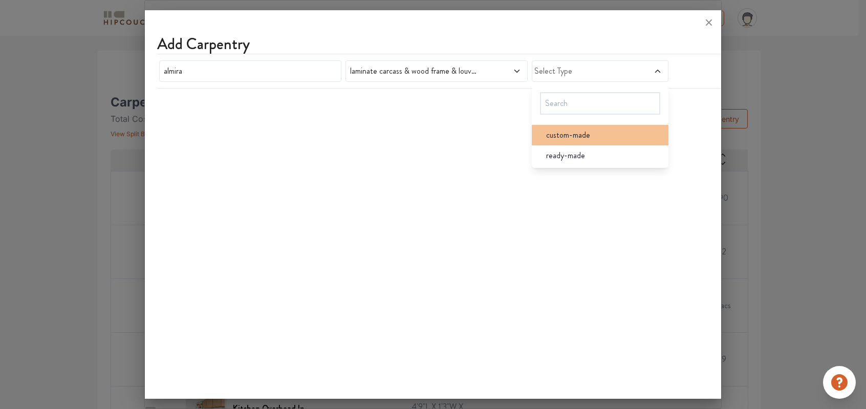
click at [590, 137] on div "custom-made" at bounding box center [603, 135] width 131 height 12
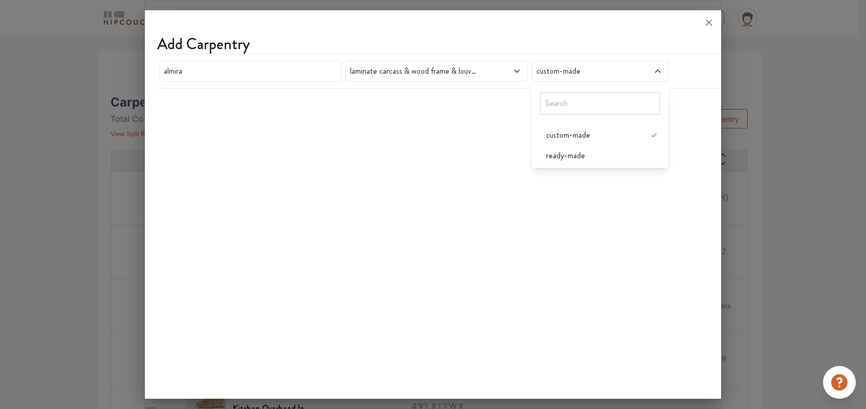
click at [609, 209] on div "Add Carpentry almira laminate carcass & wood frame & louvered shutters custom-m…" at bounding box center [433, 206] width 576 height 384
click at [214, 75] on input "almira" at bounding box center [250, 70] width 182 height 21
drag, startPoint x: 211, startPoint y: 75, endPoint x: 102, endPoint y: 73, distance: 108.5
click at [144, 73] on div "Add Carpentry almira laminate carcass & wood frame & louvered shutters custom-m…" at bounding box center [432, 204] width 577 height 409
type input "wardrob"
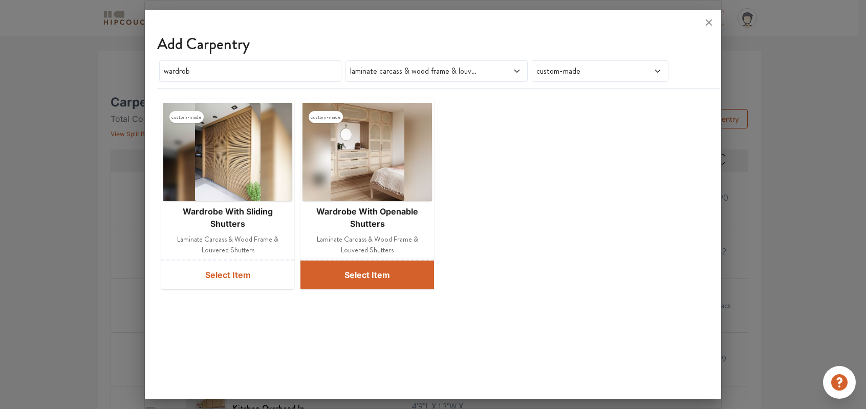
click at [380, 270] on button "Select Item" at bounding box center [367, 275] width 134 height 29
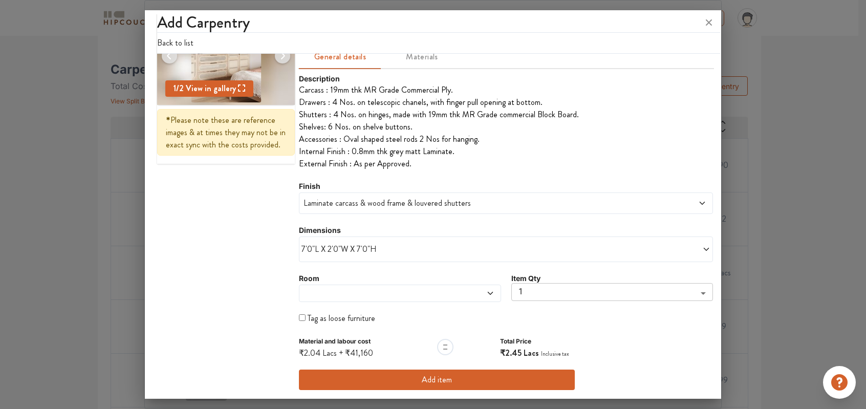
scroll to position [197, 0]
click at [663, 242] on div "7'0"L X 2'0"W X 7'0"H" at bounding box center [506, 249] width 414 height 26
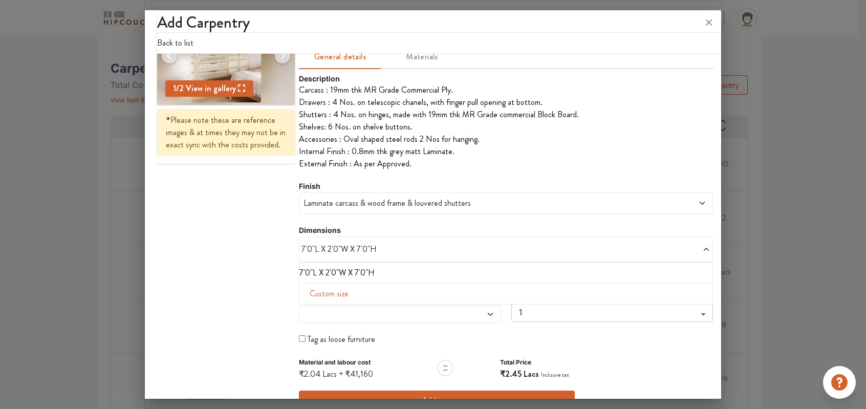
click at [328, 292] on span "Custom size" at bounding box center [329, 294] width 47 height 20
click at [329, 313] on input "text" at bounding box center [332, 309] width 48 height 19
type input "7"
click at [385, 312] on input "text" at bounding box center [380, 309] width 48 height 19
type input "0"
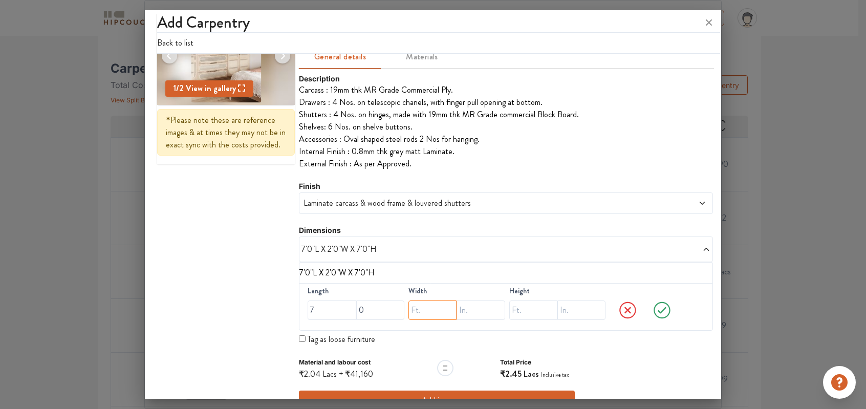
click at [438, 314] on input "text" at bounding box center [432, 309] width 48 height 19
type input "2"
click at [463, 311] on input "text" at bounding box center [481, 309] width 48 height 19
type input "0"
click at [523, 311] on input "text" at bounding box center [533, 309] width 48 height 19
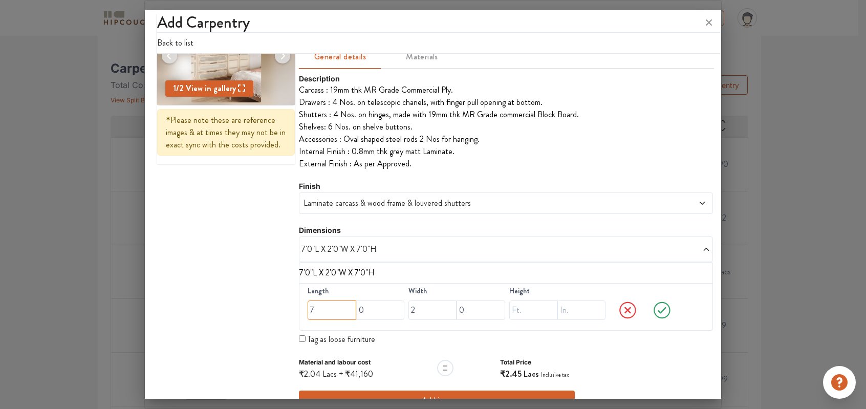
click at [316, 311] on input "7" at bounding box center [332, 309] width 48 height 19
drag, startPoint x: 319, startPoint y: 311, endPoint x: 310, endPoint y: 309, distance: 9.3
click at [310, 309] on input "7" at bounding box center [332, 309] width 48 height 19
type input "5"
click at [533, 307] on input "text" at bounding box center [533, 309] width 48 height 19
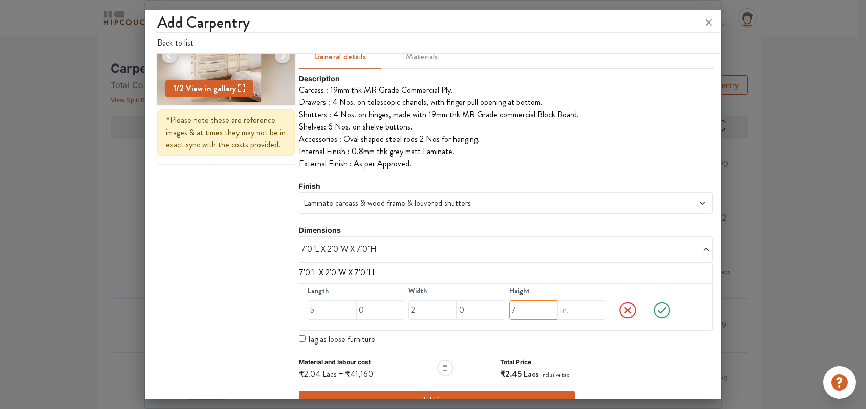
type input "7"
drag, startPoint x: 424, startPoint y: 308, endPoint x: 407, endPoint y: 309, distance: 17.0
click at [408, 309] on input "2" at bounding box center [432, 309] width 48 height 19
type input "1"
click at [463, 309] on input "0" at bounding box center [481, 309] width 48 height 19
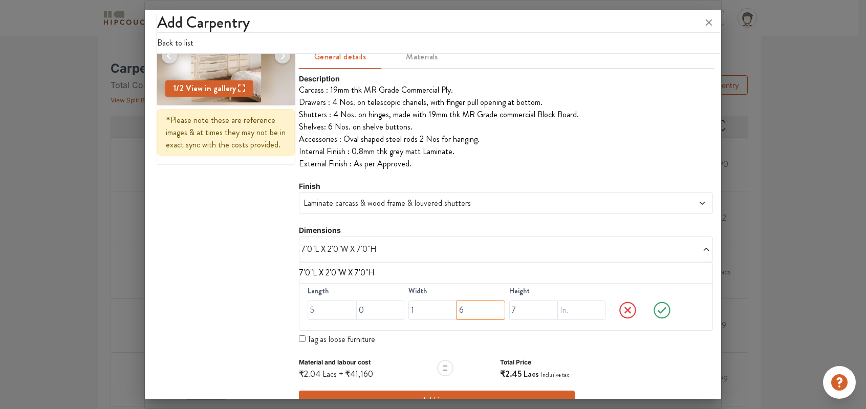
type input "6"
click at [651, 314] on icon at bounding box center [662, 310] width 32 height 20
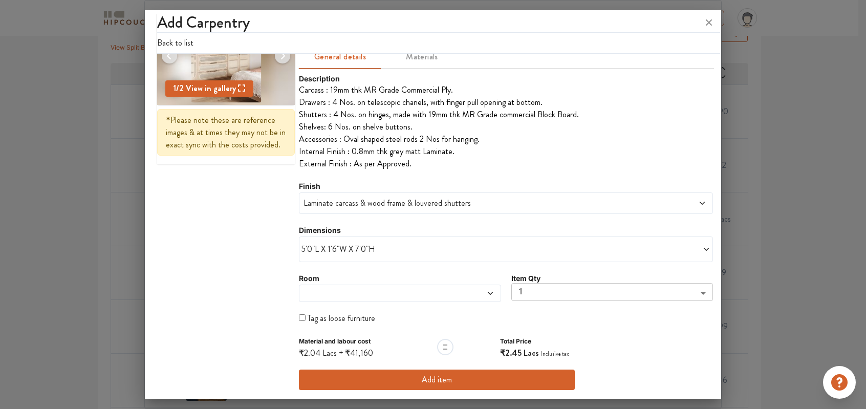
scroll to position [266, 0]
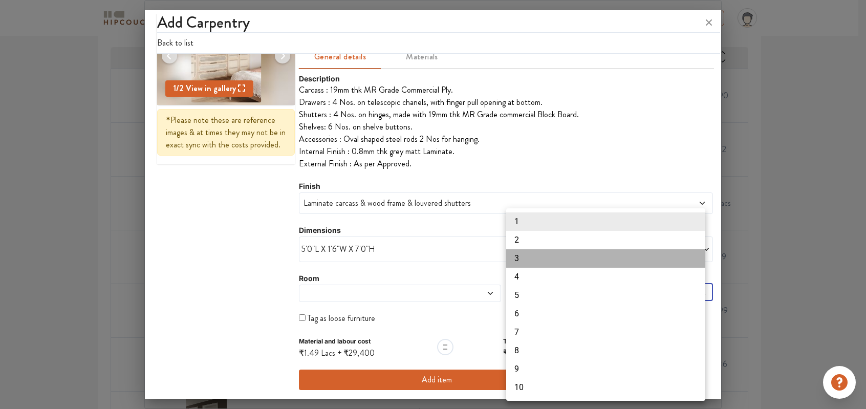
click at [528, 259] on li "3" at bounding box center [605, 258] width 199 height 18
type input "3"
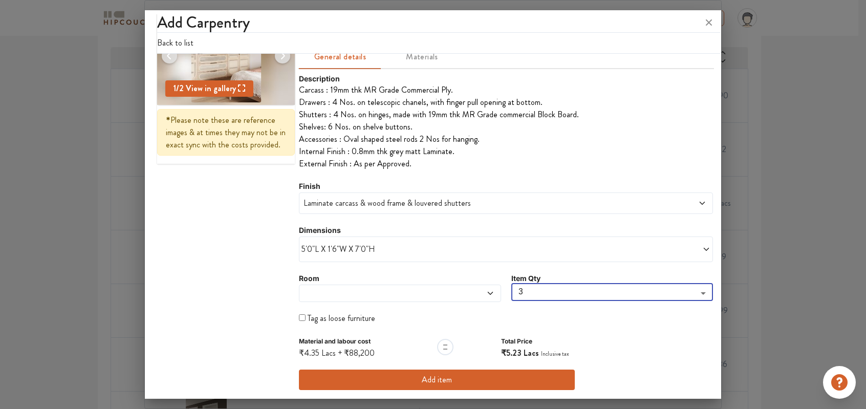
click at [436, 380] on button "Add item" at bounding box center [437, 380] width 276 height 20
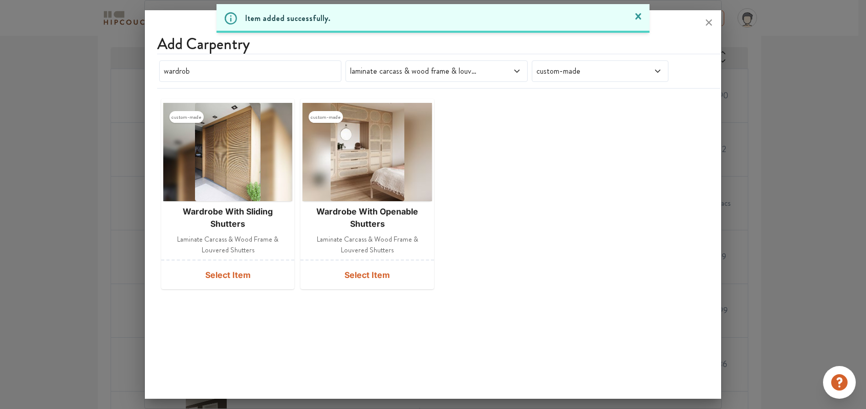
scroll to position [0, 0]
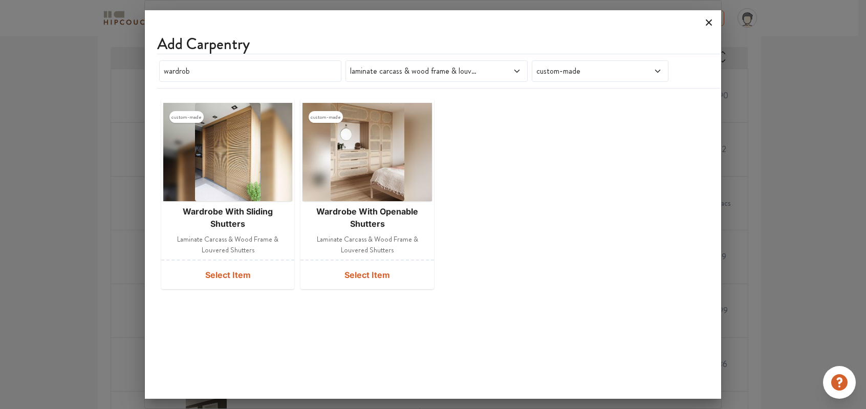
click at [708, 21] on icon at bounding box center [709, 22] width 16 height 16
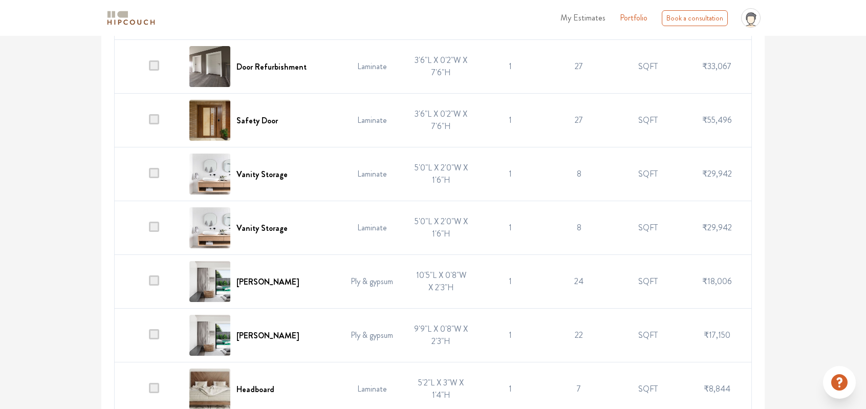
scroll to position [670, 0]
click at [156, 228] on span at bounding box center [154, 228] width 10 height 10
click at [149, 231] on input "checkbox" at bounding box center [149, 231] width 0 height 0
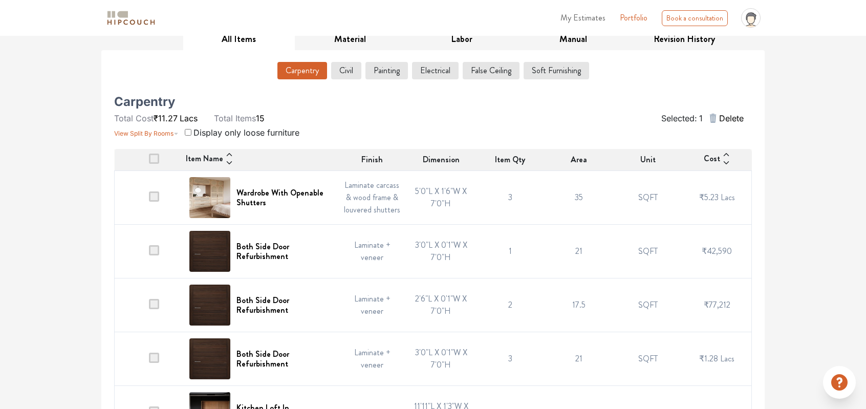
scroll to position [124, 0]
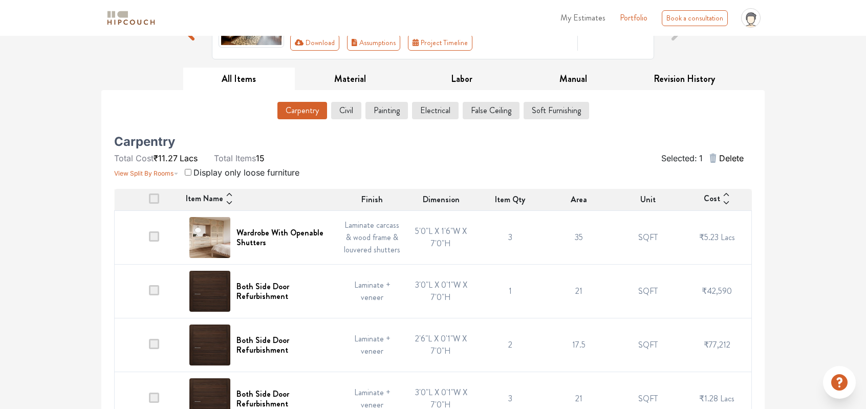
click at [733, 157] on span "Delete" at bounding box center [731, 158] width 25 height 12
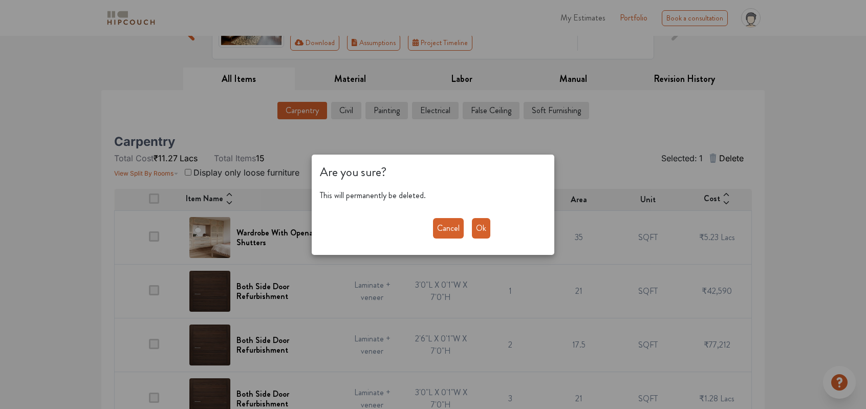
click at [485, 238] on button "Ok" at bounding box center [481, 228] width 18 height 20
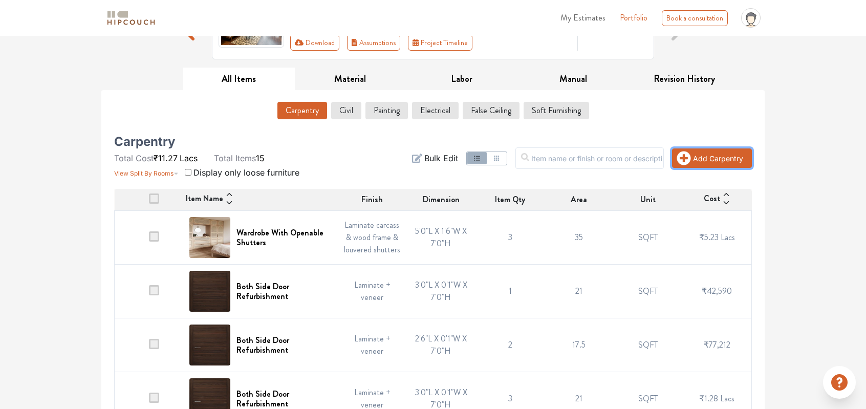
click at [720, 159] on button "Add Carpentry" at bounding box center [712, 157] width 80 height 19
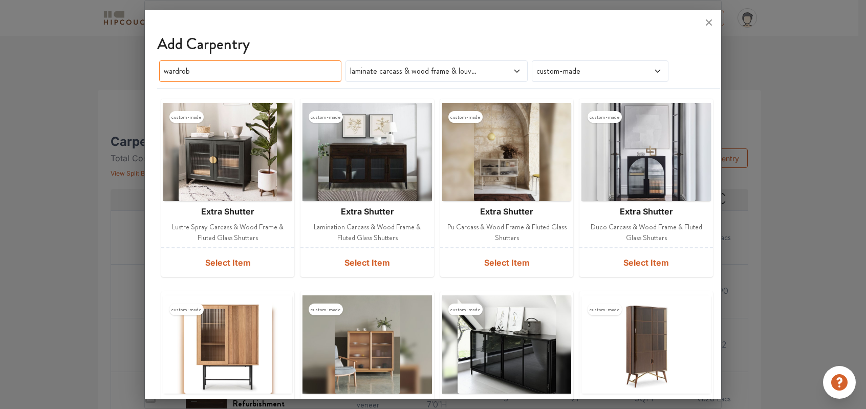
click at [251, 68] on input "wardrob" at bounding box center [250, 70] width 182 height 21
drag, startPoint x: 218, startPoint y: 70, endPoint x: 87, endPoint y: 76, distance: 131.7
click at [144, 76] on div "Add Carpentry wardrob laminate carcass & wood frame & louvered shutters custom-…" at bounding box center [432, 204] width 577 height 409
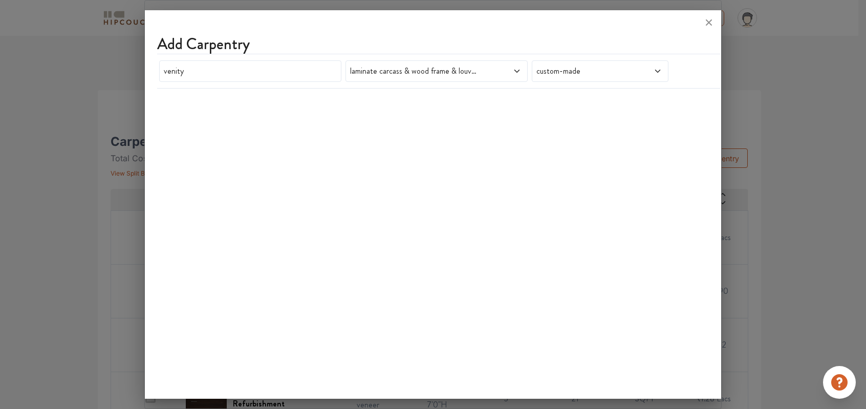
click at [529, 135] on div "Add Carpentry venity laminate carcass & wood frame & louvered shutters custom-m…" at bounding box center [433, 206] width 576 height 384
click at [243, 71] on input "venity" at bounding box center [250, 70] width 182 height 21
drag, startPoint x: 234, startPoint y: 70, endPoint x: 74, endPoint y: 81, distance: 160.1
click at [144, 81] on div "Add Carpentry venity laminate carcass & wood frame & louvered shutters custom-m…" at bounding box center [432, 204] width 577 height 409
type input "batrhroom"
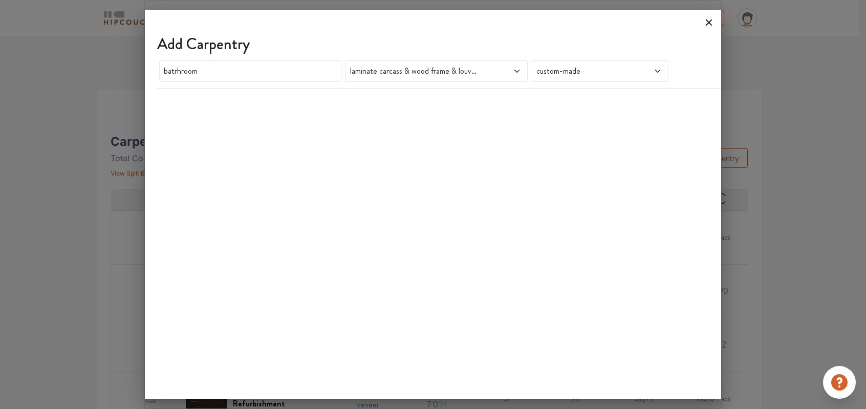
click at [711, 23] on icon at bounding box center [709, 22] width 16 height 16
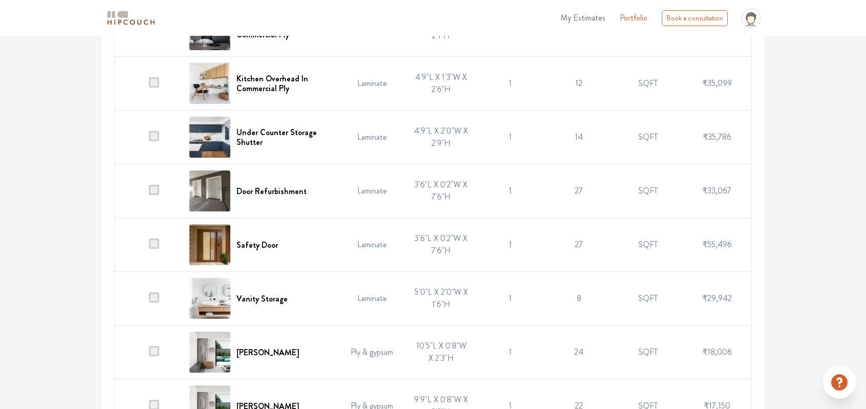
scroll to position [548, 0]
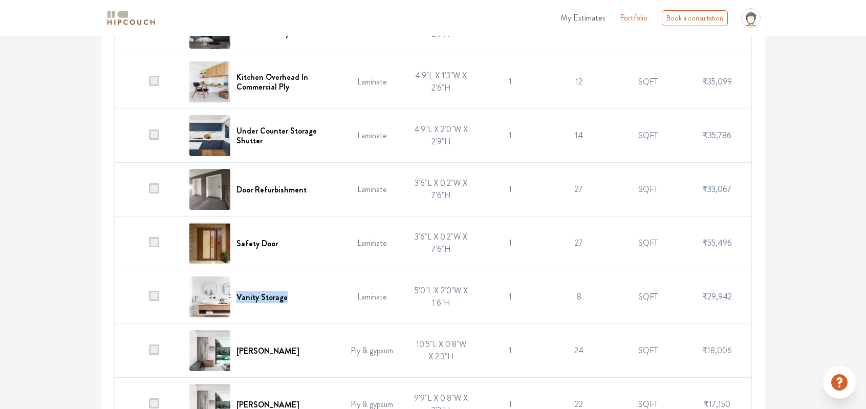
drag, startPoint x: 301, startPoint y: 298, endPoint x: 235, endPoint y: 294, distance: 65.6
click at [235, 294] on div "Vanity Storage" at bounding box center [260, 296] width 142 height 41
copy h6 "Vanity Storage"
click at [683, 23] on div "Book a consultation" at bounding box center [695, 18] width 66 height 16
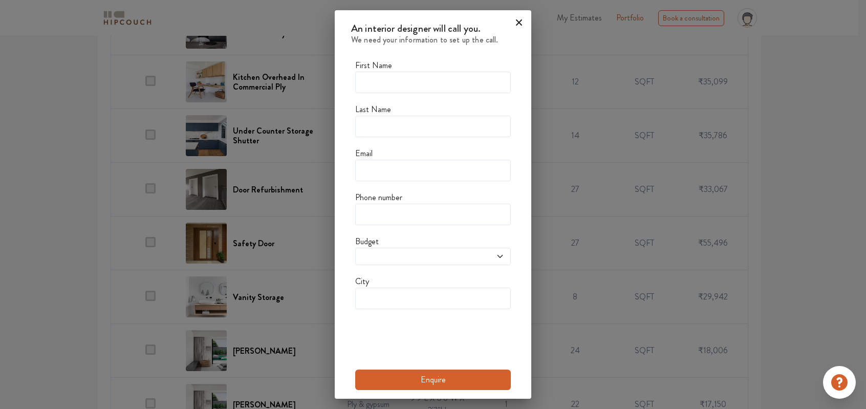
click at [517, 20] on icon at bounding box center [519, 22] width 6 height 6
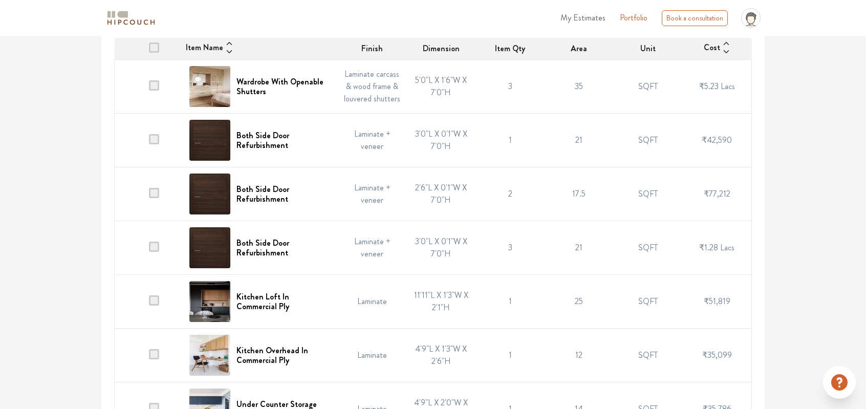
scroll to position [139, 0]
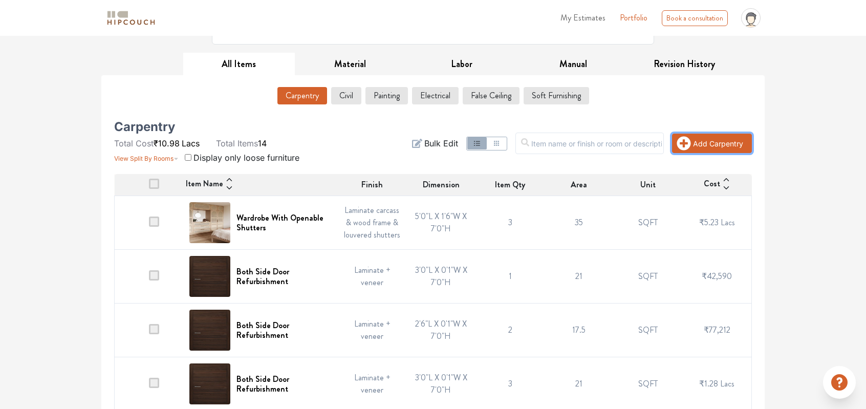
click at [710, 150] on button "Add Carpentry" at bounding box center [712, 143] width 80 height 19
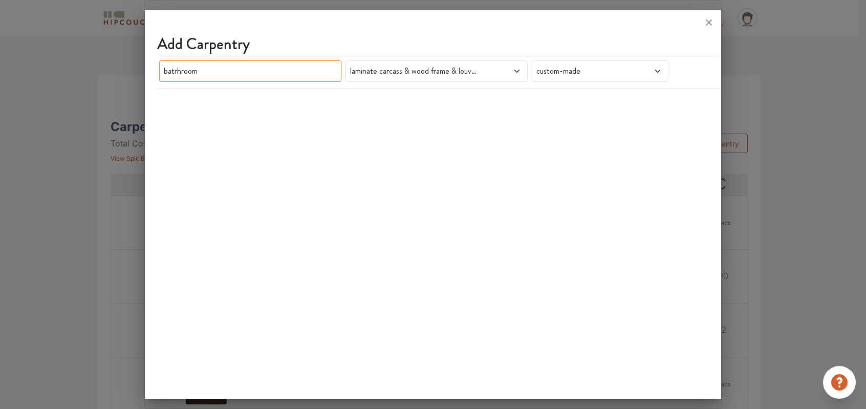
drag, startPoint x: 204, startPoint y: 70, endPoint x: 110, endPoint y: 71, distance: 94.2
click at [144, 71] on div "Add Carpentry batrhroom laminate carcass & wood frame & louvered shutters custo…" at bounding box center [432, 204] width 577 height 409
paste input "Vanity Storage"
type input "Vanity Storage"
click at [514, 70] on icon at bounding box center [516, 71] width 5 height 3
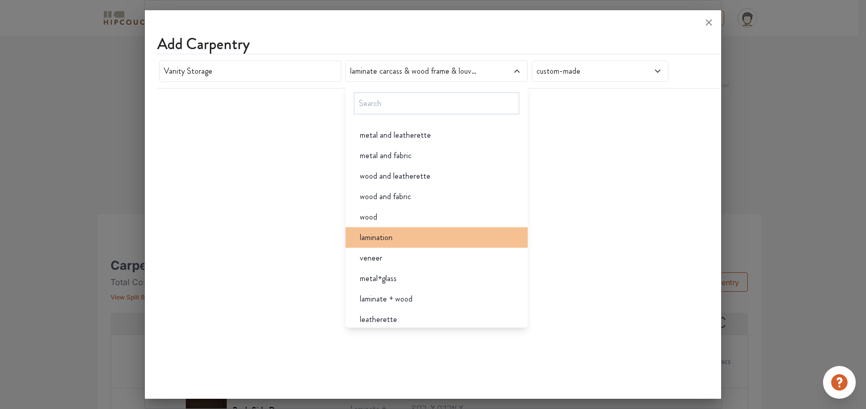
scroll to position [2011, 0]
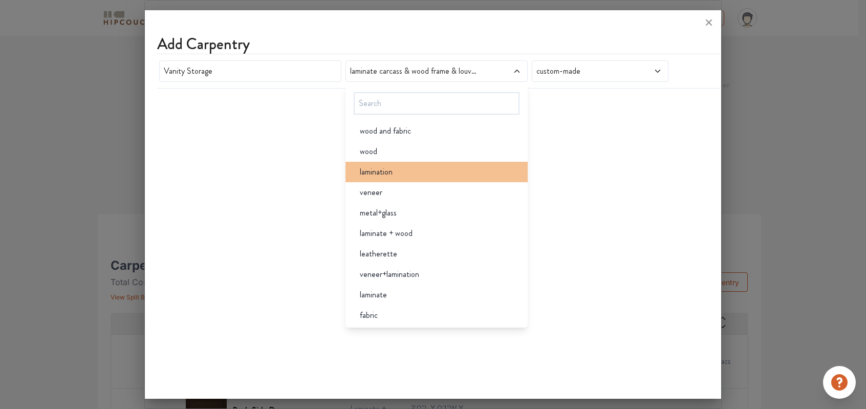
click at [415, 173] on div "lamination" at bounding box center [440, 172] width 176 height 12
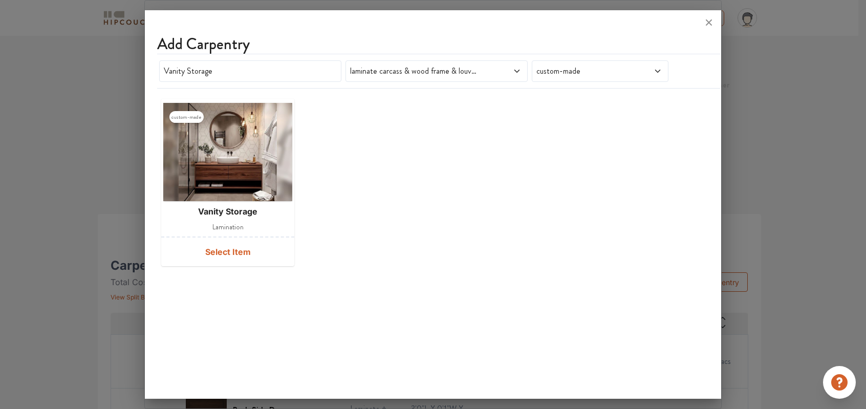
click at [562, 169] on div "custom-made vanity storage lamination Select Item" at bounding box center [433, 183] width 552 height 176
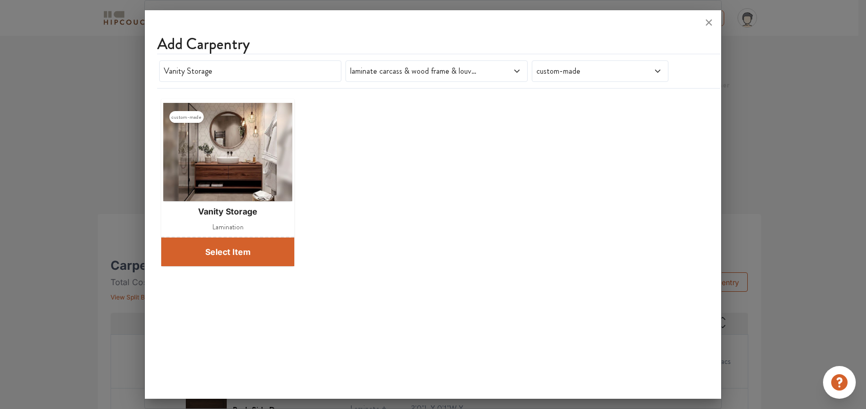
click at [234, 256] on button "Select Item" at bounding box center [227, 252] width 133 height 29
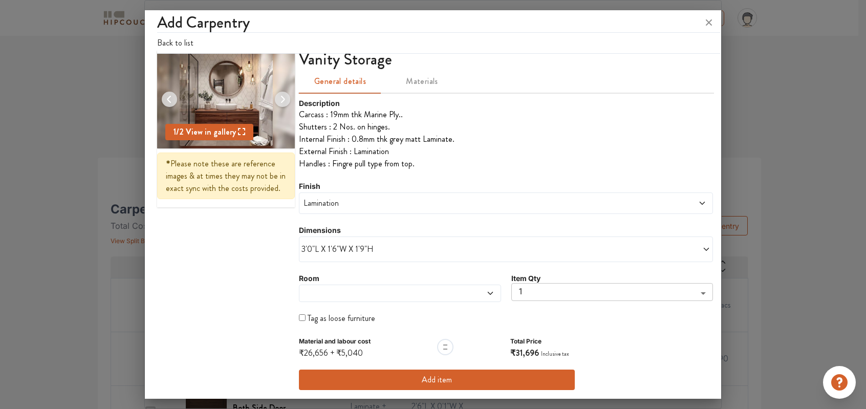
scroll to position [102, 0]
click at [686, 291] on body "My Estimates Portfolio Book a consultation profile pic Upload Boq Logout Option…" at bounding box center [433, 102] width 866 height 409
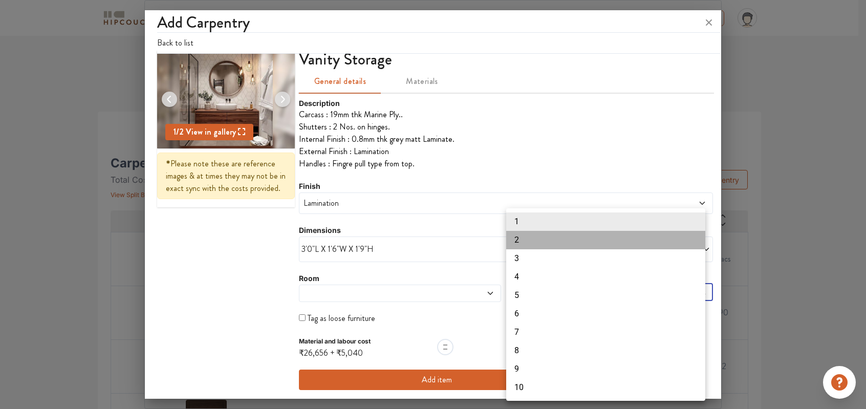
click at [526, 239] on li "2" at bounding box center [605, 240] width 199 height 18
type input "2"
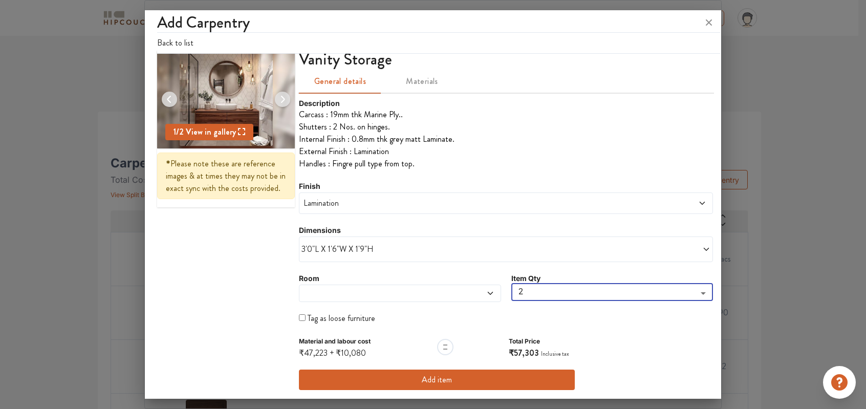
click at [447, 379] on button "Add item" at bounding box center [437, 380] width 276 height 20
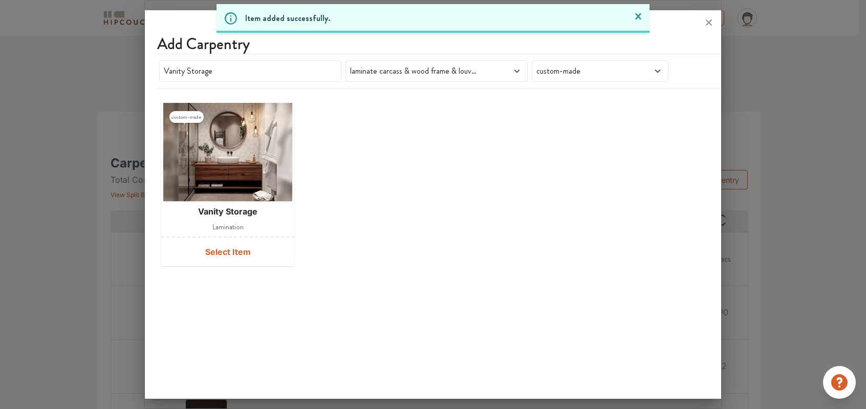
scroll to position [0, 0]
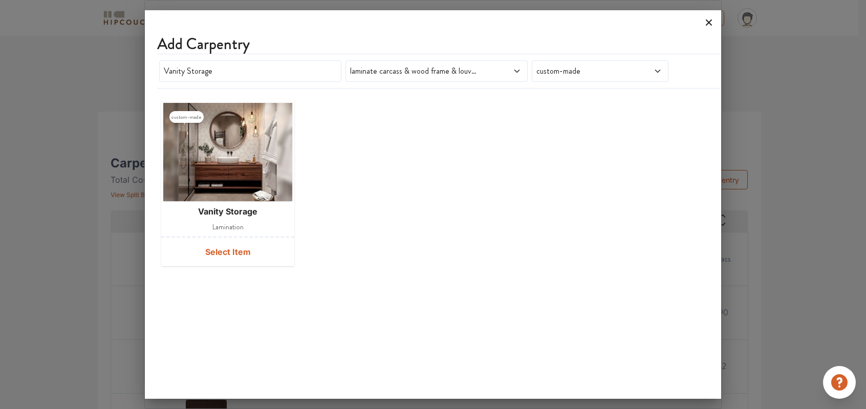
click at [712, 23] on icon at bounding box center [709, 22] width 16 height 16
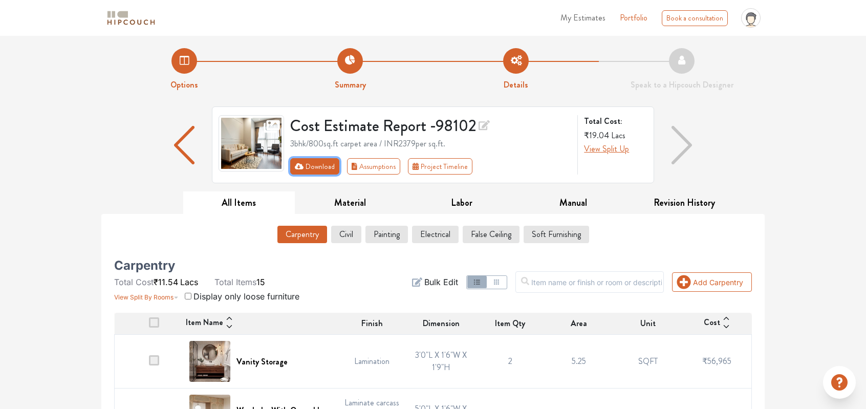
click at [318, 168] on button "Download" at bounding box center [315, 166] width 50 height 16
click at [308, 169] on button "Download" at bounding box center [315, 166] width 50 height 16
click at [315, 163] on button "Download" at bounding box center [315, 166] width 50 height 16
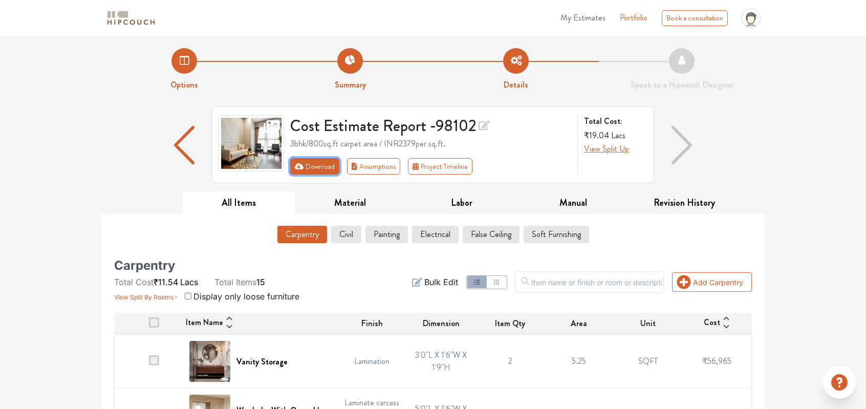
click at [315, 163] on button "Download" at bounding box center [315, 166] width 50 height 16
click at [322, 169] on button "Download" at bounding box center [315, 166] width 50 height 16
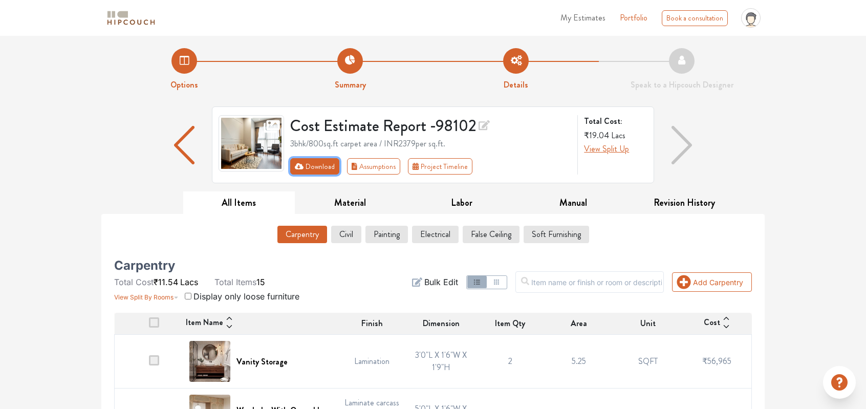
click at [322, 169] on button "Download" at bounding box center [315, 166] width 50 height 16
click at [323, 170] on button "Download" at bounding box center [315, 166] width 50 height 16
click at [750, 20] on icon at bounding box center [750, 20] width 7 height 8
